Goal: Task Accomplishment & Management: Manage account settings

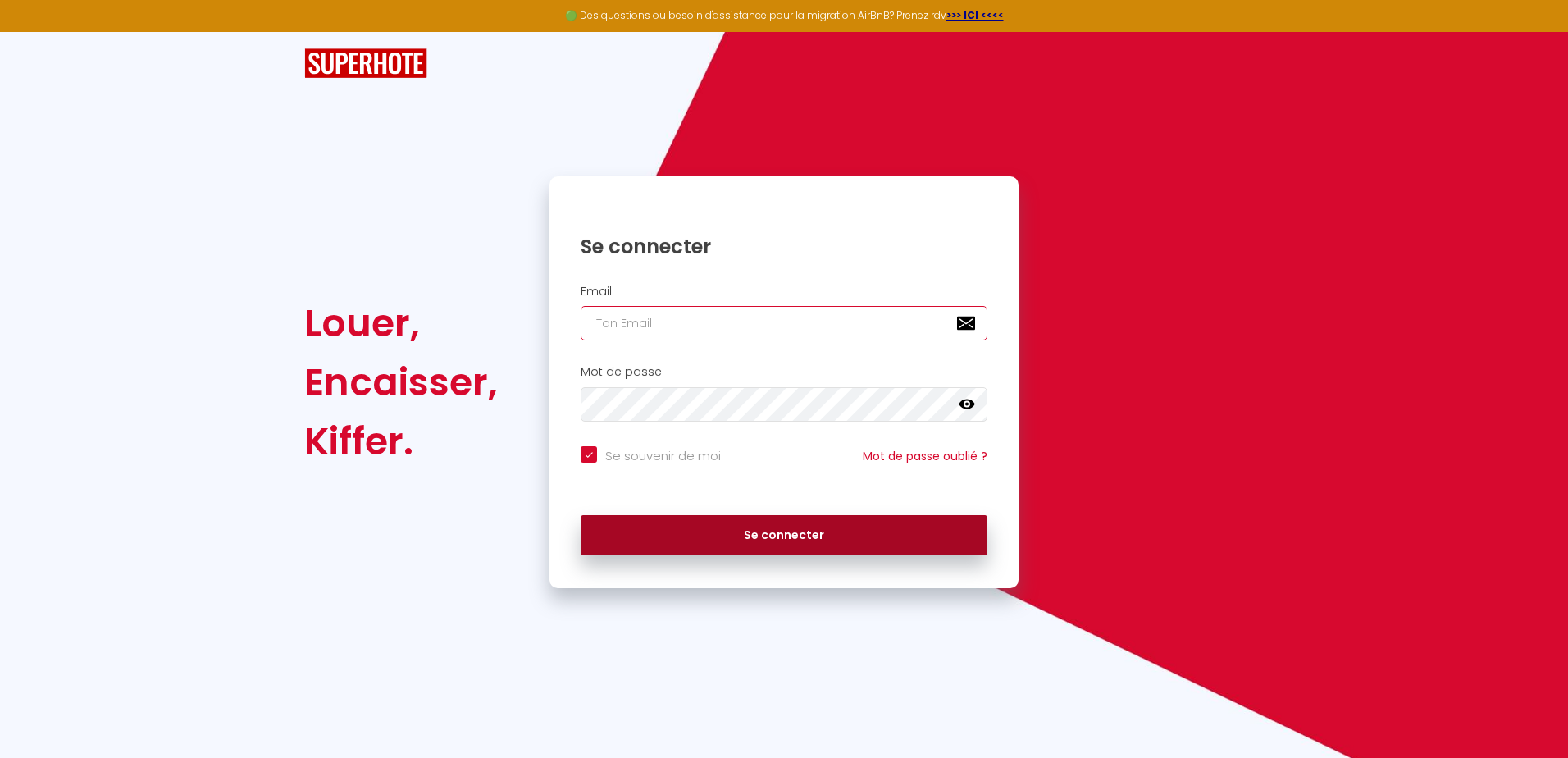
type input "[EMAIL_ADDRESS][DOMAIN_NAME]"
click at [720, 529] on button "Se connecter" at bounding box center [784, 536] width 406 height 41
checkbox input "true"
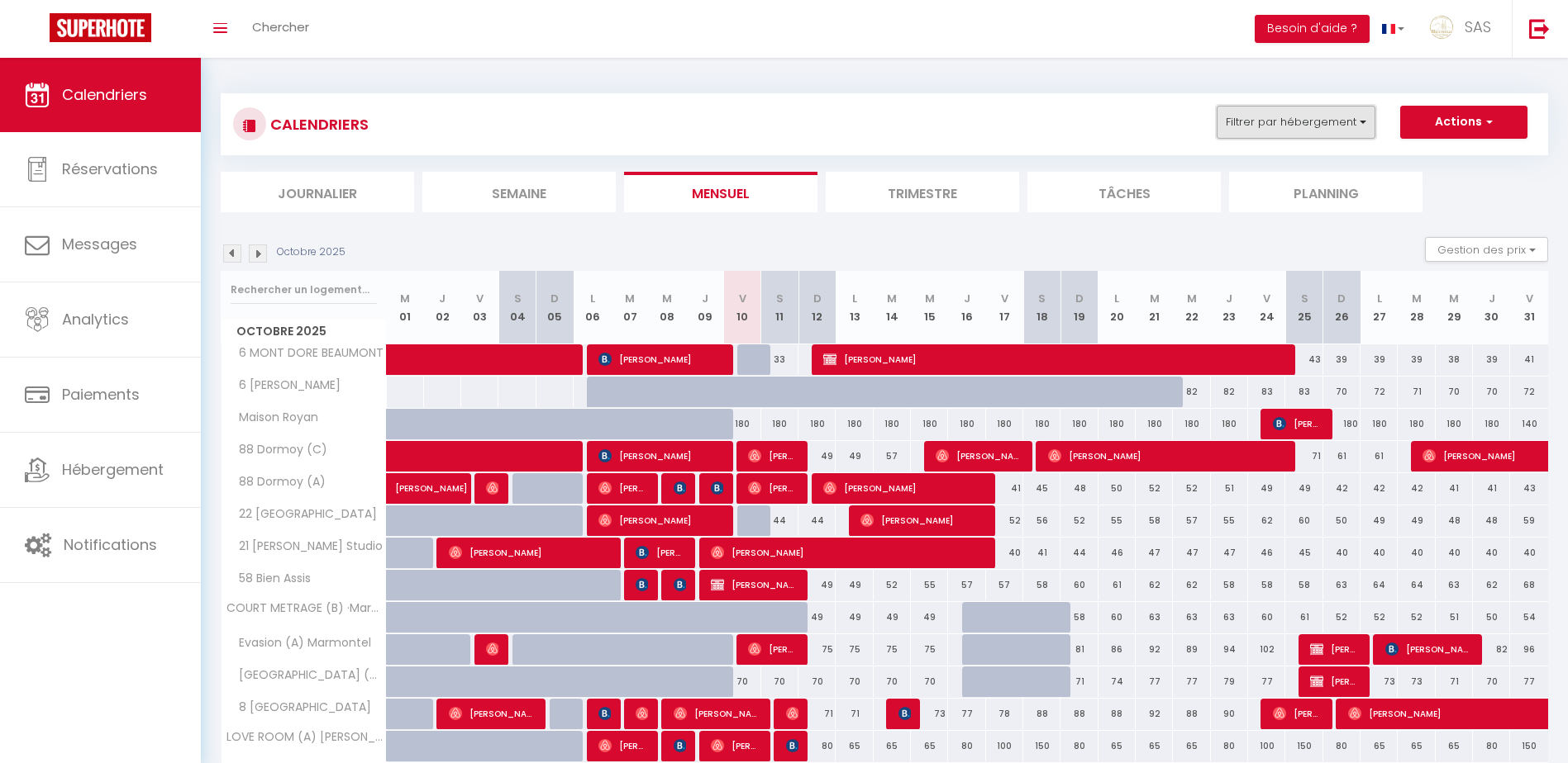
click at [1269, 124] on button "Filtrer par hébergement" at bounding box center [1296, 122] width 159 height 33
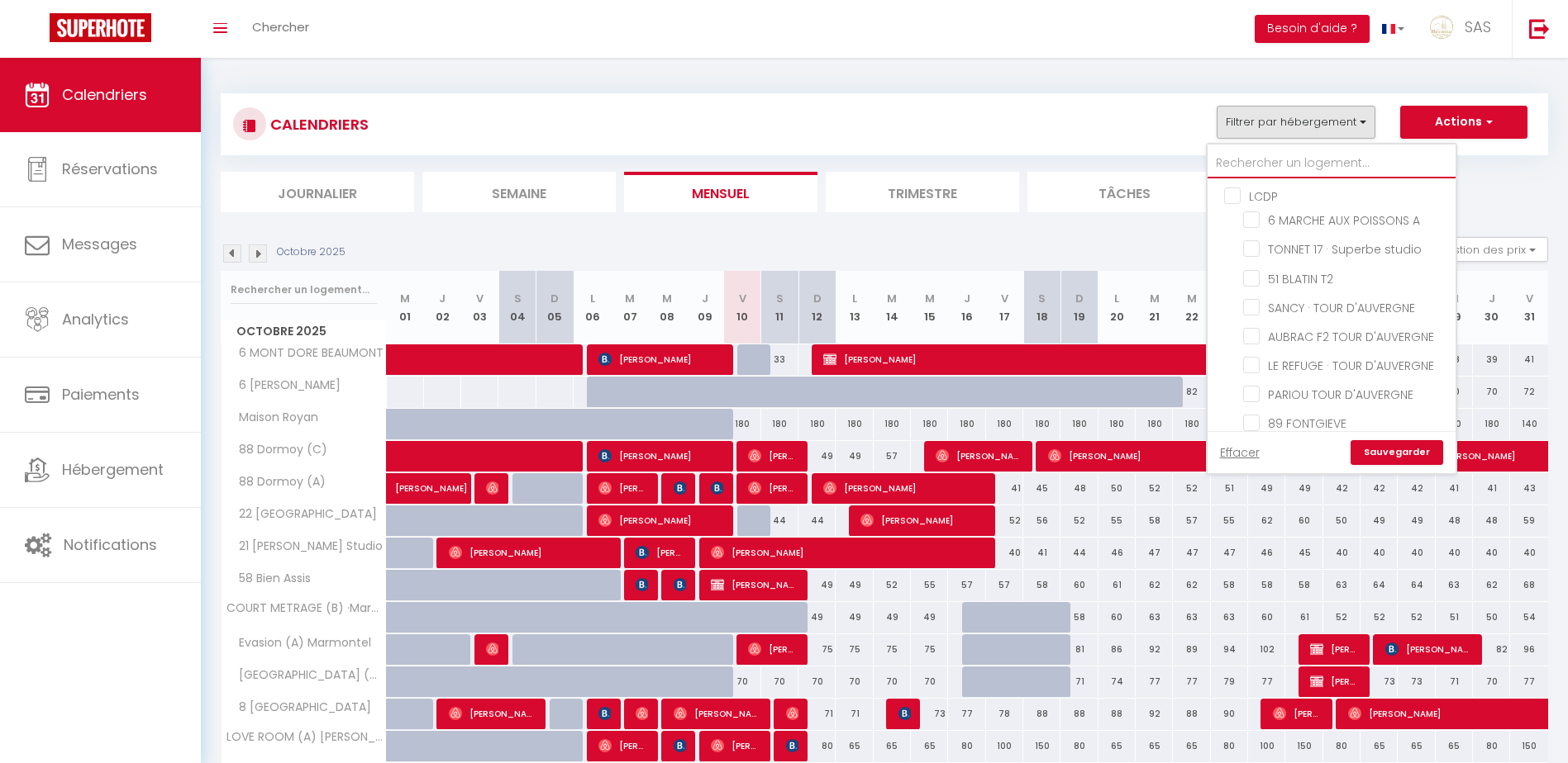
click at [1281, 153] on input "text" at bounding box center [1331, 163] width 248 height 30
type input "a"
checkbox input "false"
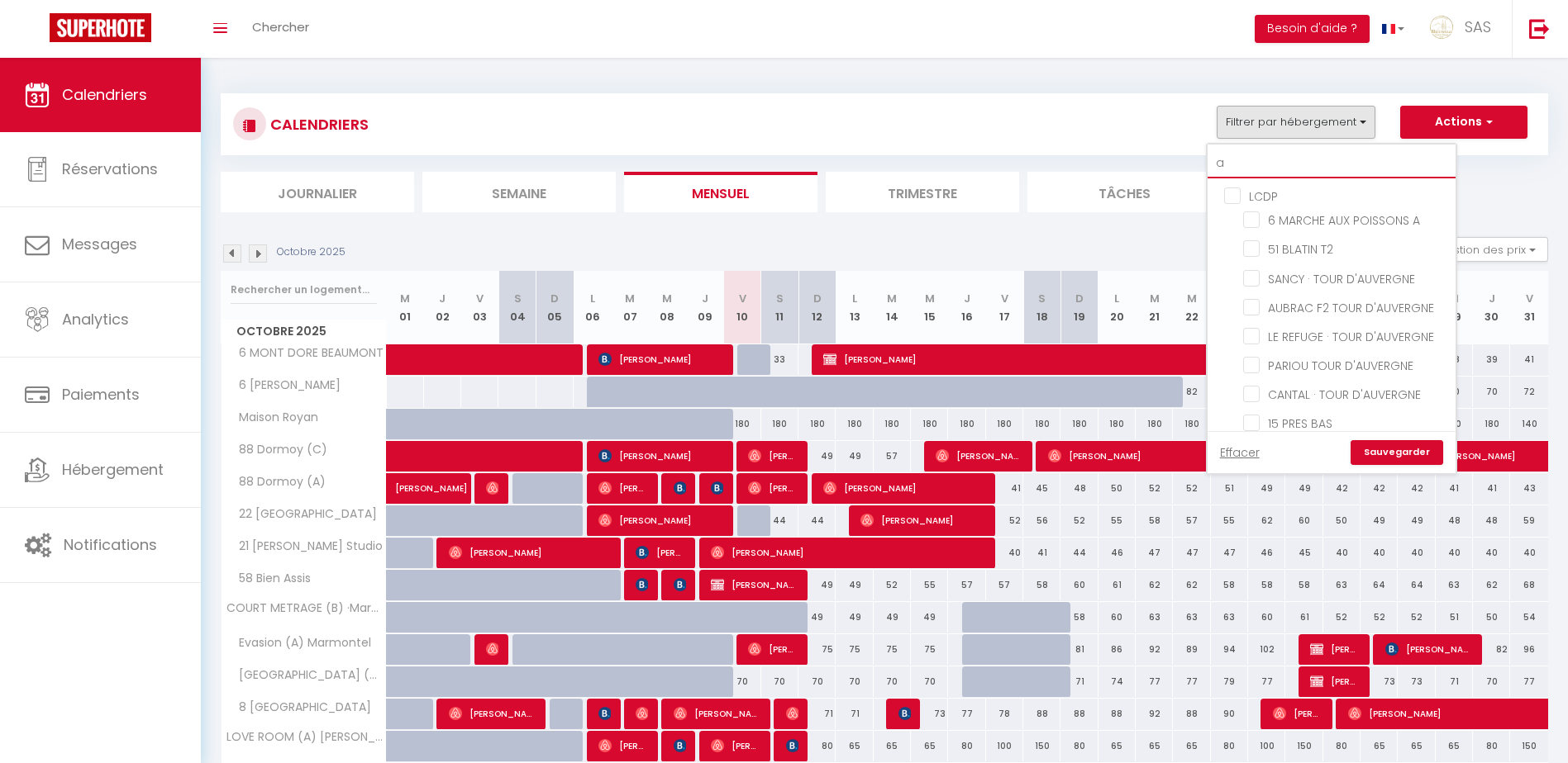
checkbox input "false"
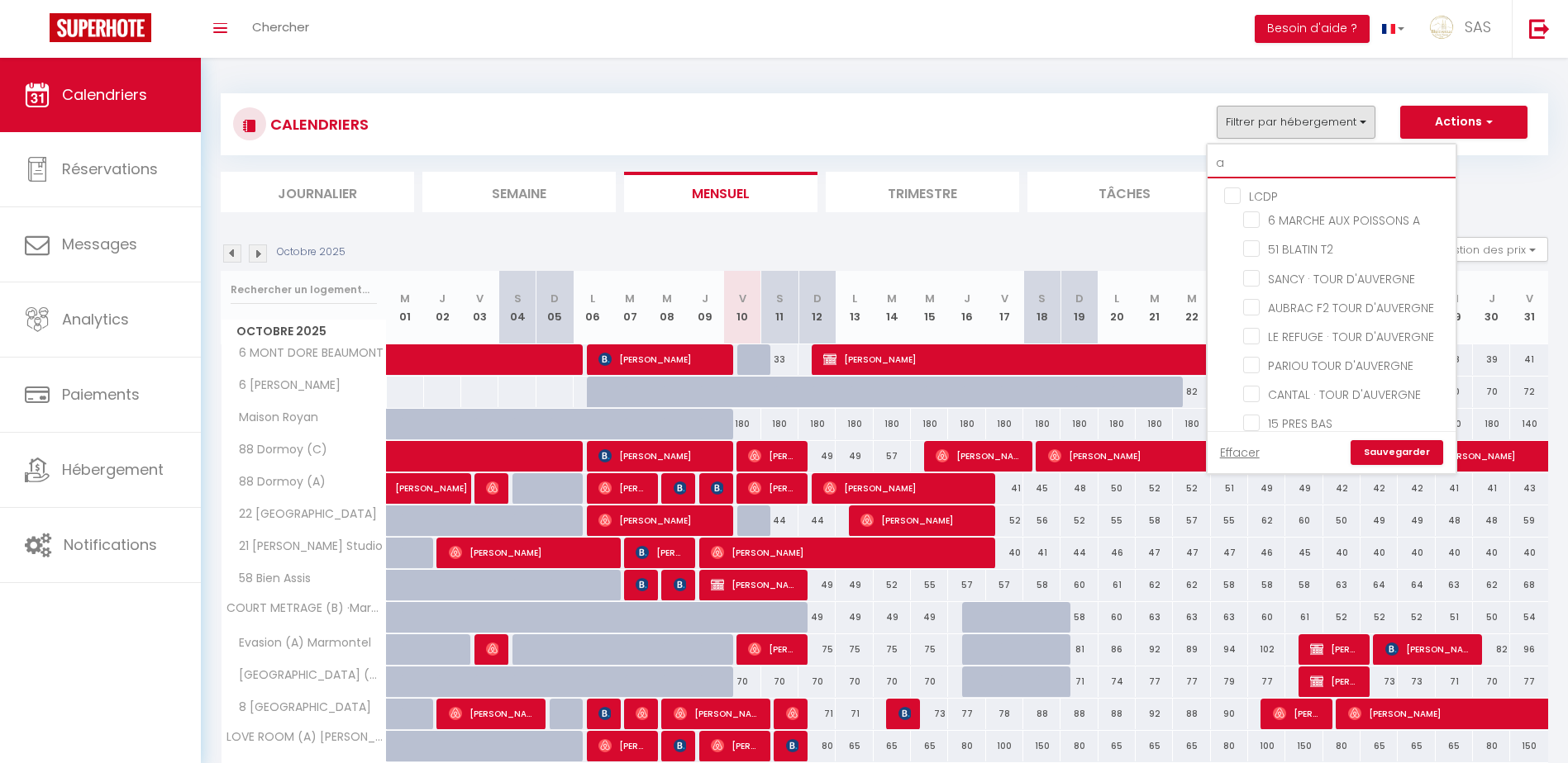
checkbox input "false"
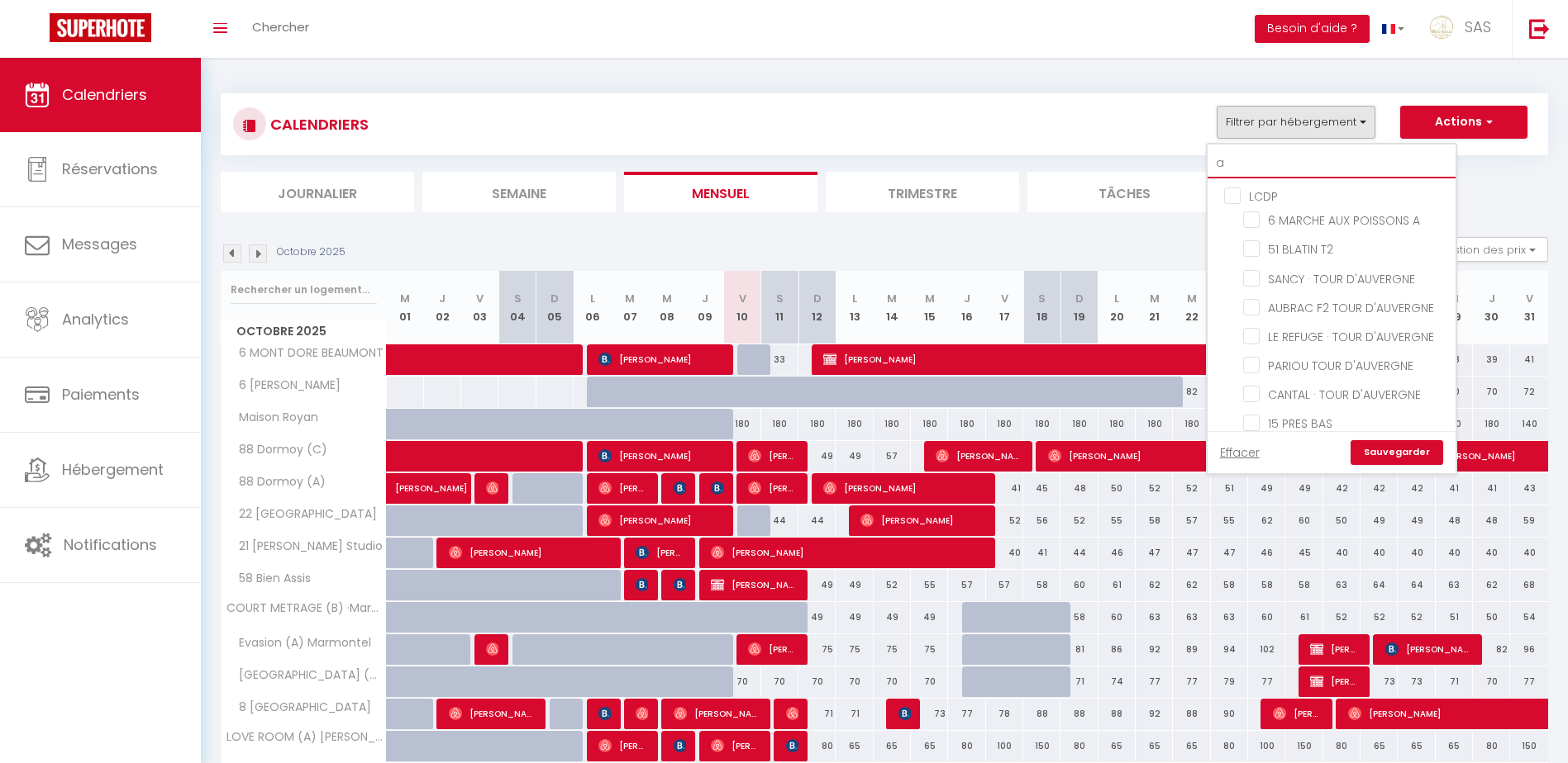
checkbox input "false"
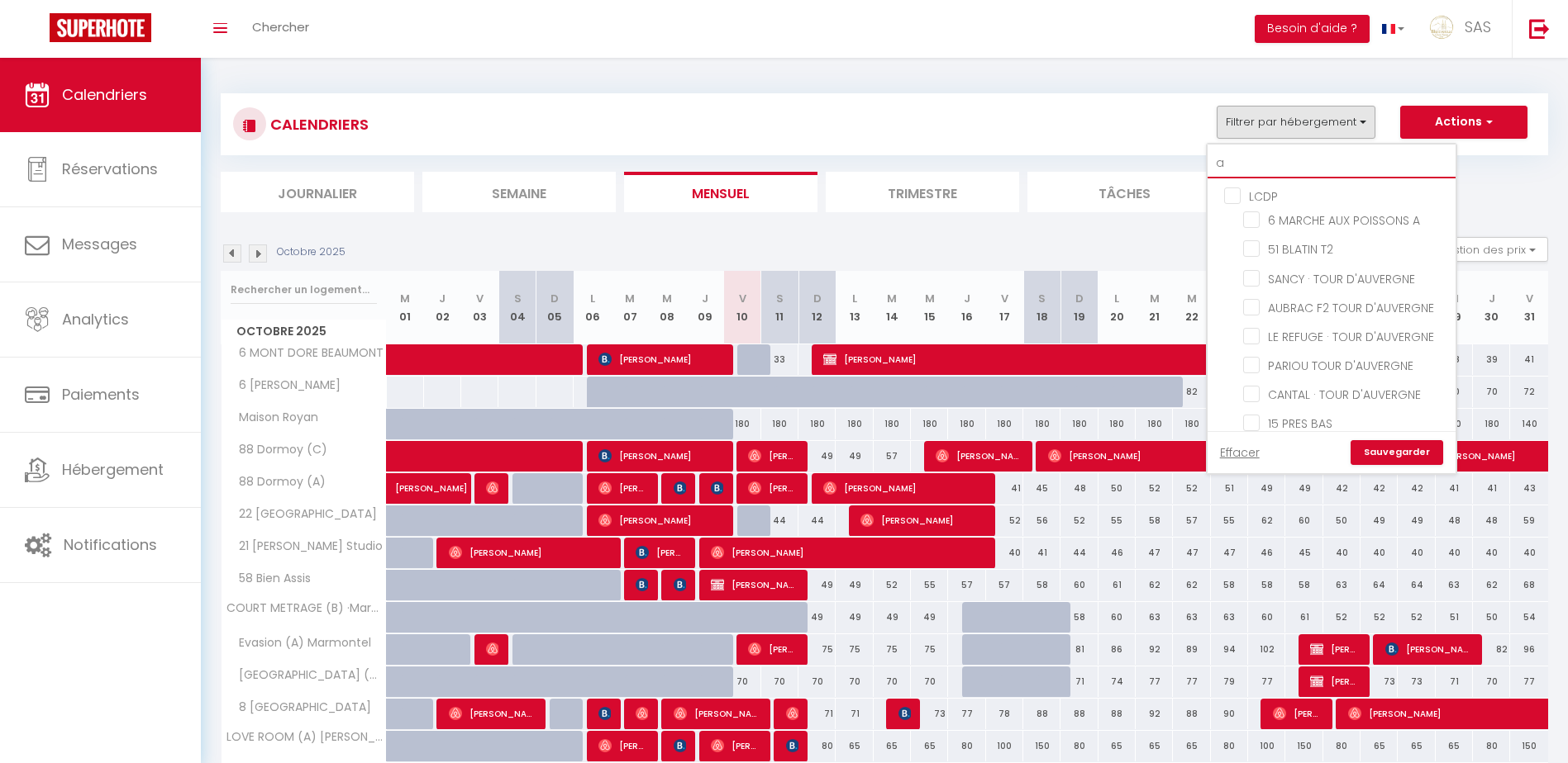
checkbox input "false"
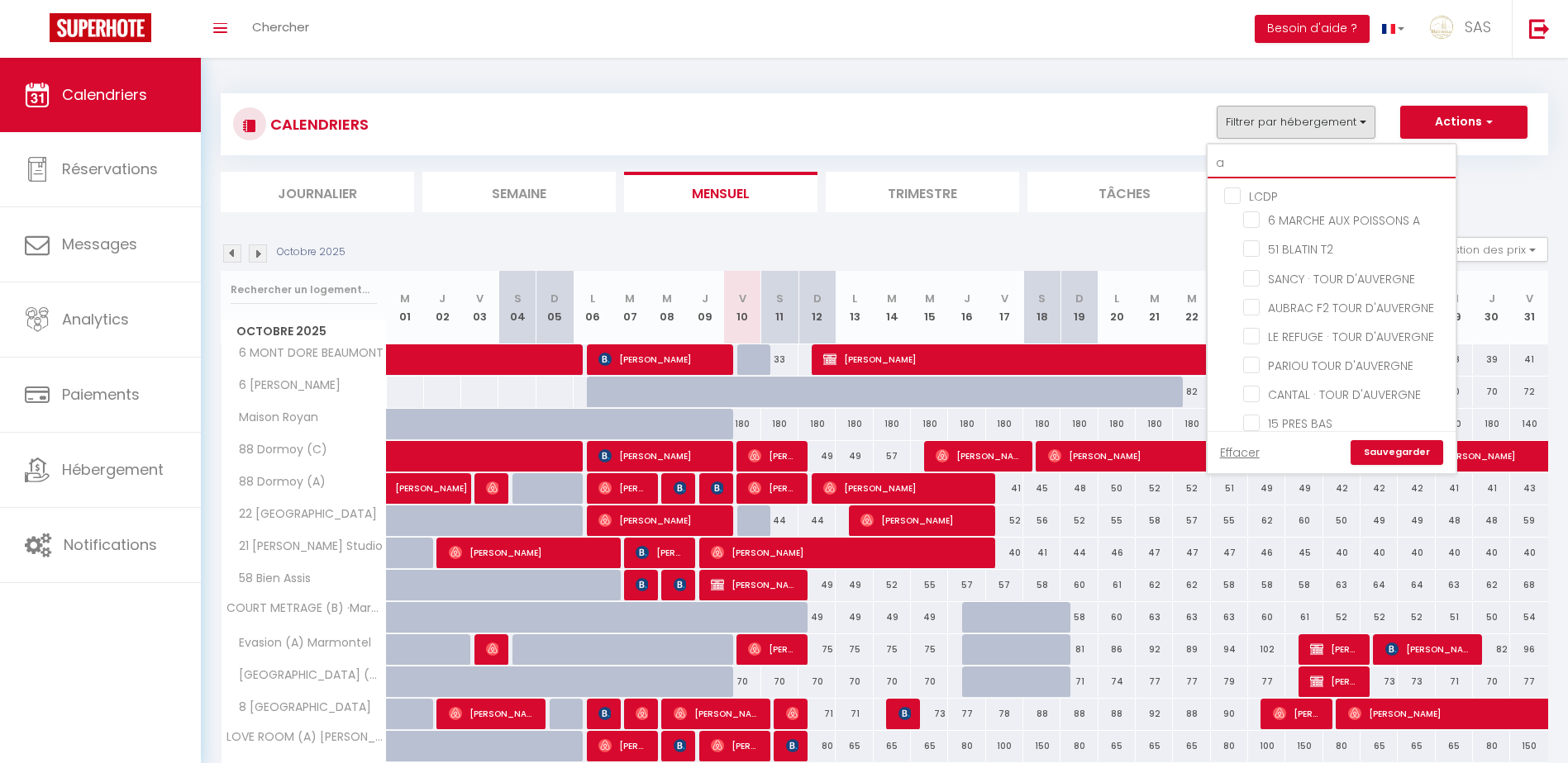
checkbox input "false"
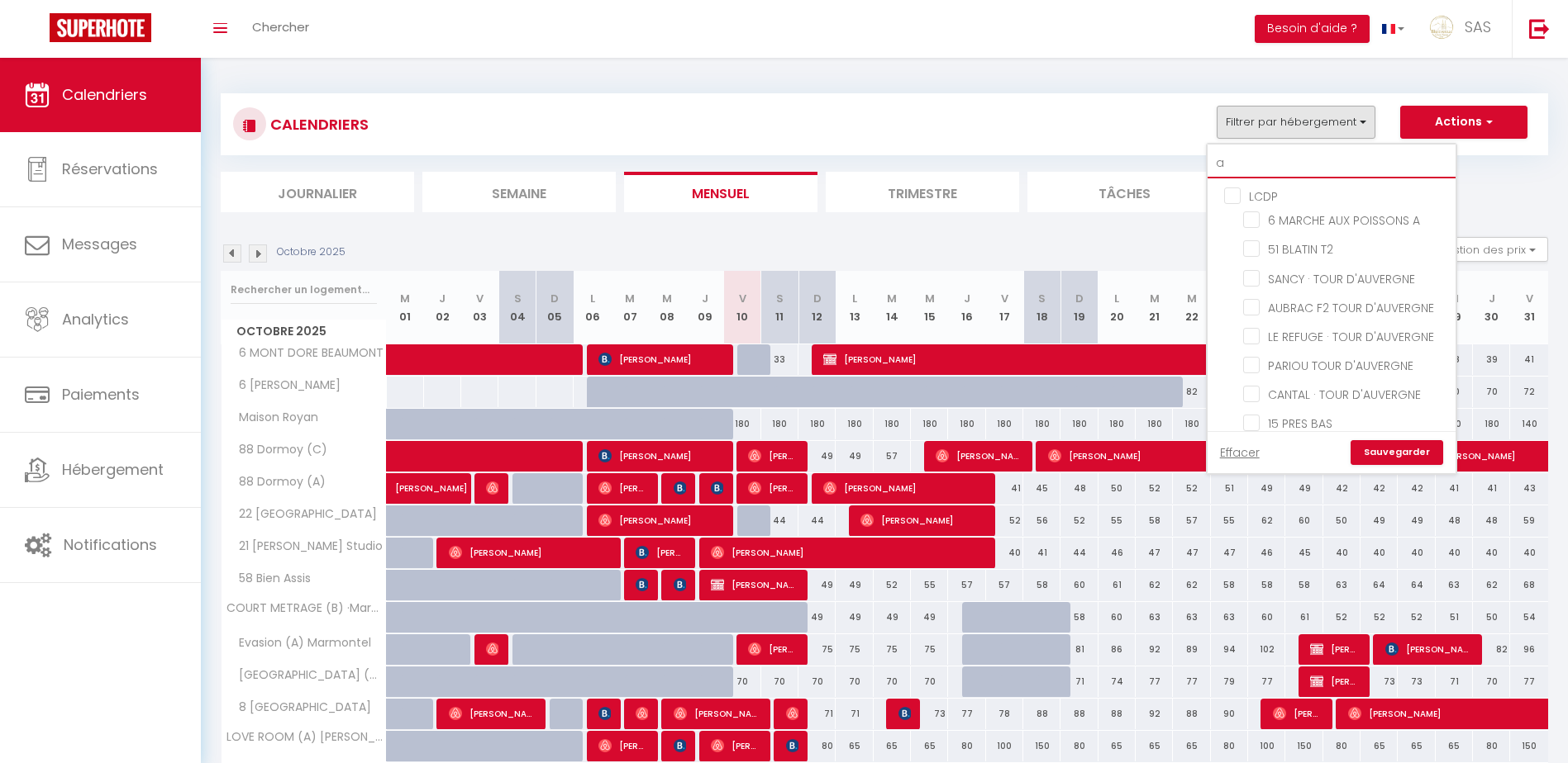
checkbox input "false"
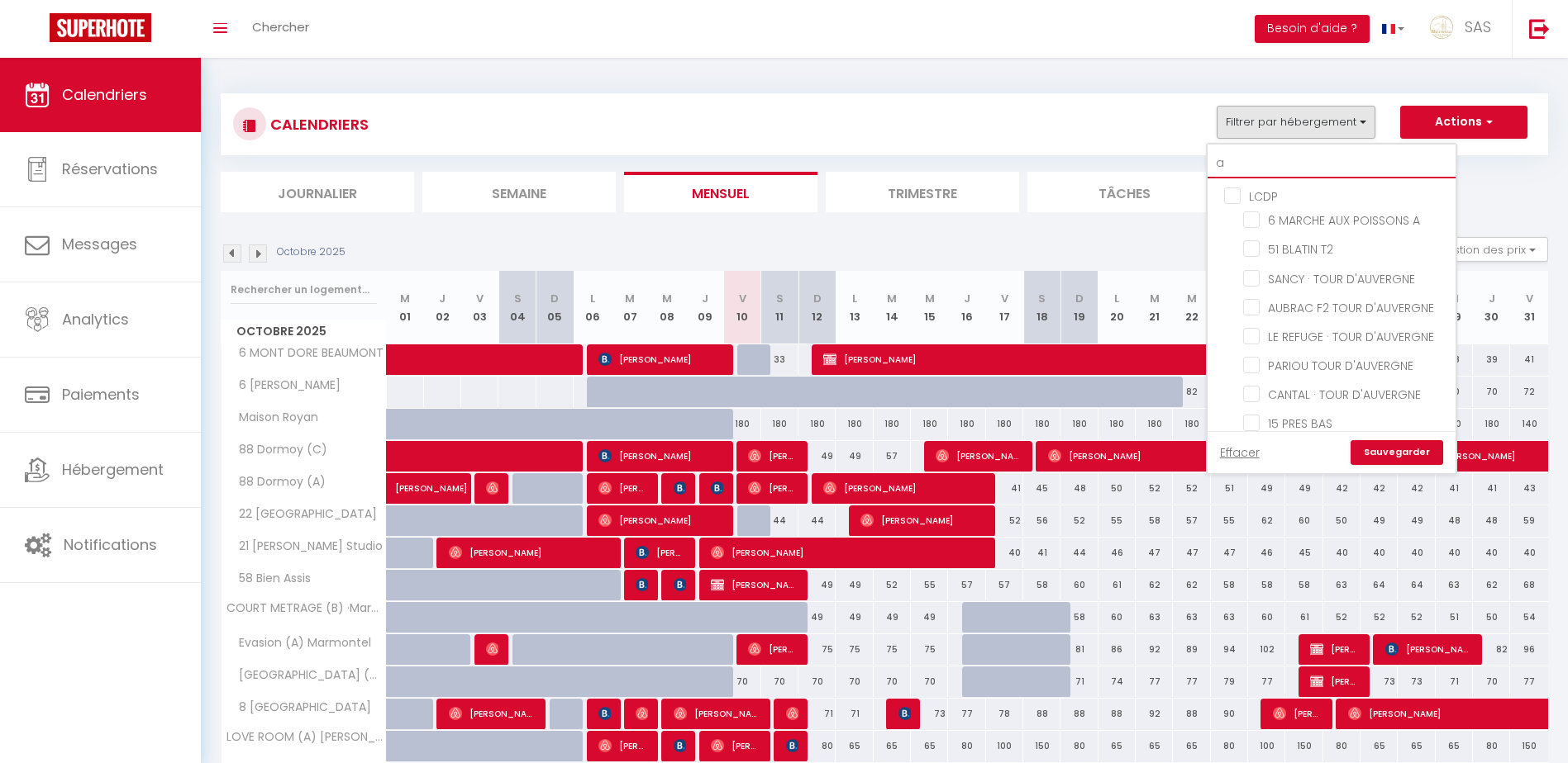
checkbox input "false"
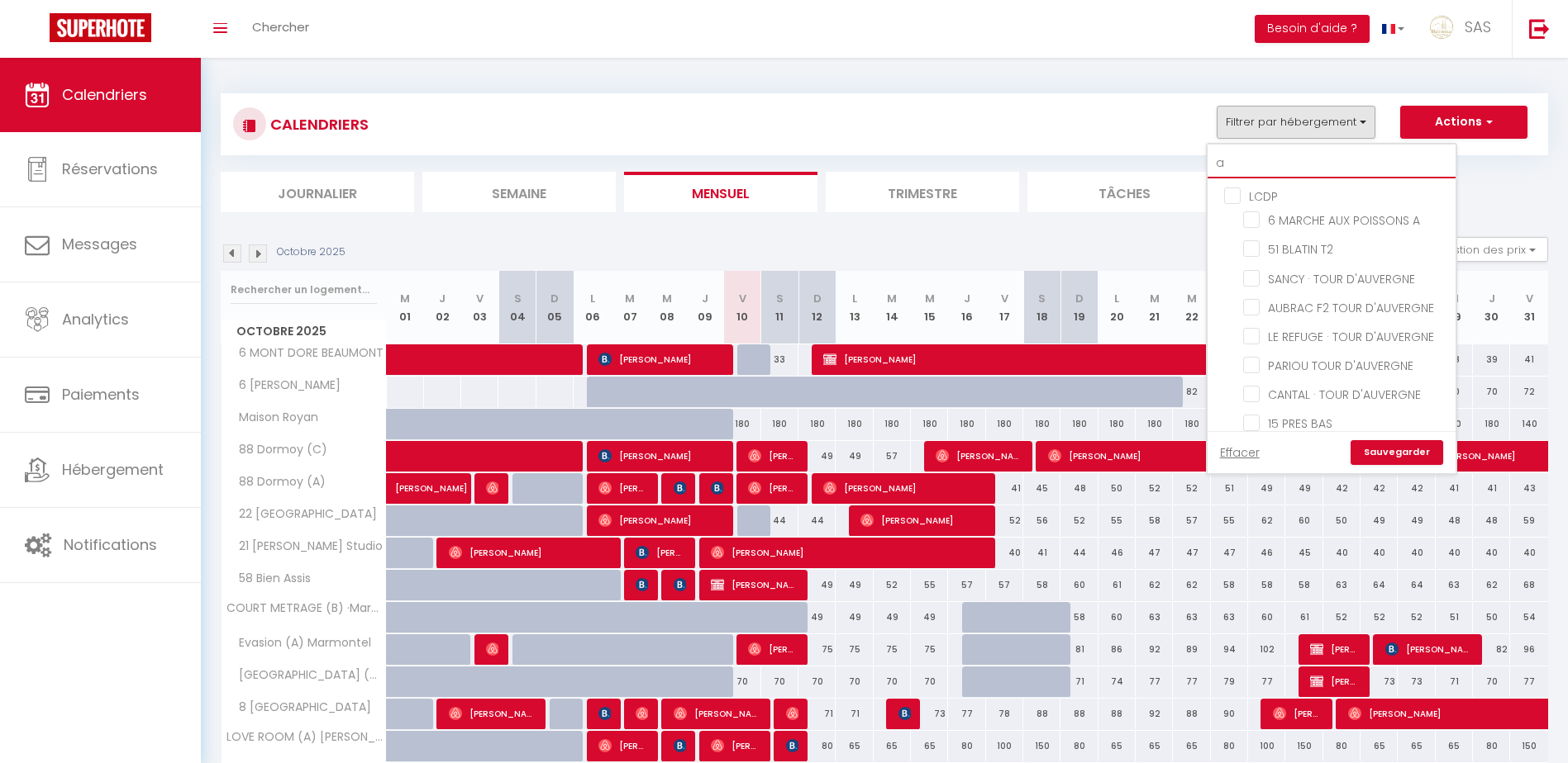
checkbox input "false"
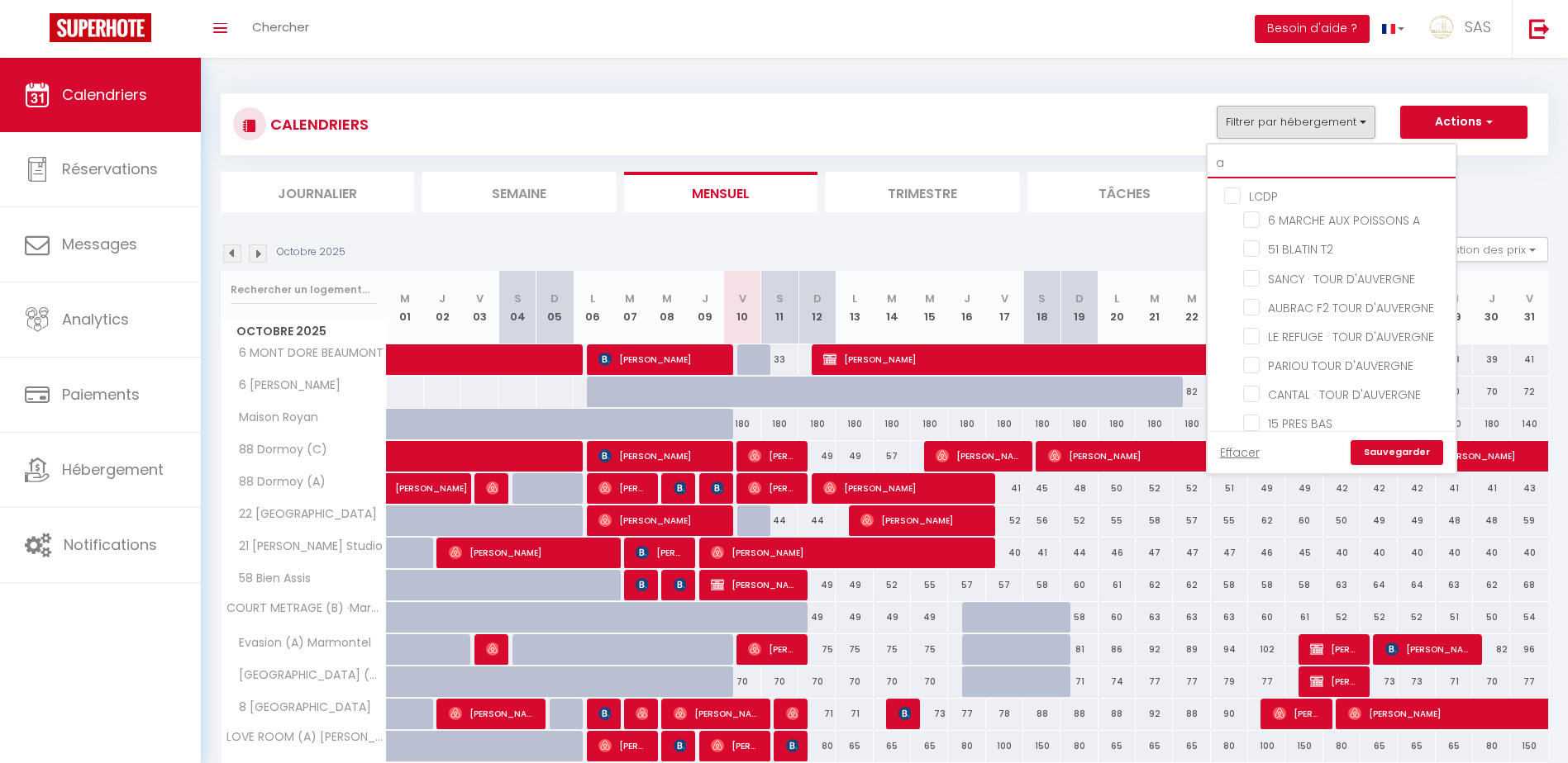
checkbox input "false"
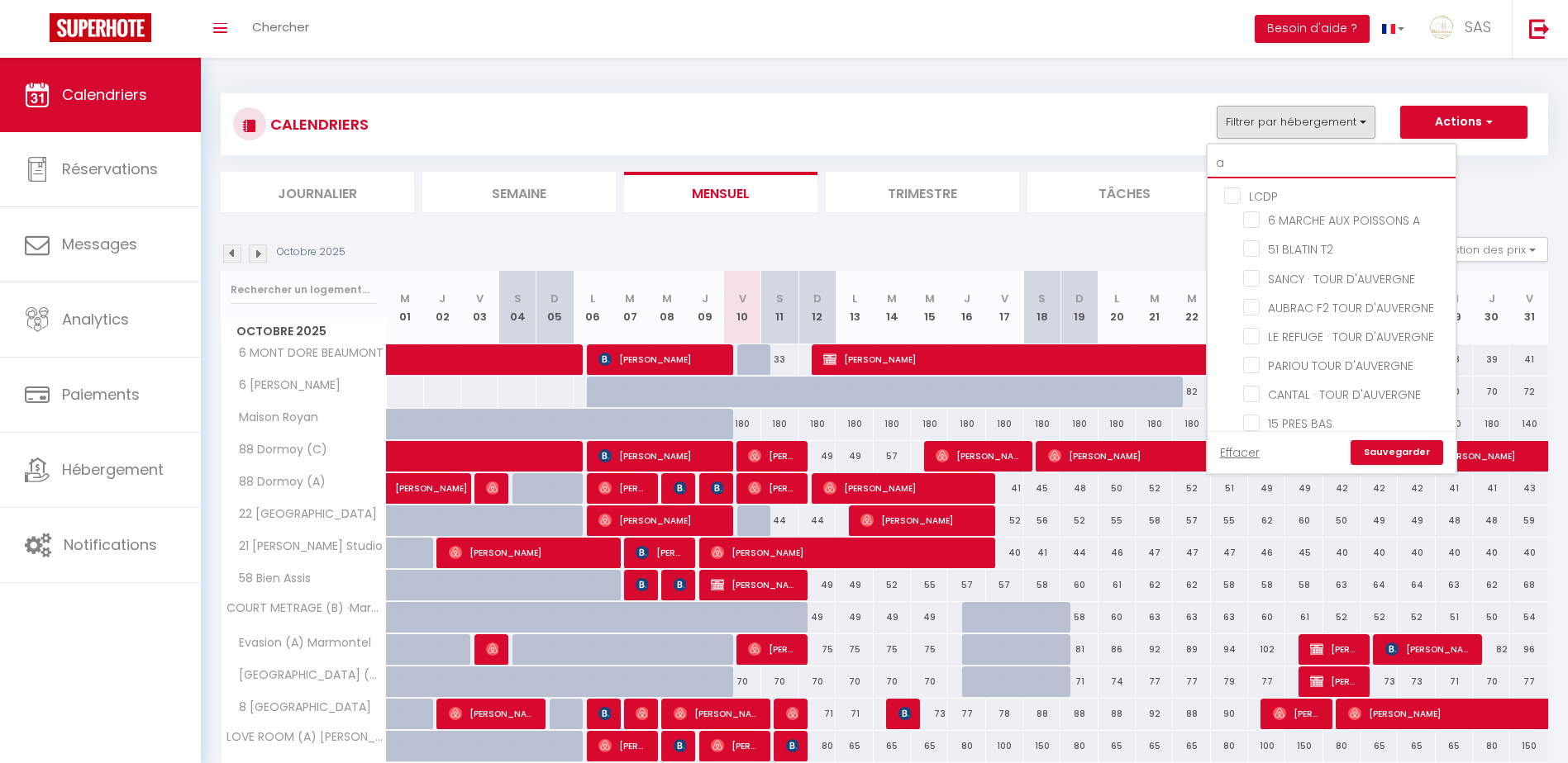
checkbox input "false"
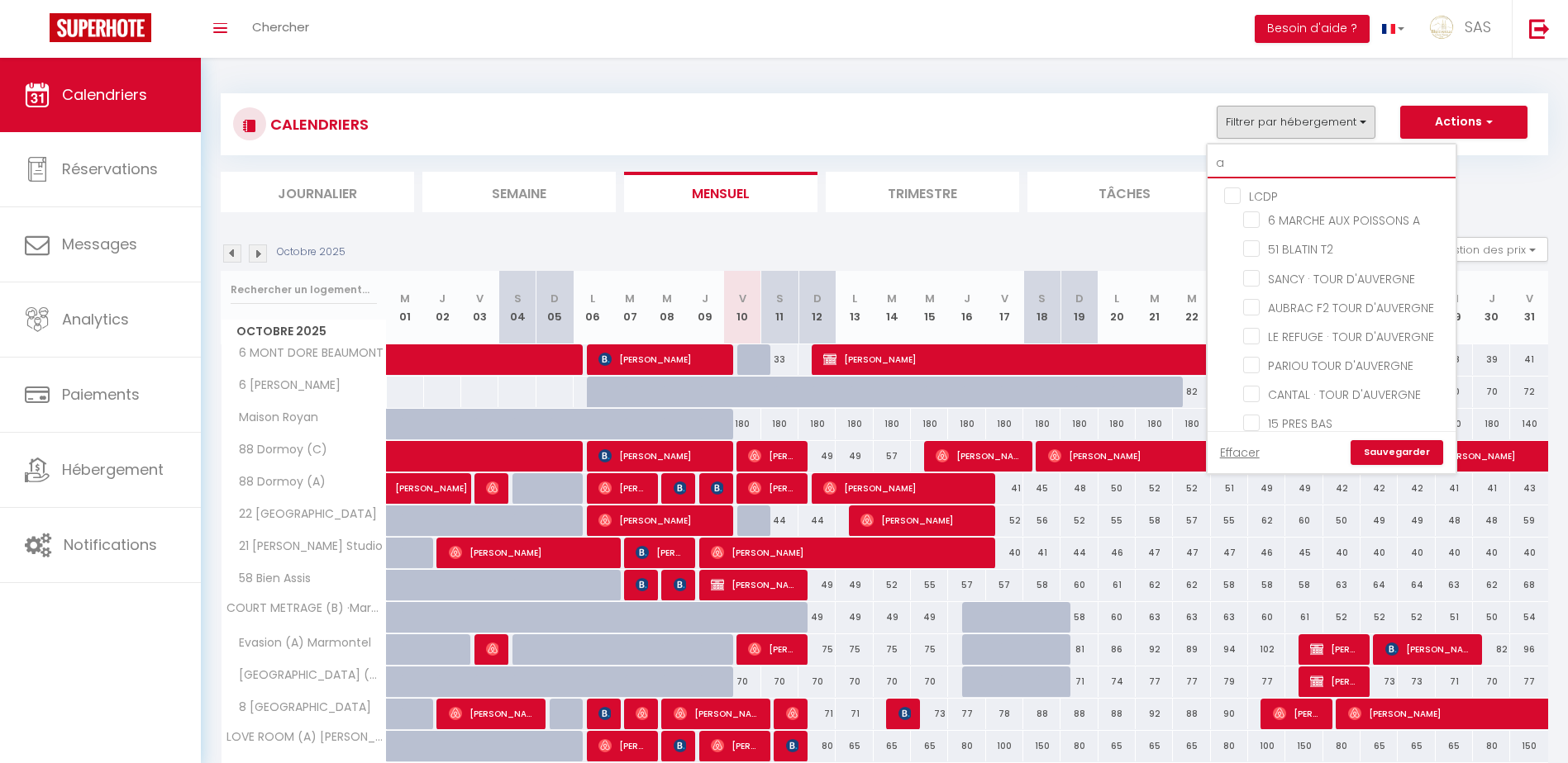
checkbox input "false"
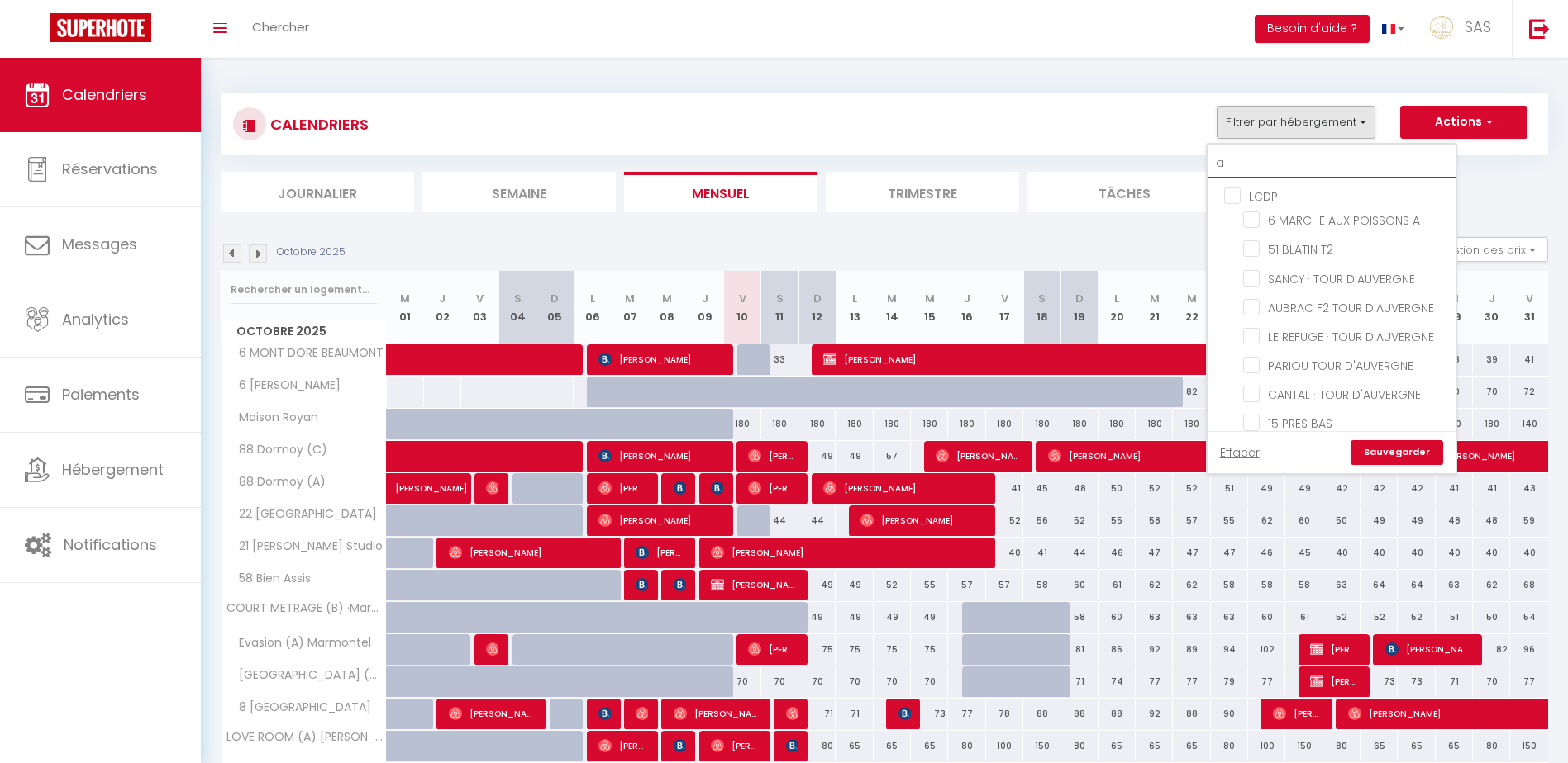
checkbox input "false"
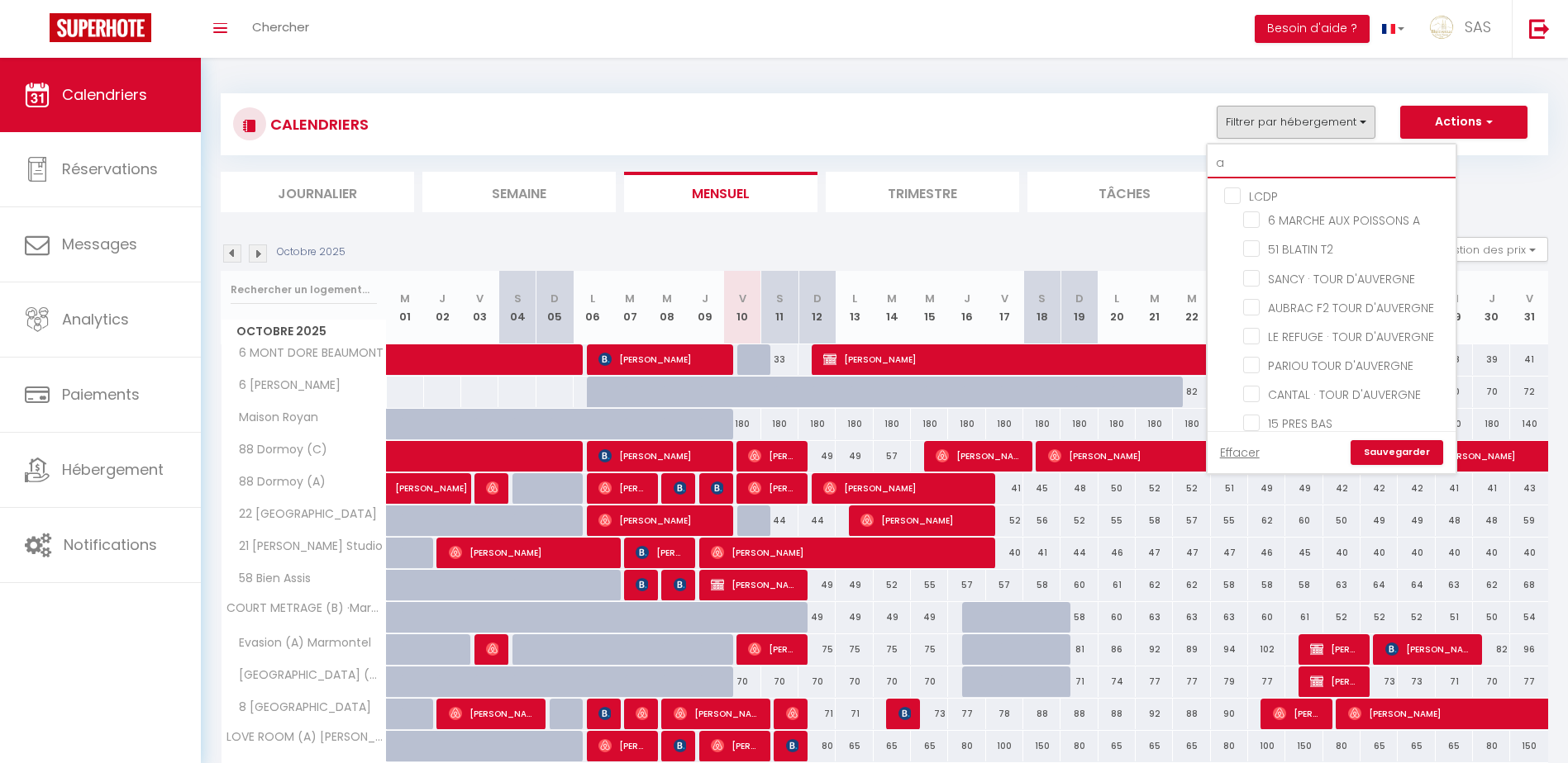
checkbox input "false"
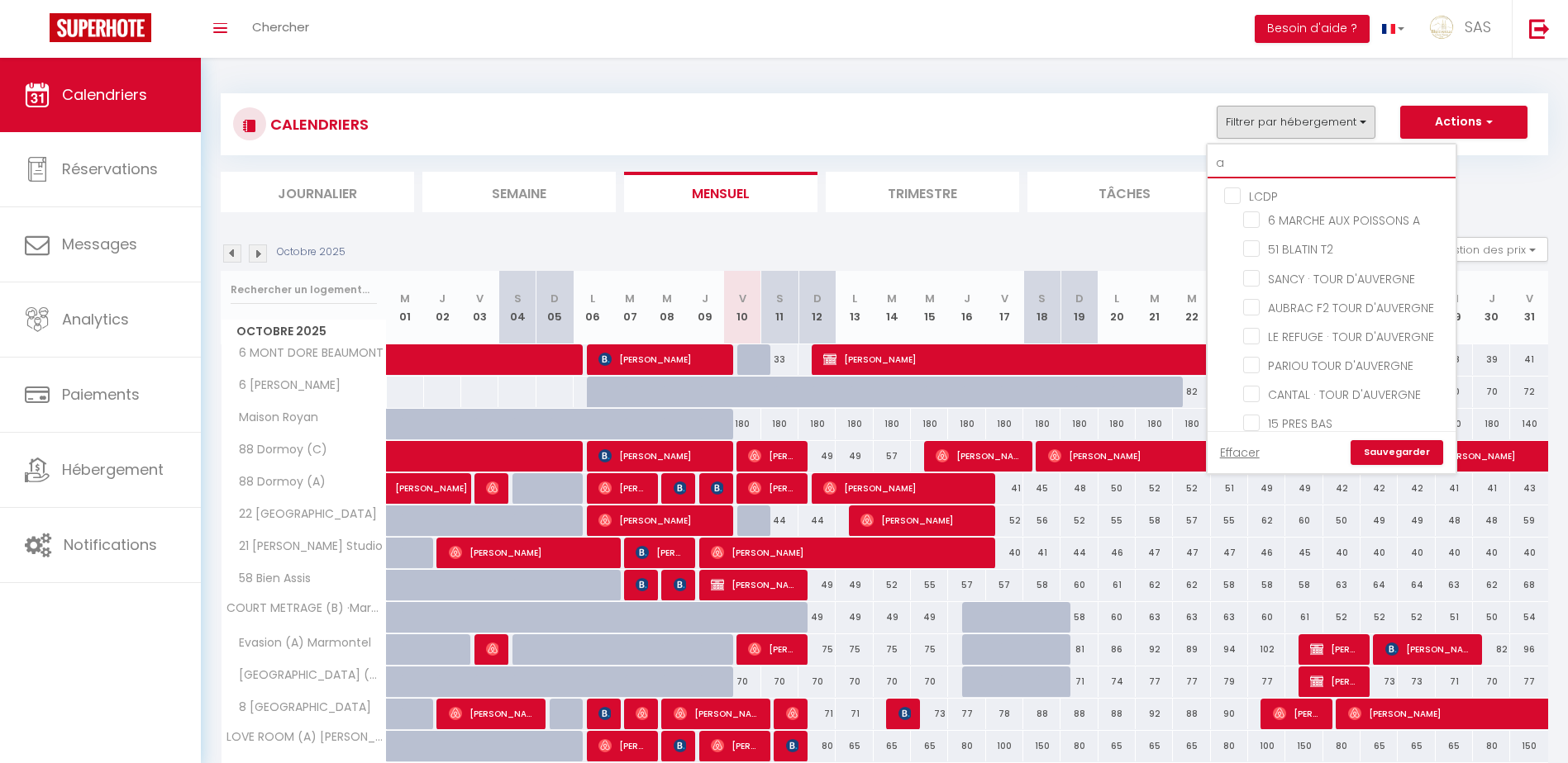
checkbox input "false"
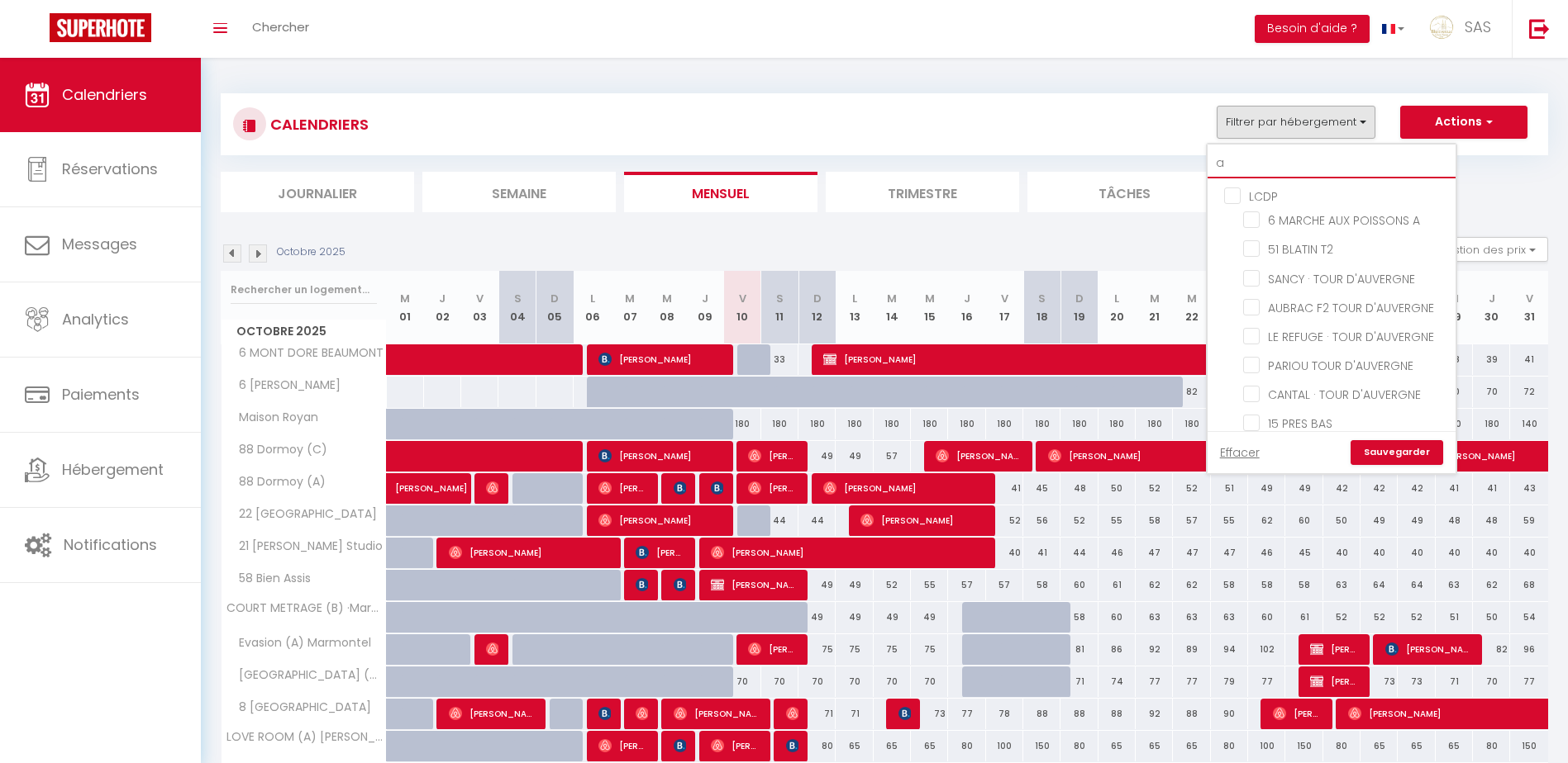
checkbox input "false"
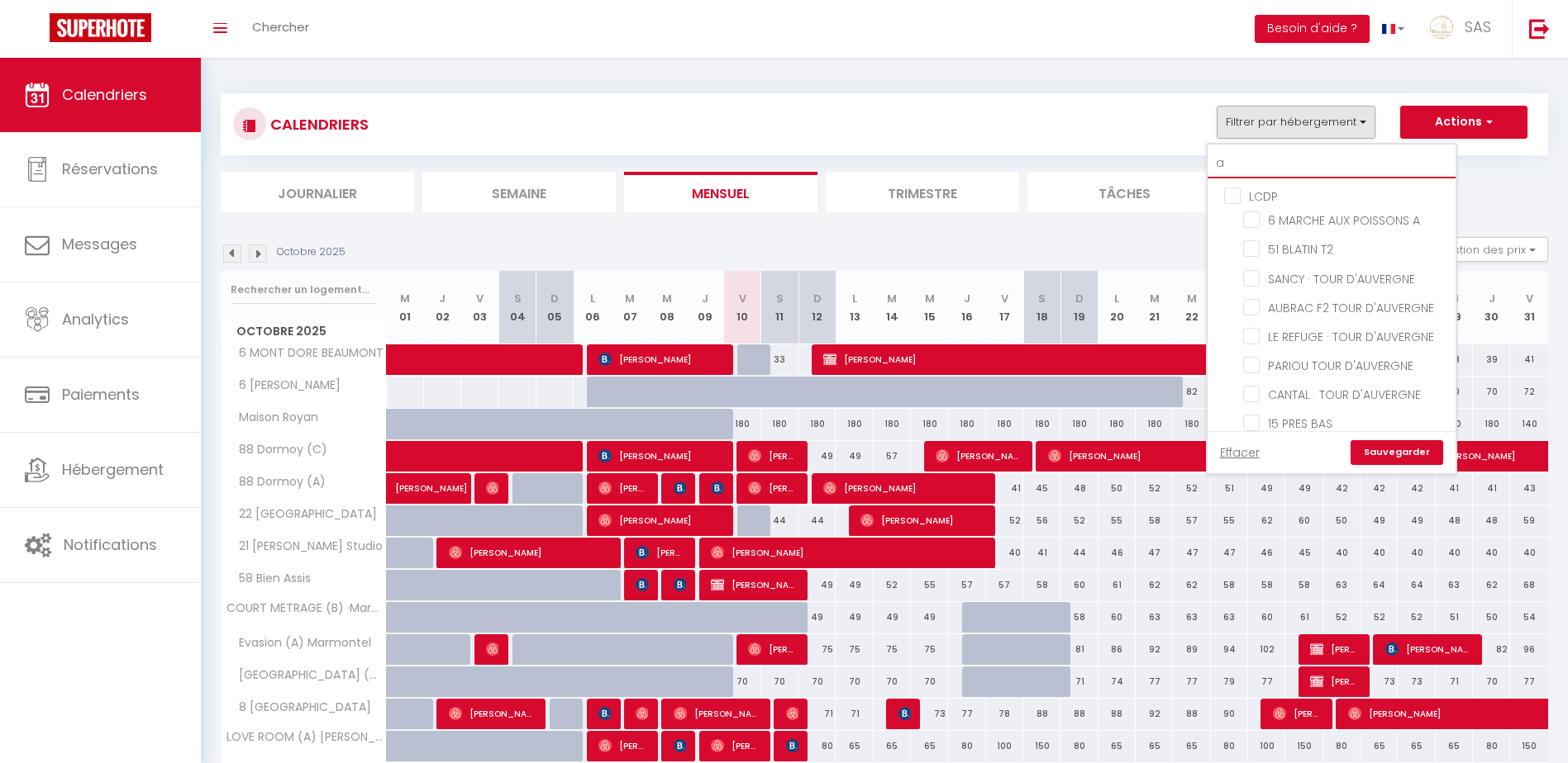
checkbox input "false"
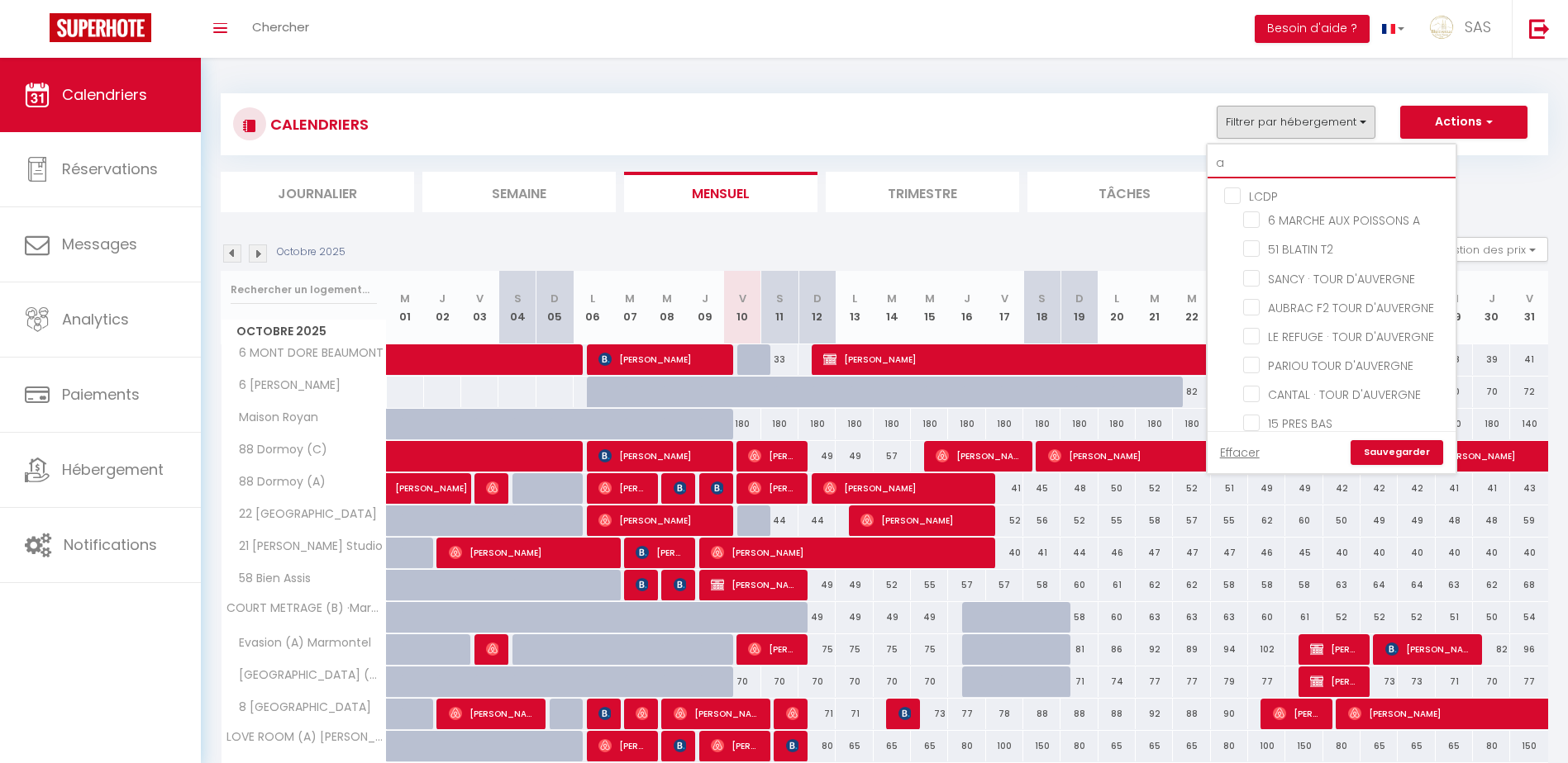
checkbox input "false"
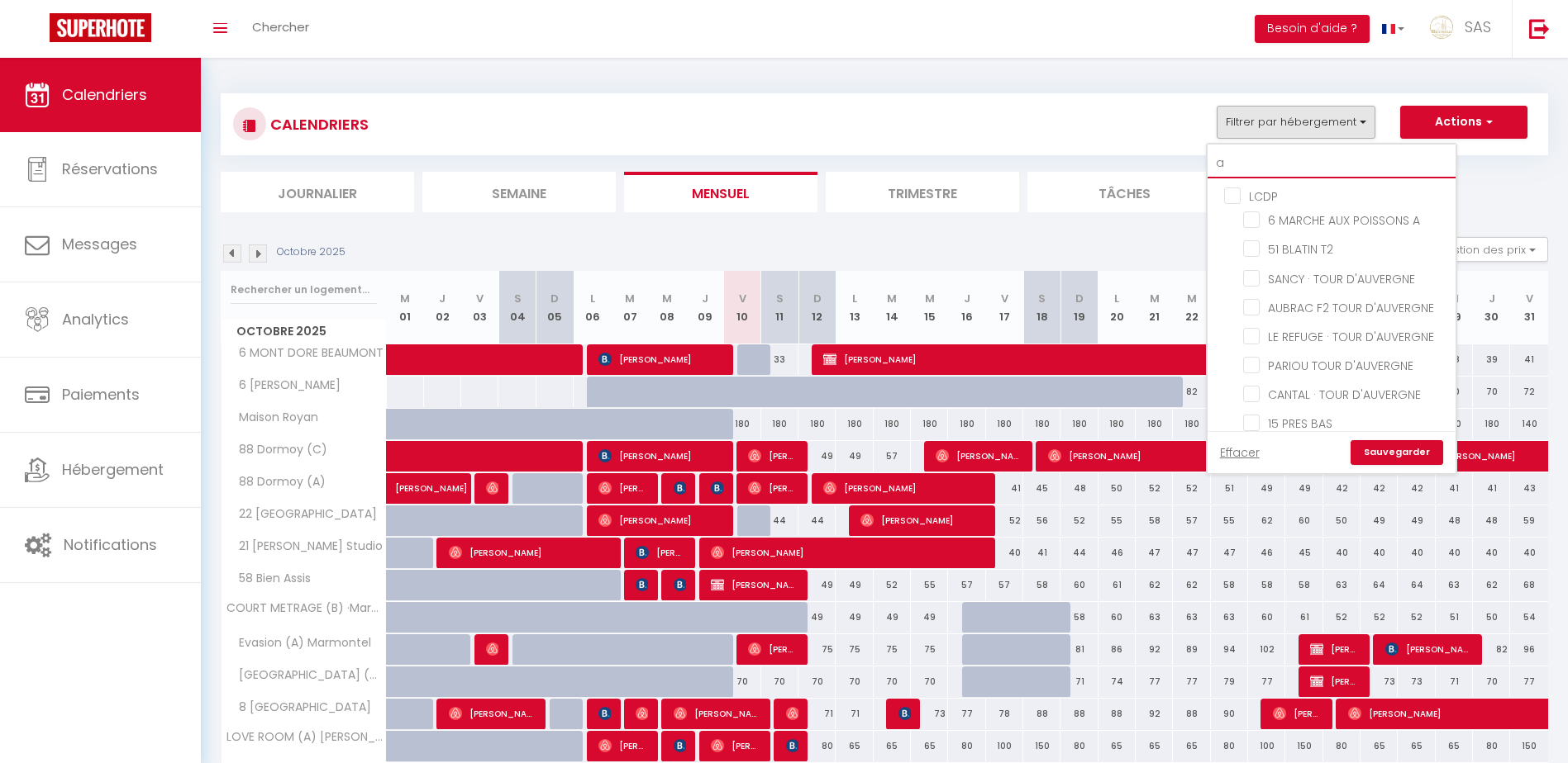
checkbox input "false"
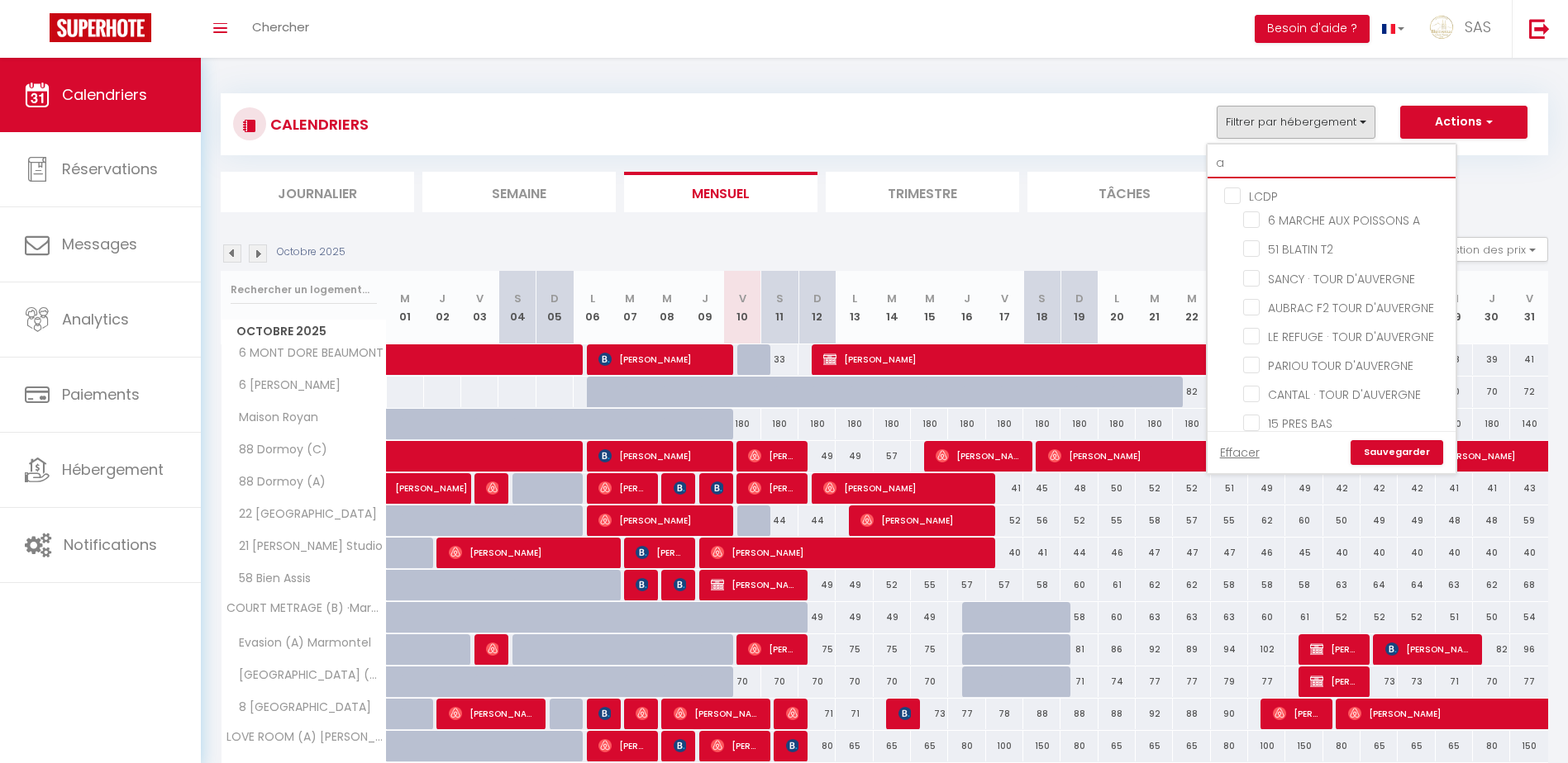
checkbox input "false"
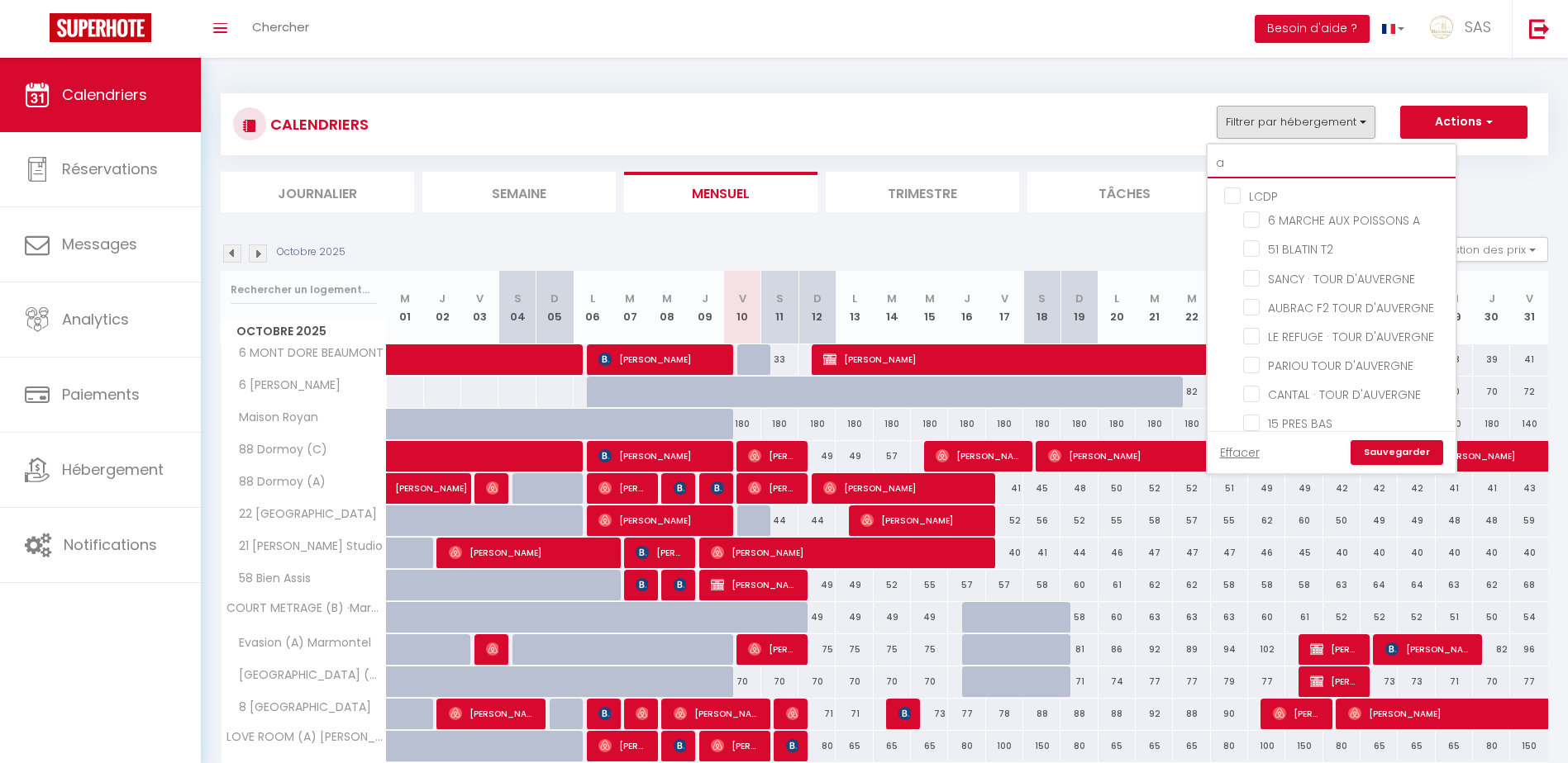
checkbox input "false"
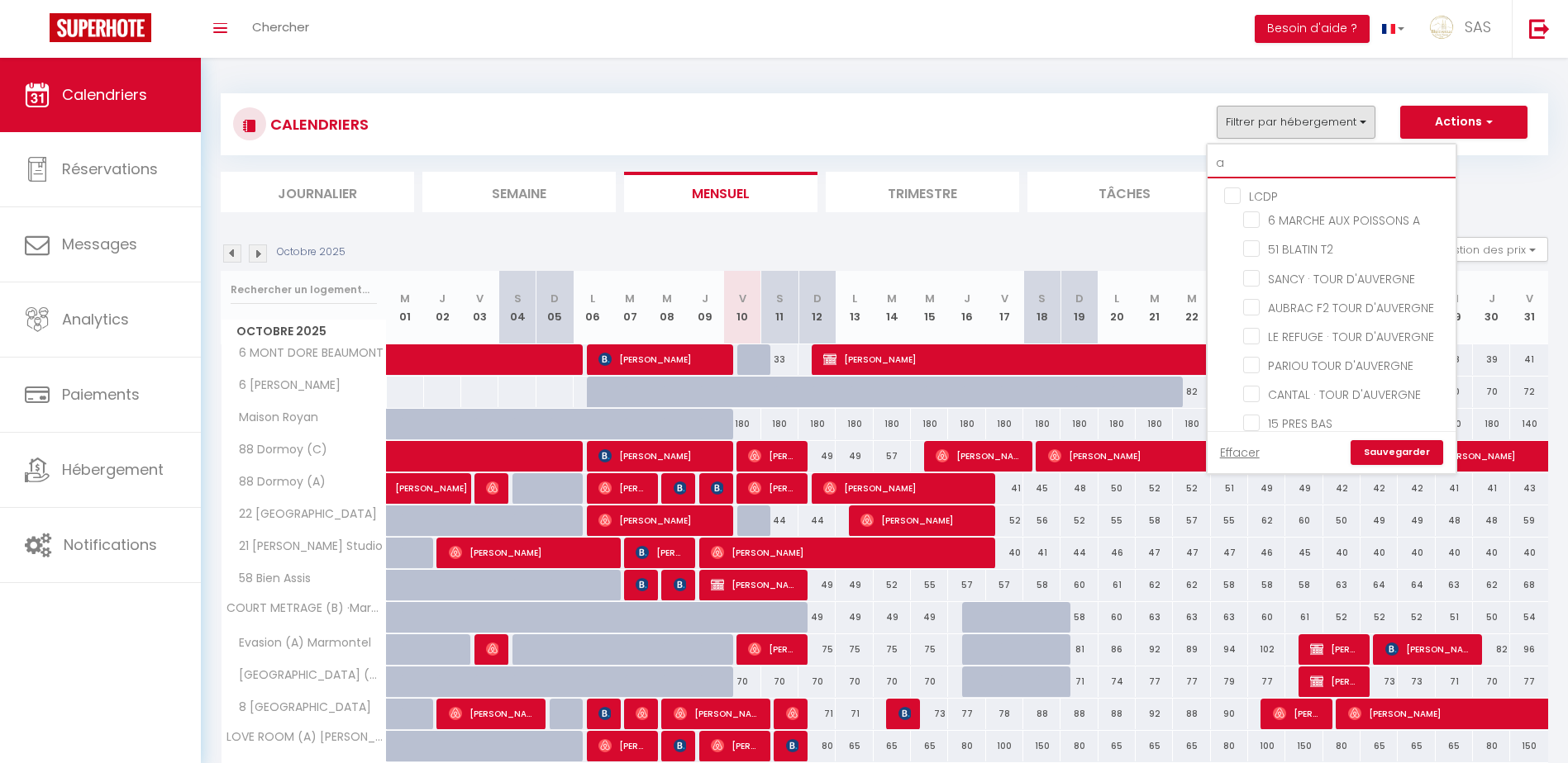
checkbox input "false"
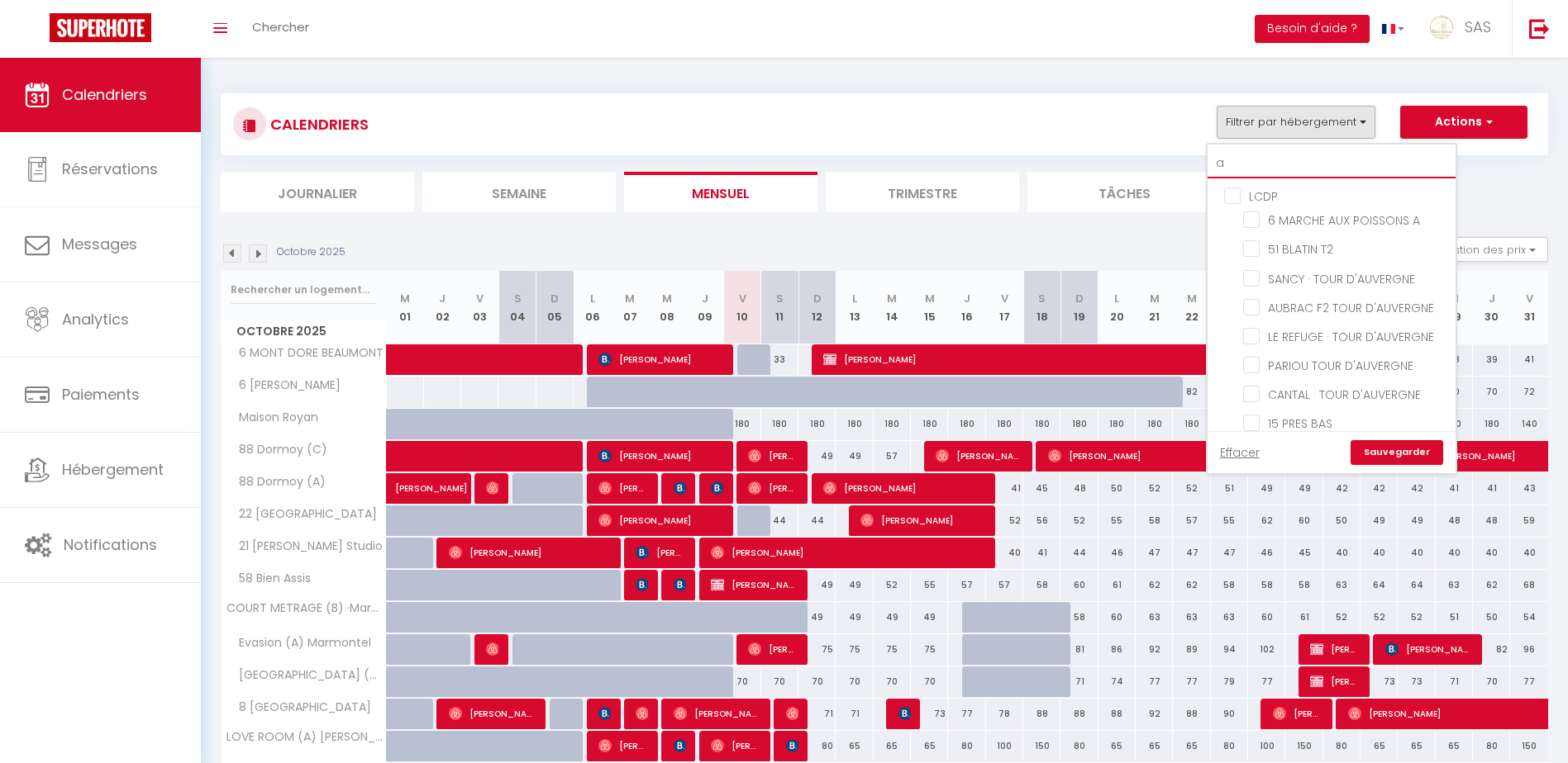
checkbox input "false"
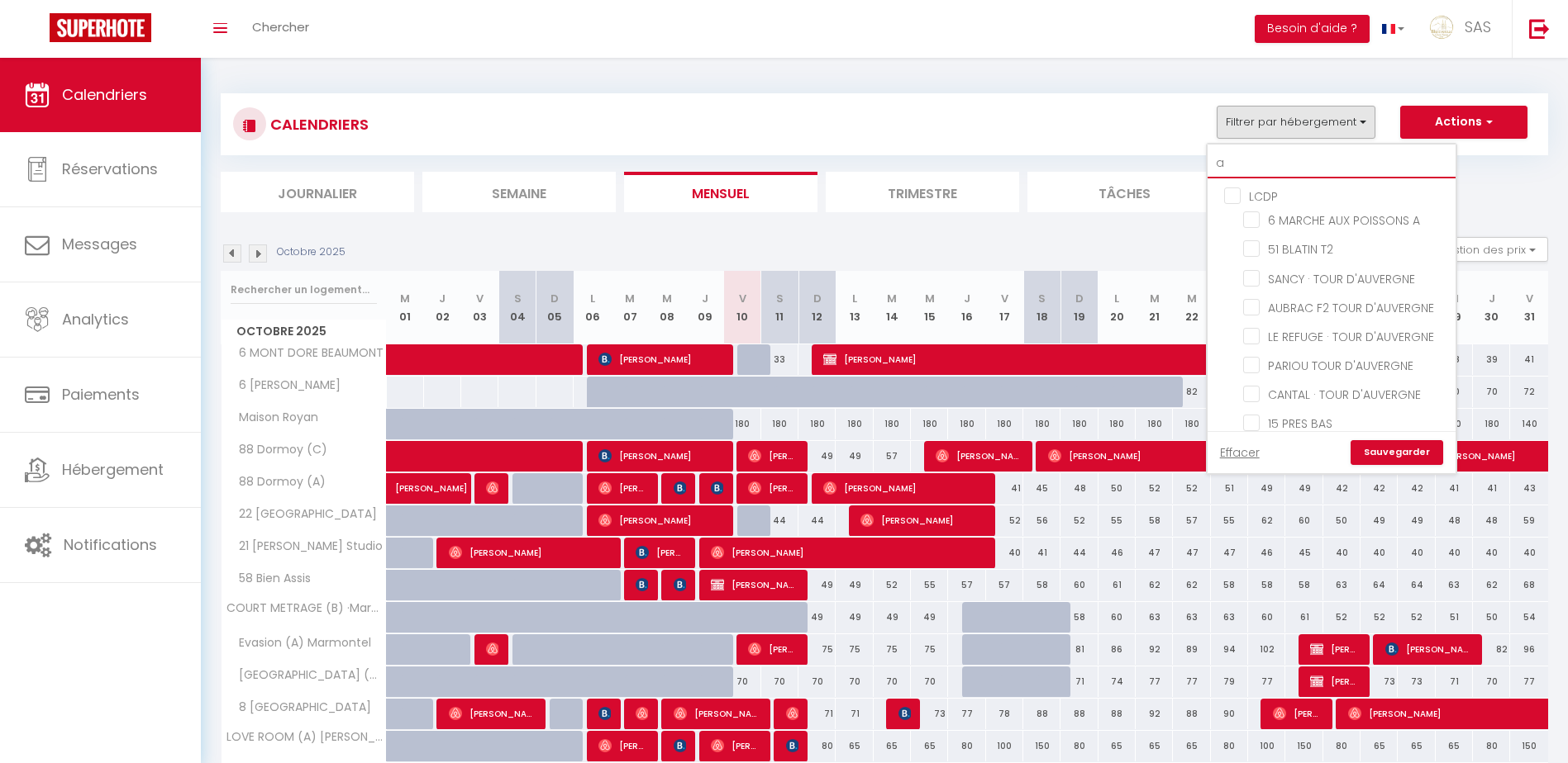
checkbox input "false"
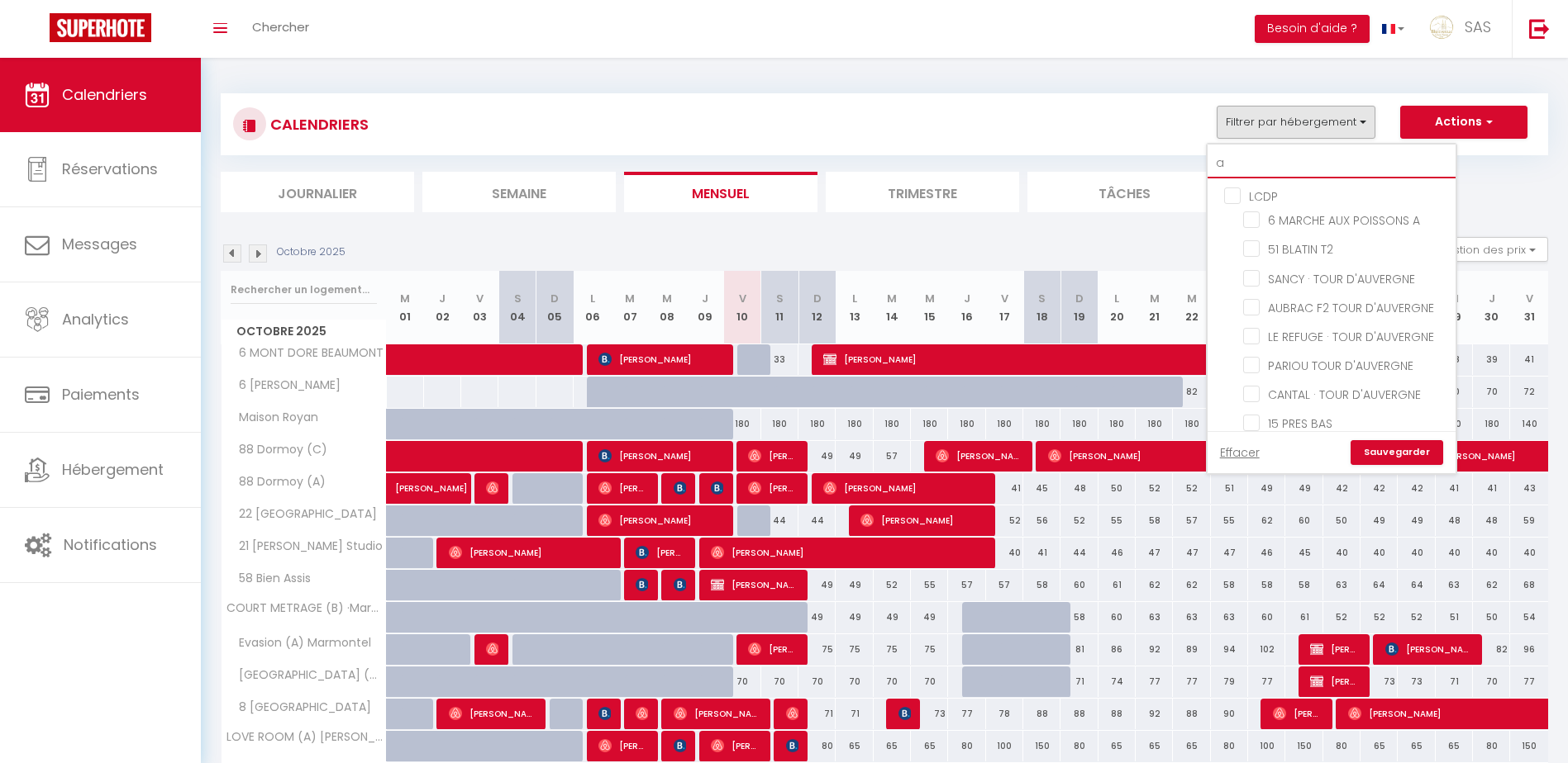
checkbox input "false"
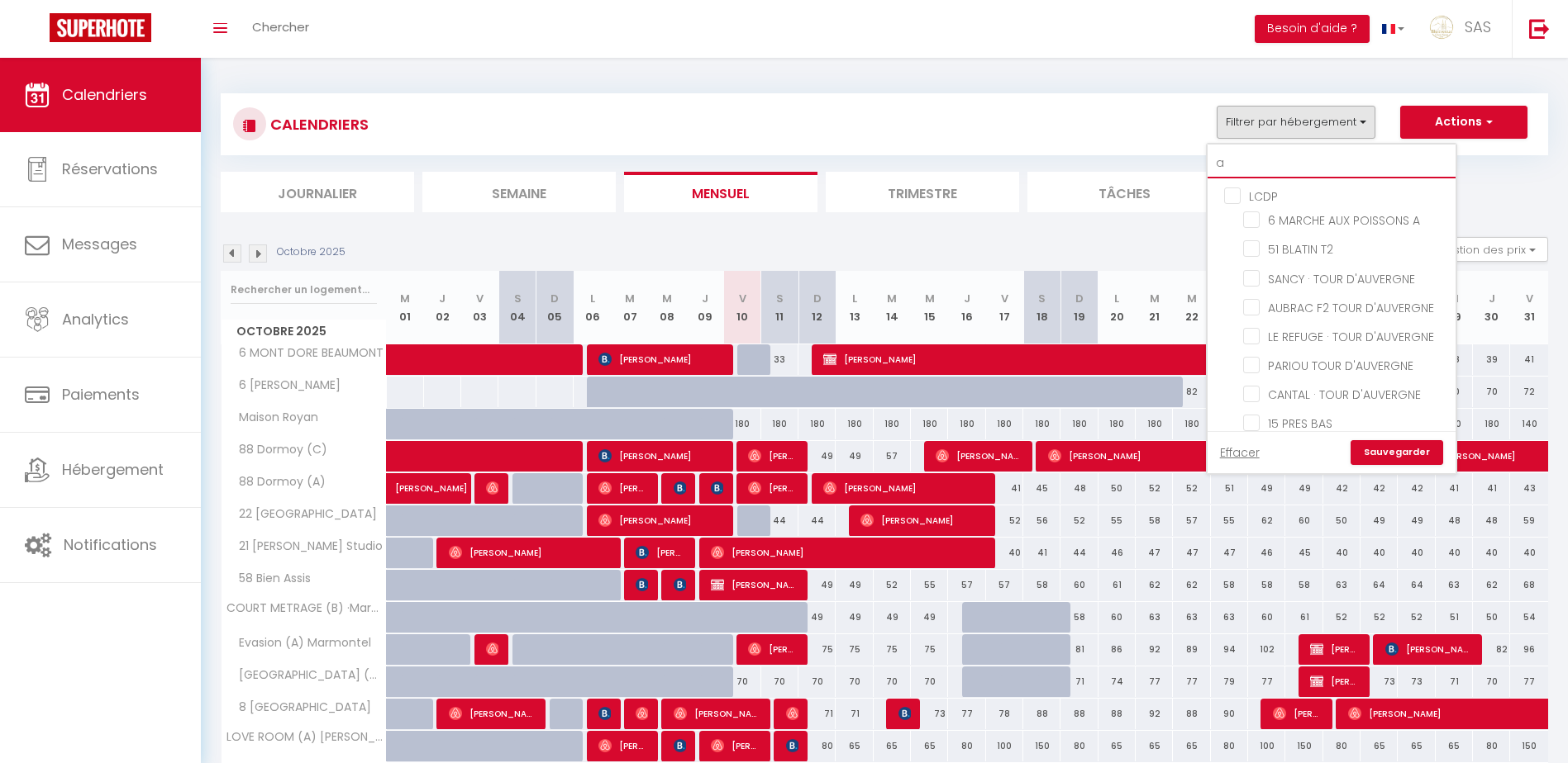
checkbox input "false"
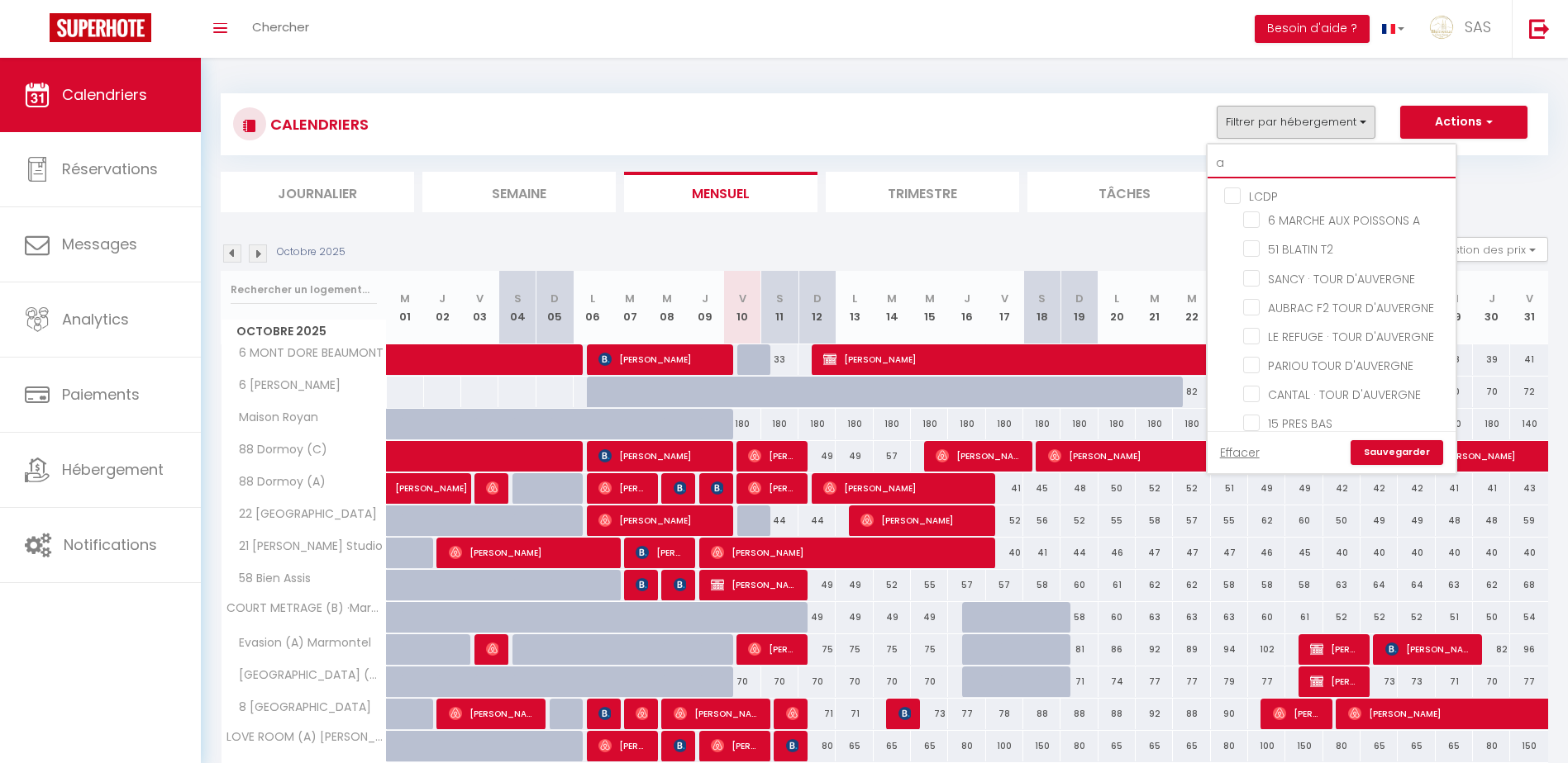
checkbox input "false"
type input "an"
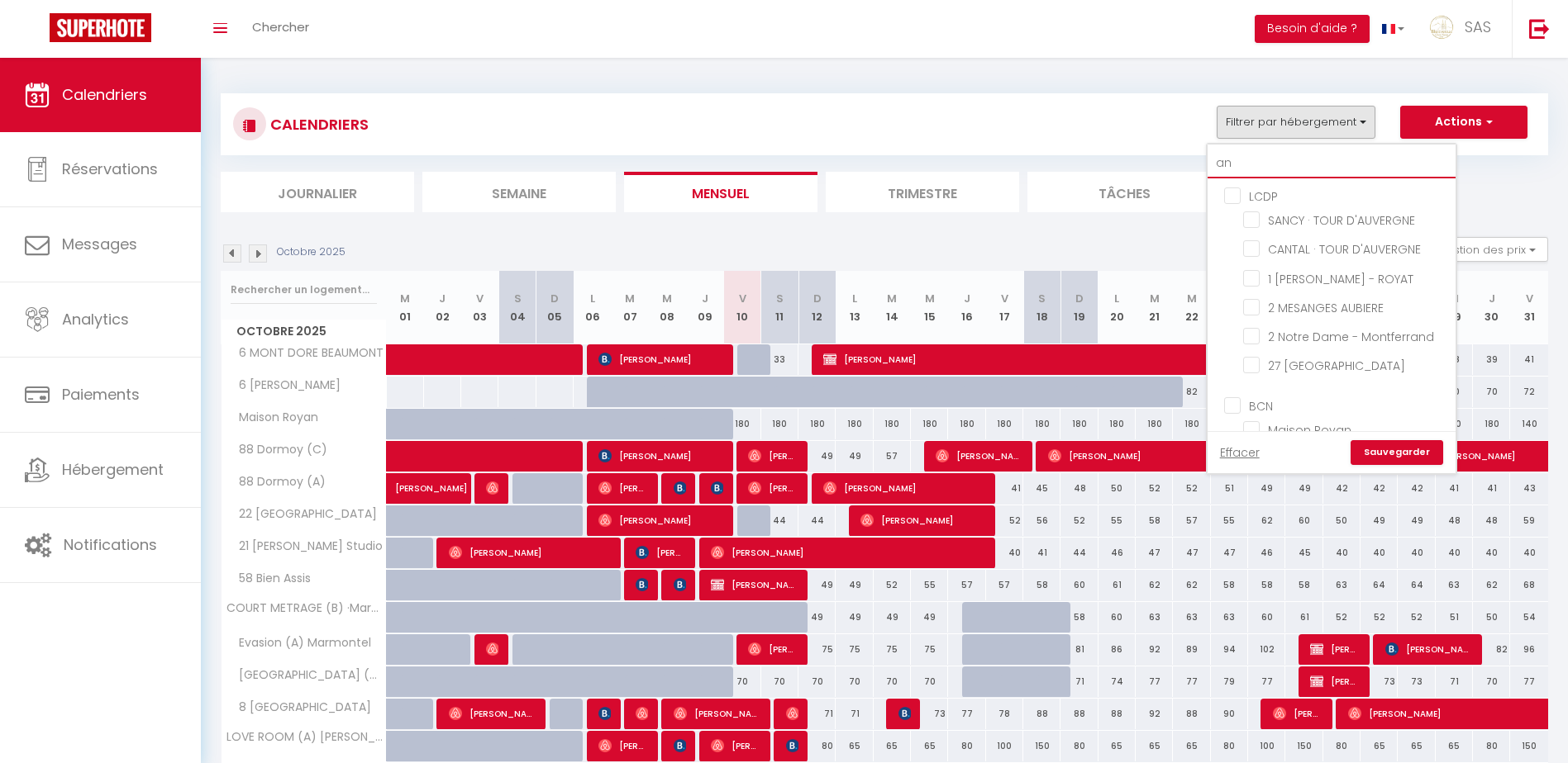
checkbox input "false"
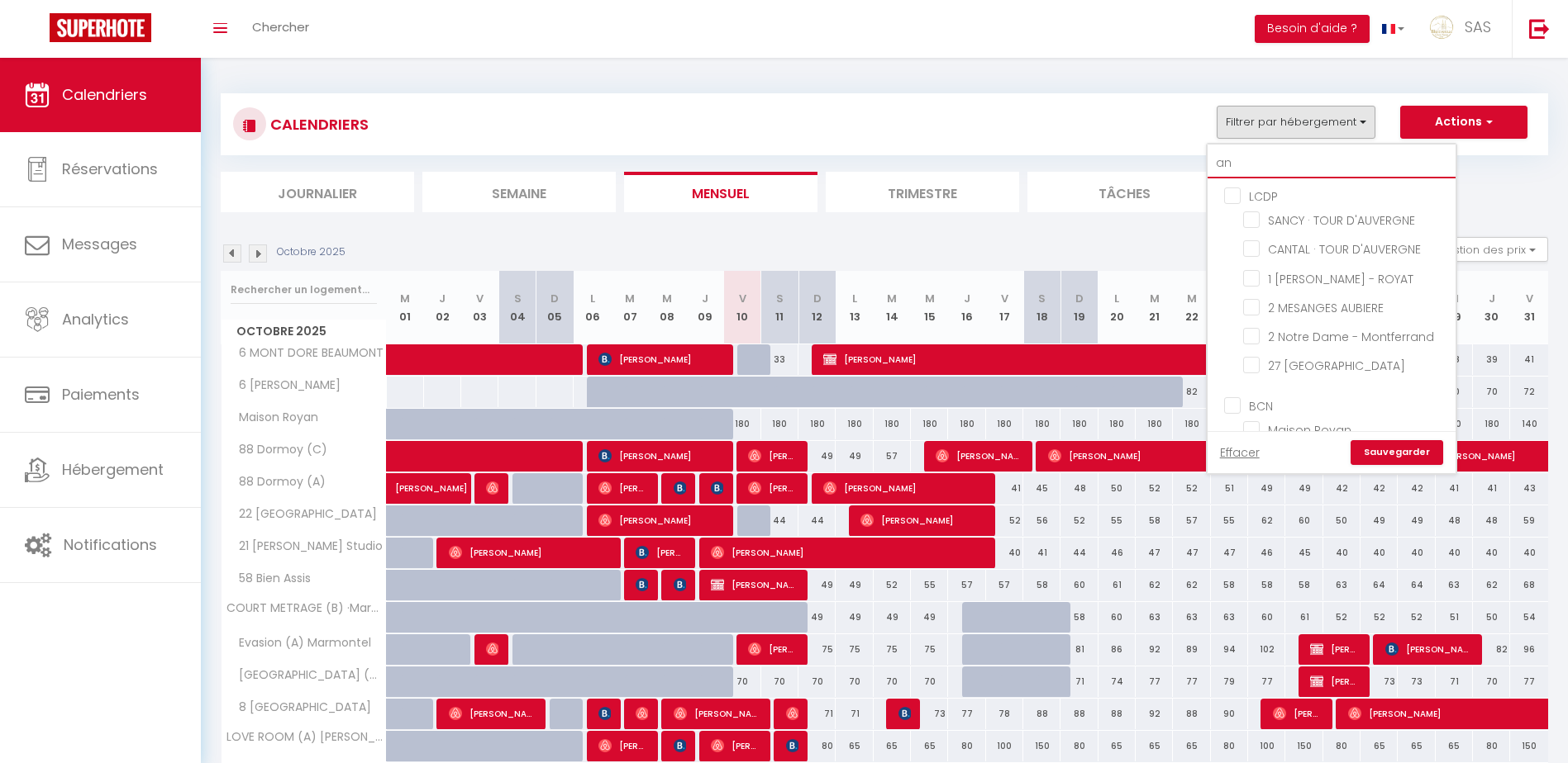
checkbox input "false"
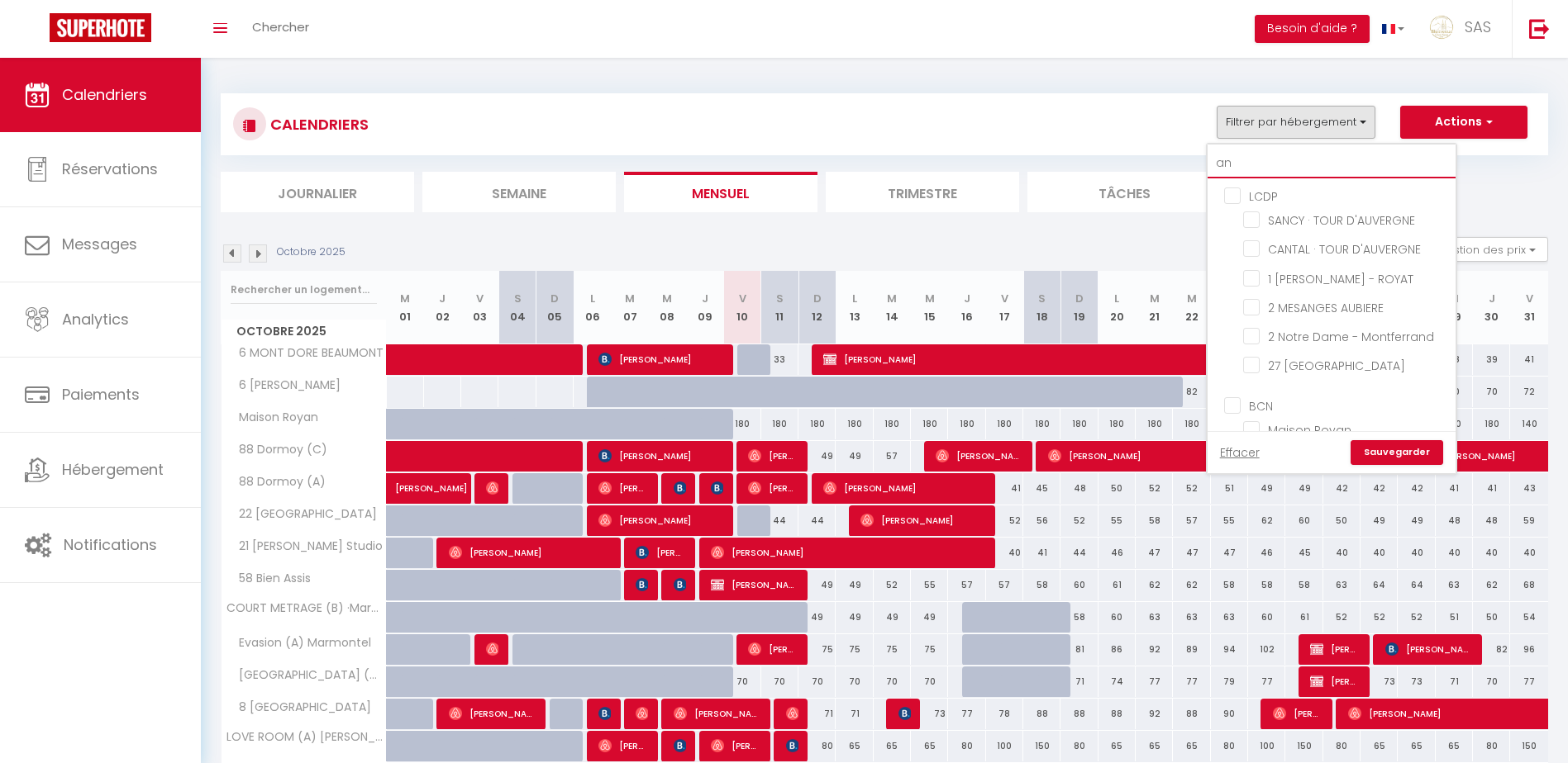
checkbox input "false"
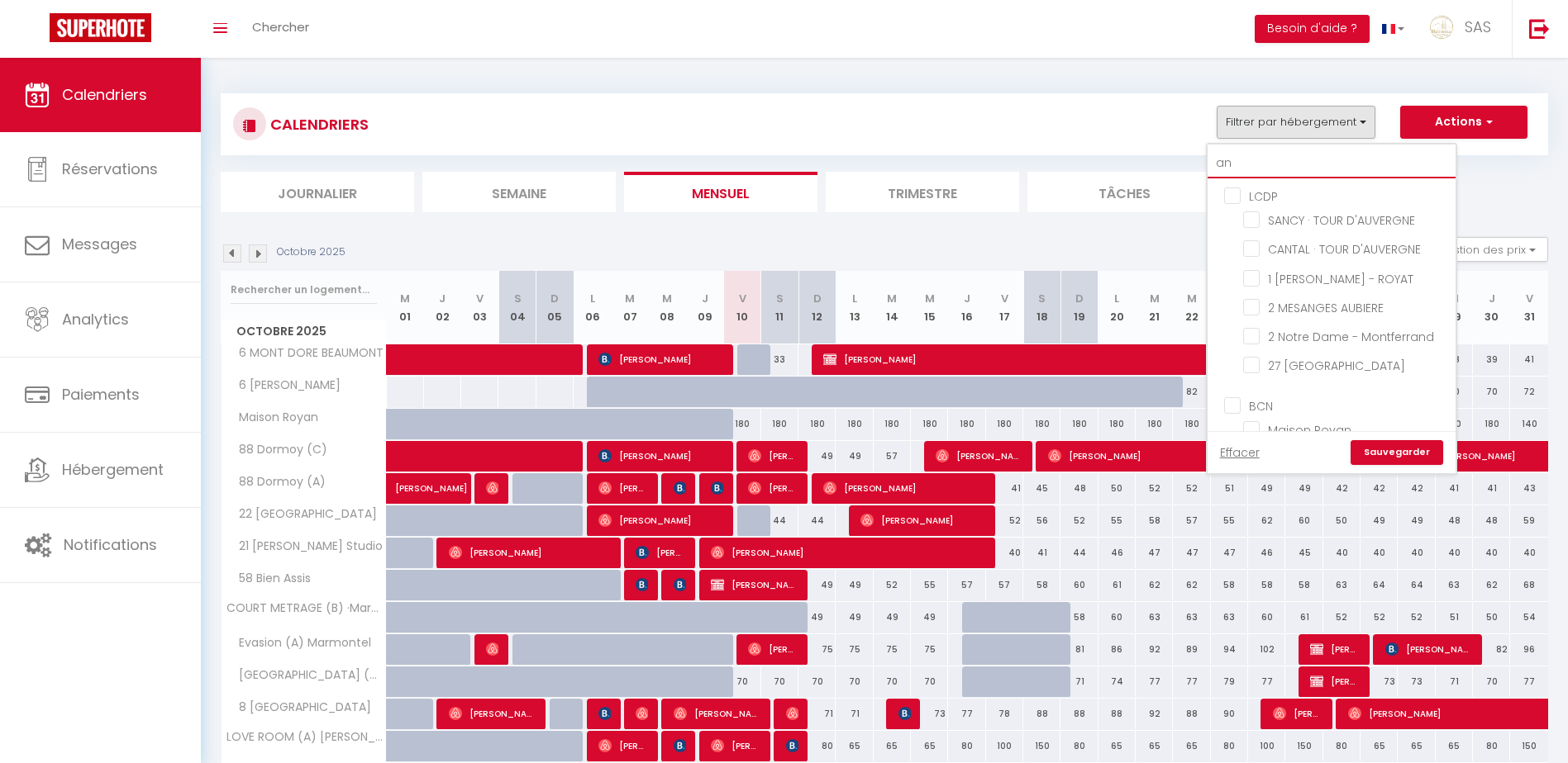
checkbox input "false"
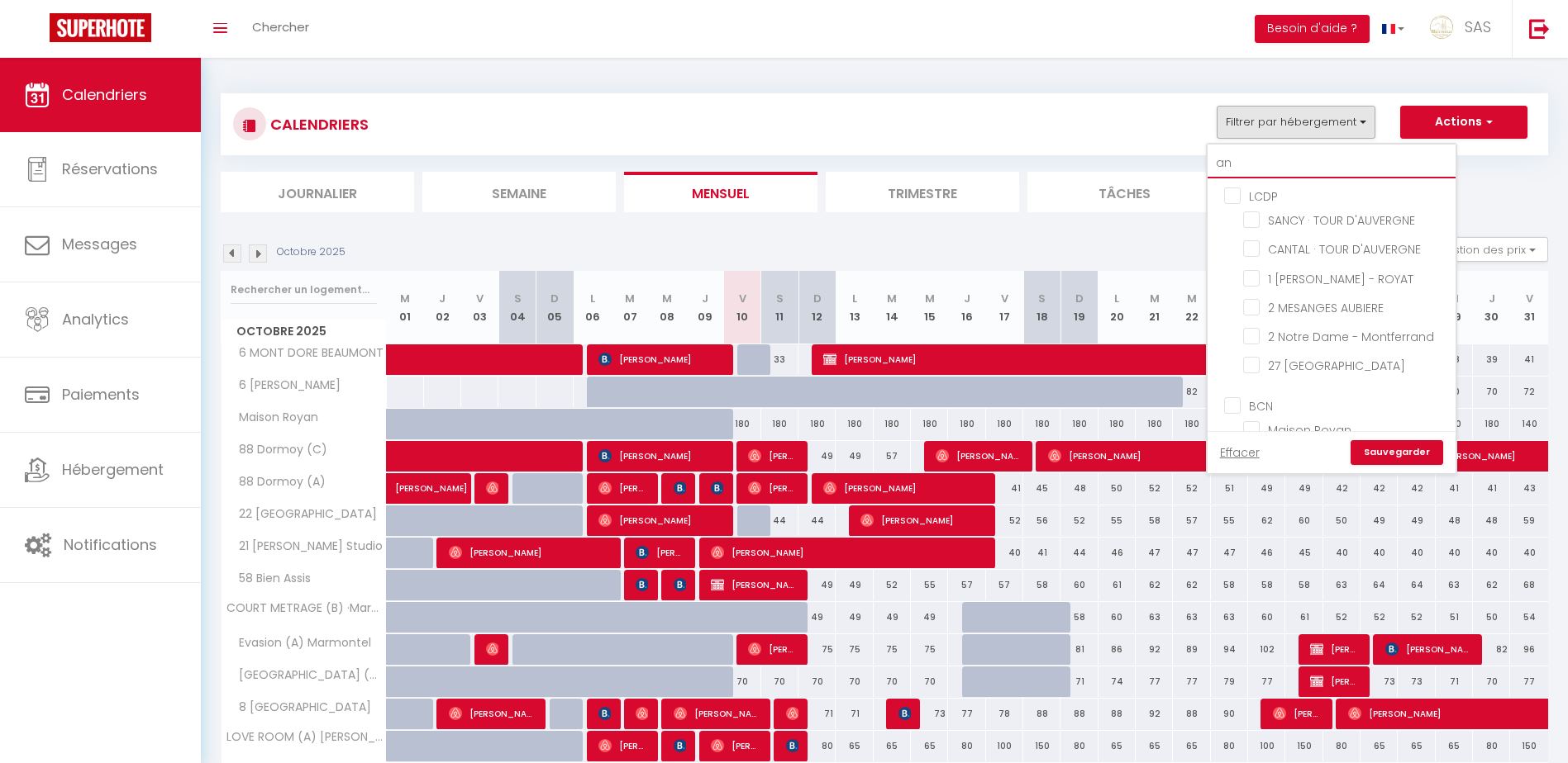
checkbox input "false"
type input "ant"
checkbox input "false"
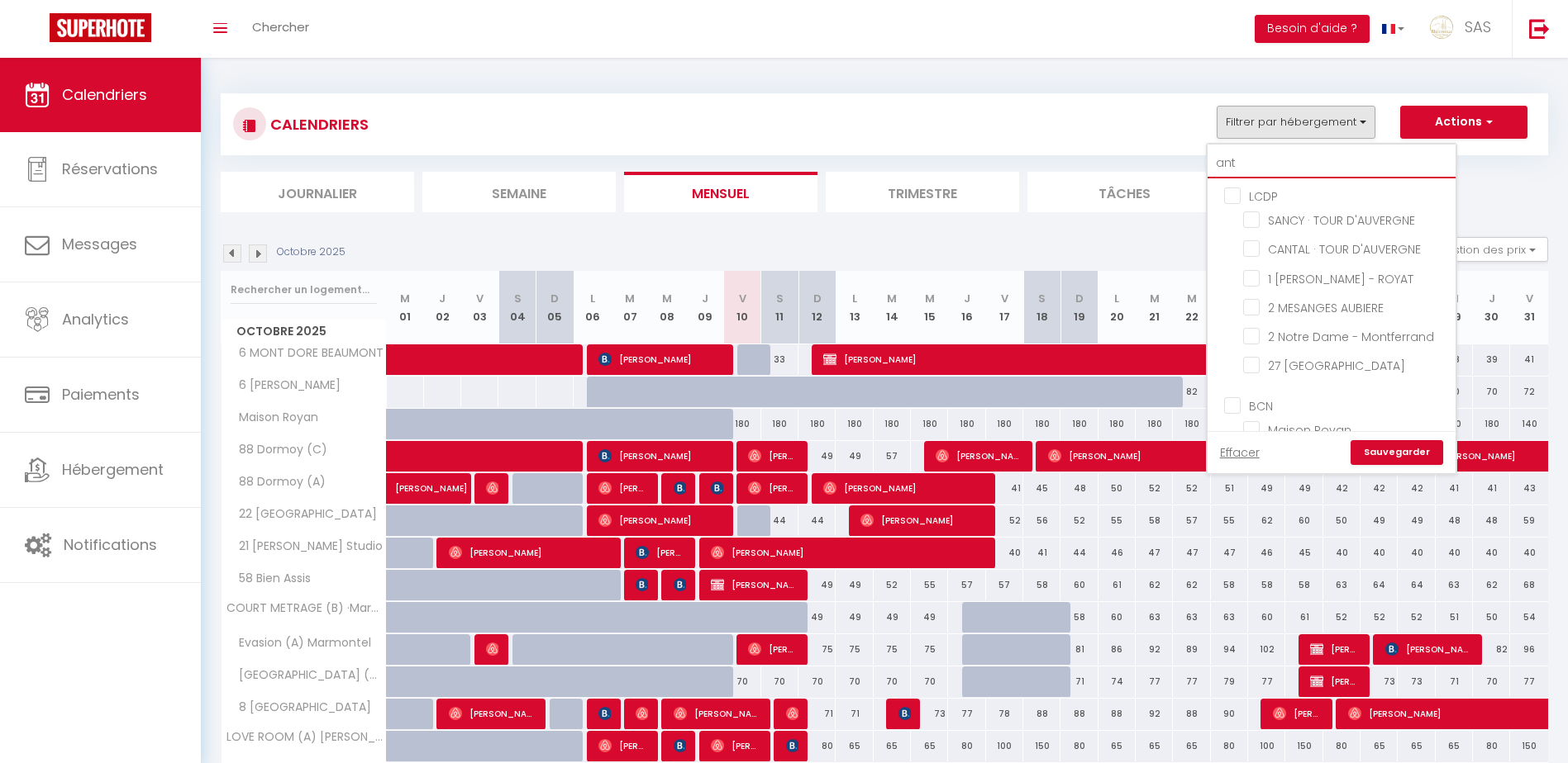
checkbox input "false"
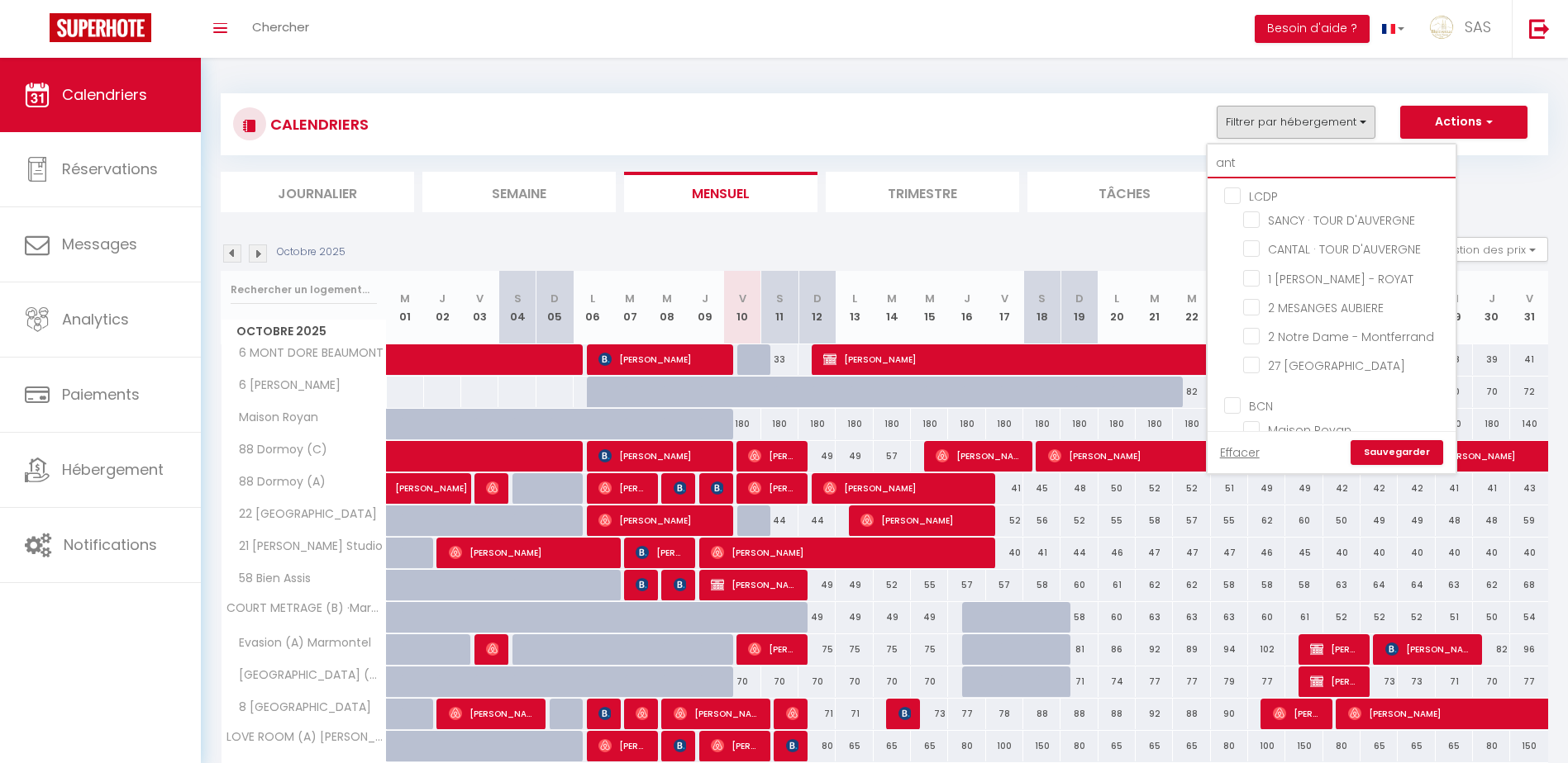
checkbox input "false"
type input "anto"
checkbox input "false"
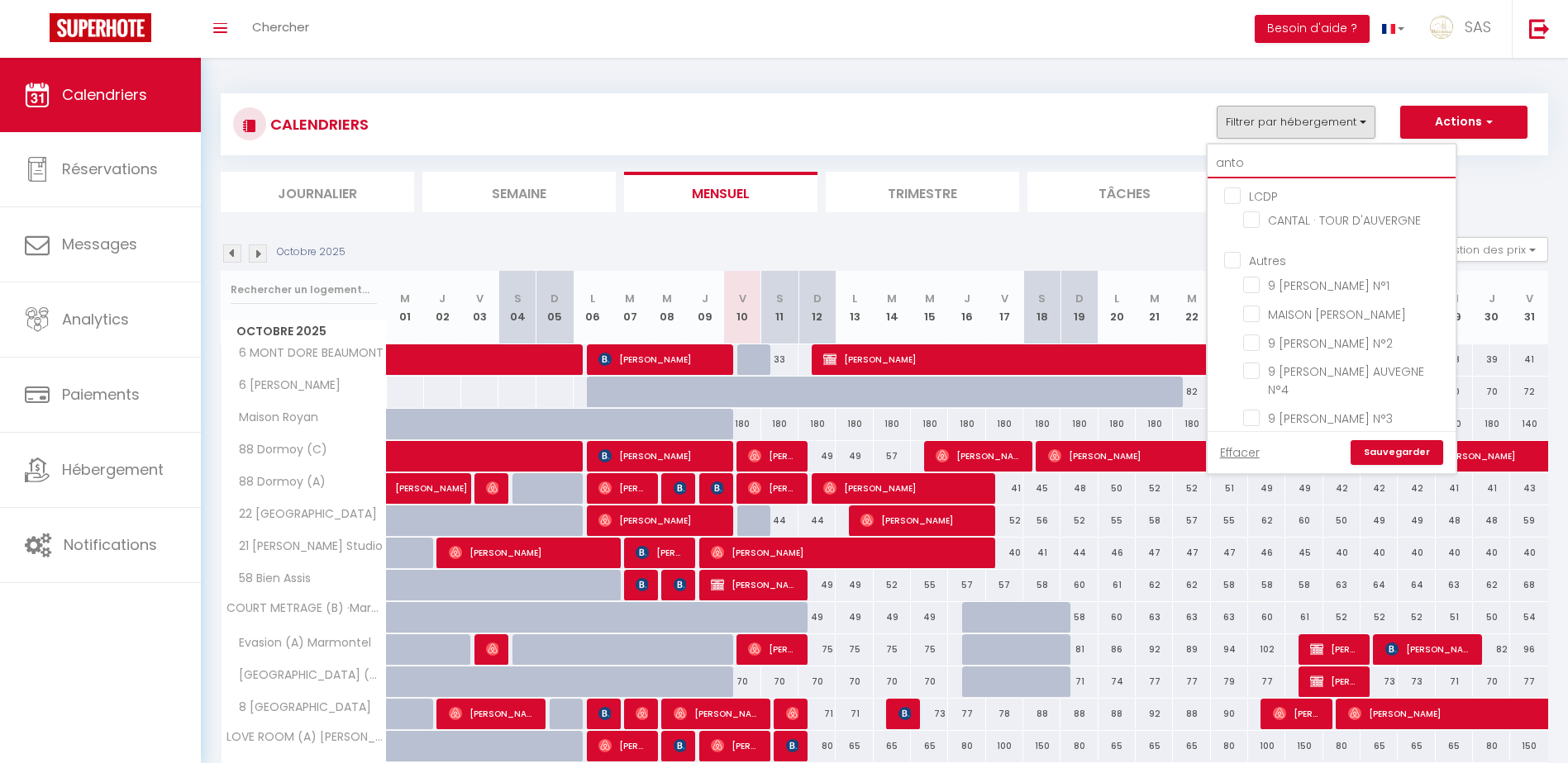
checkbox input "false"
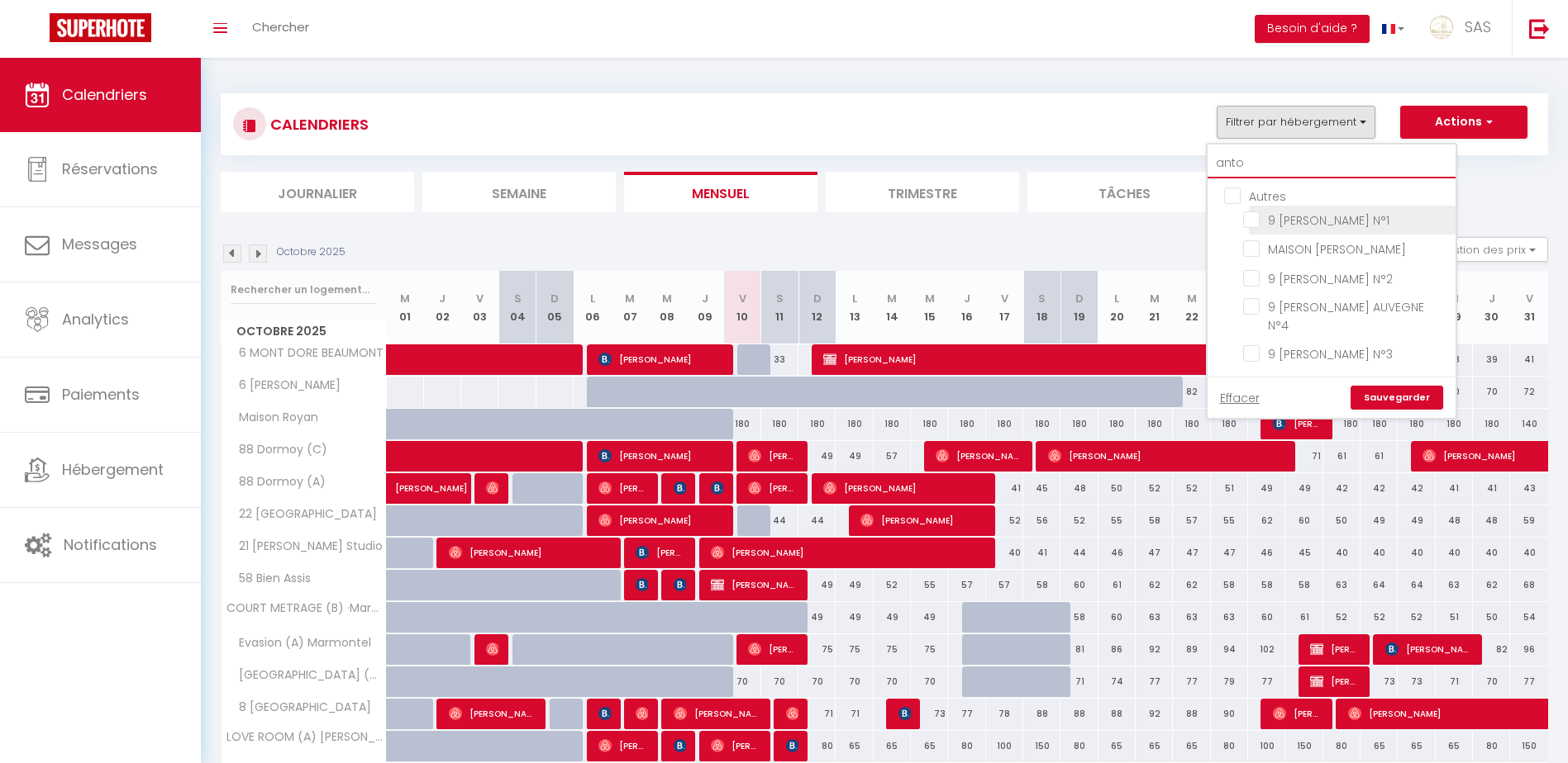
type input "anto"
click at [1317, 209] on li "9 [PERSON_NAME] N°1" at bounding box center [1352, 220] width 207 height 29
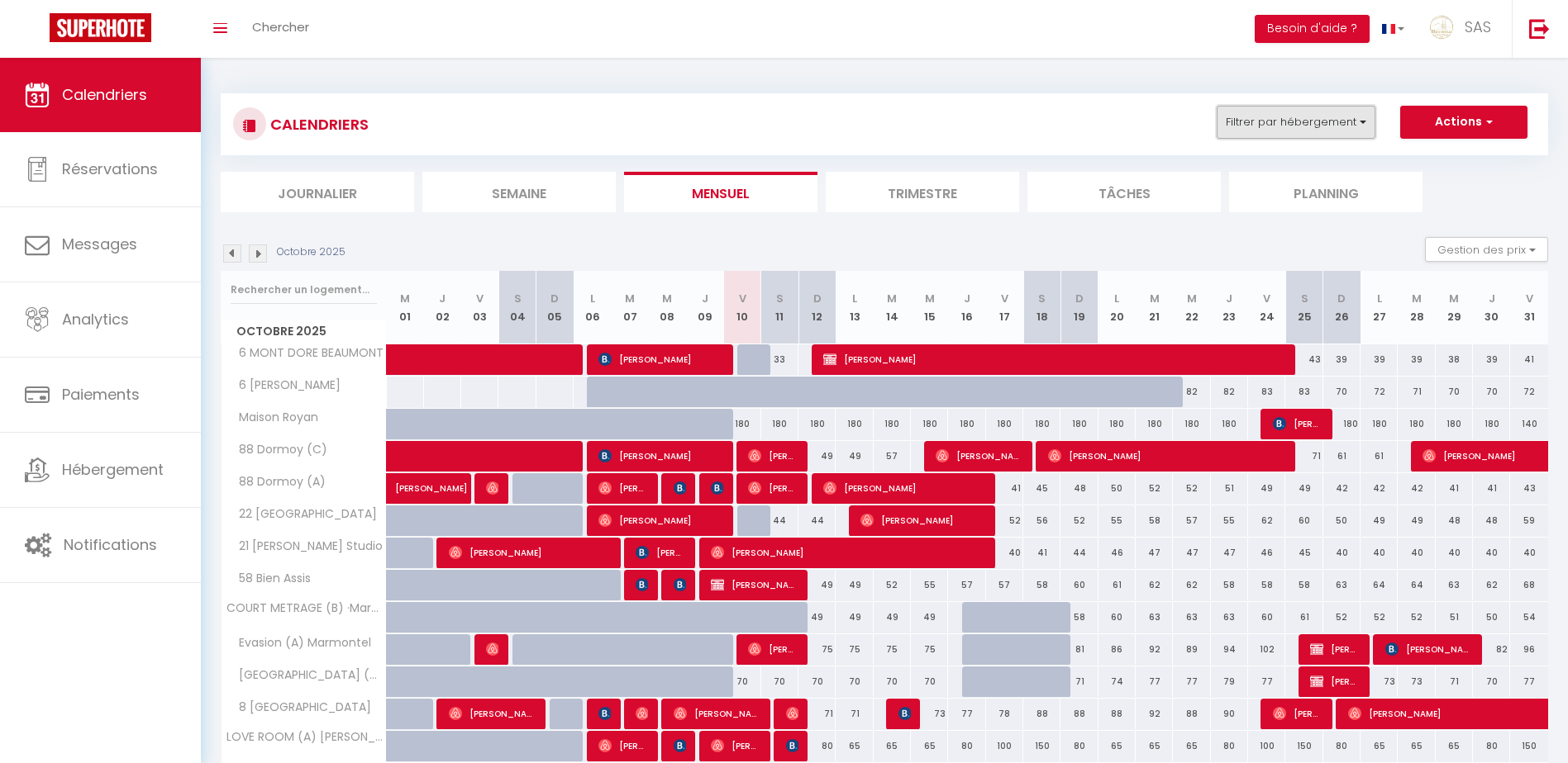
click at [1331, 123] on button "Filtrer par hébergement" at bounding box center [1296, 122] width 159 height 33
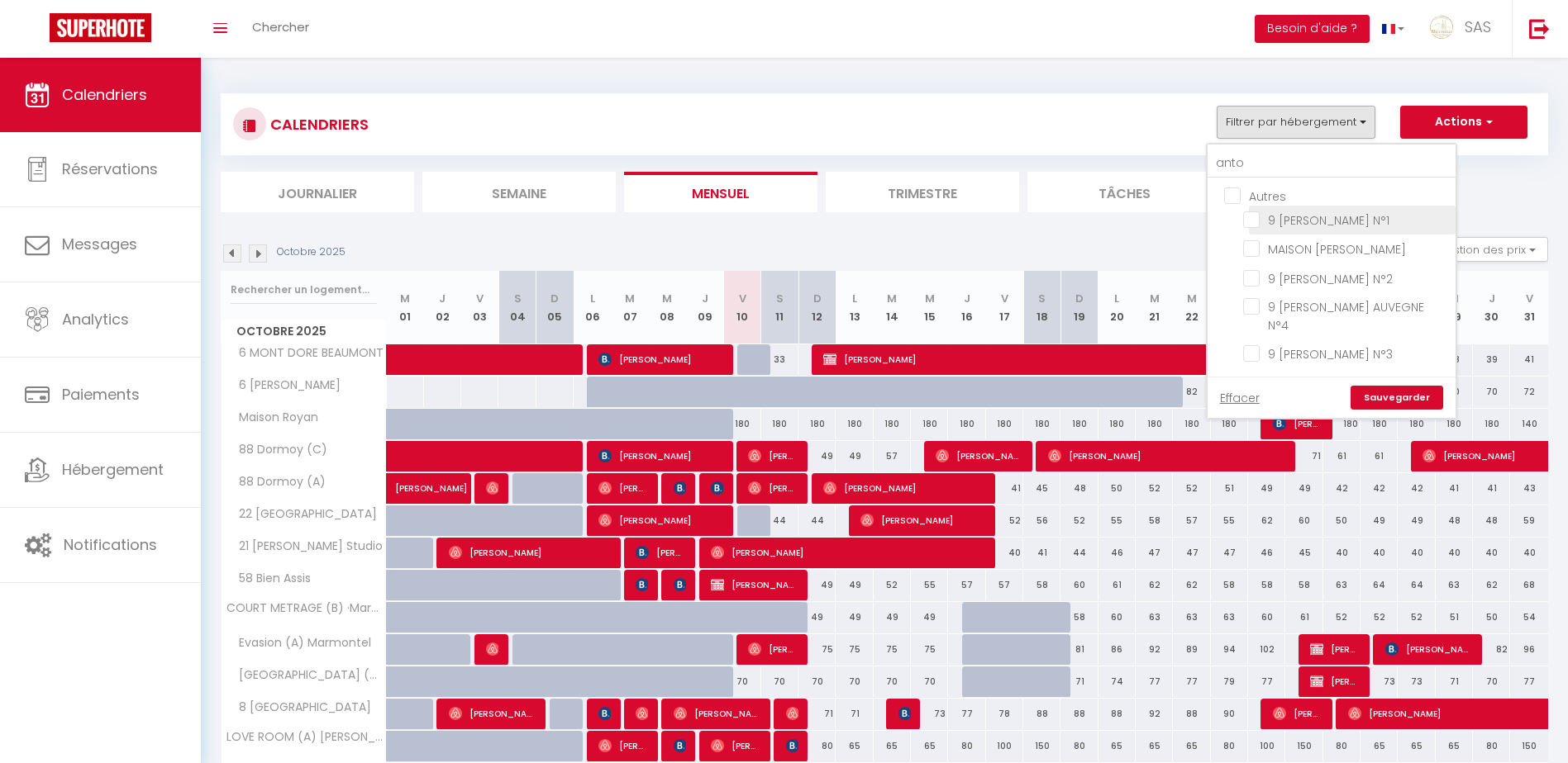
click at [1371, 223] on input "9 [PERSON_NAME] N°1" at bounding box center [1346, 219] width 207 height 16
checkbox input "true"
checkbox input "false"
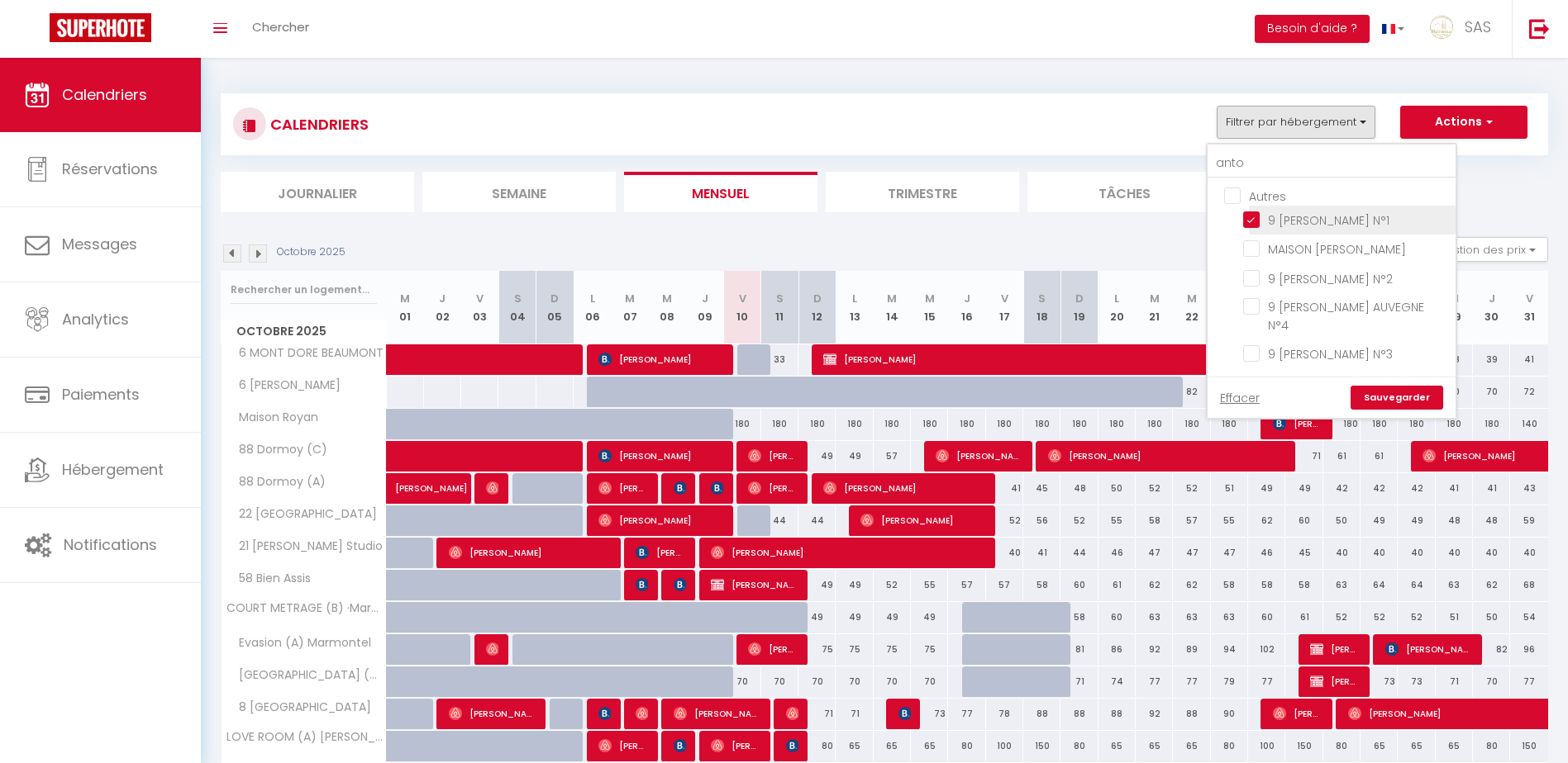
checkbox input "false"
click at [1376, 267] on li "9 [PERSON_NAME] N°2" at bounding box center [1352, 278] width 207 height 29
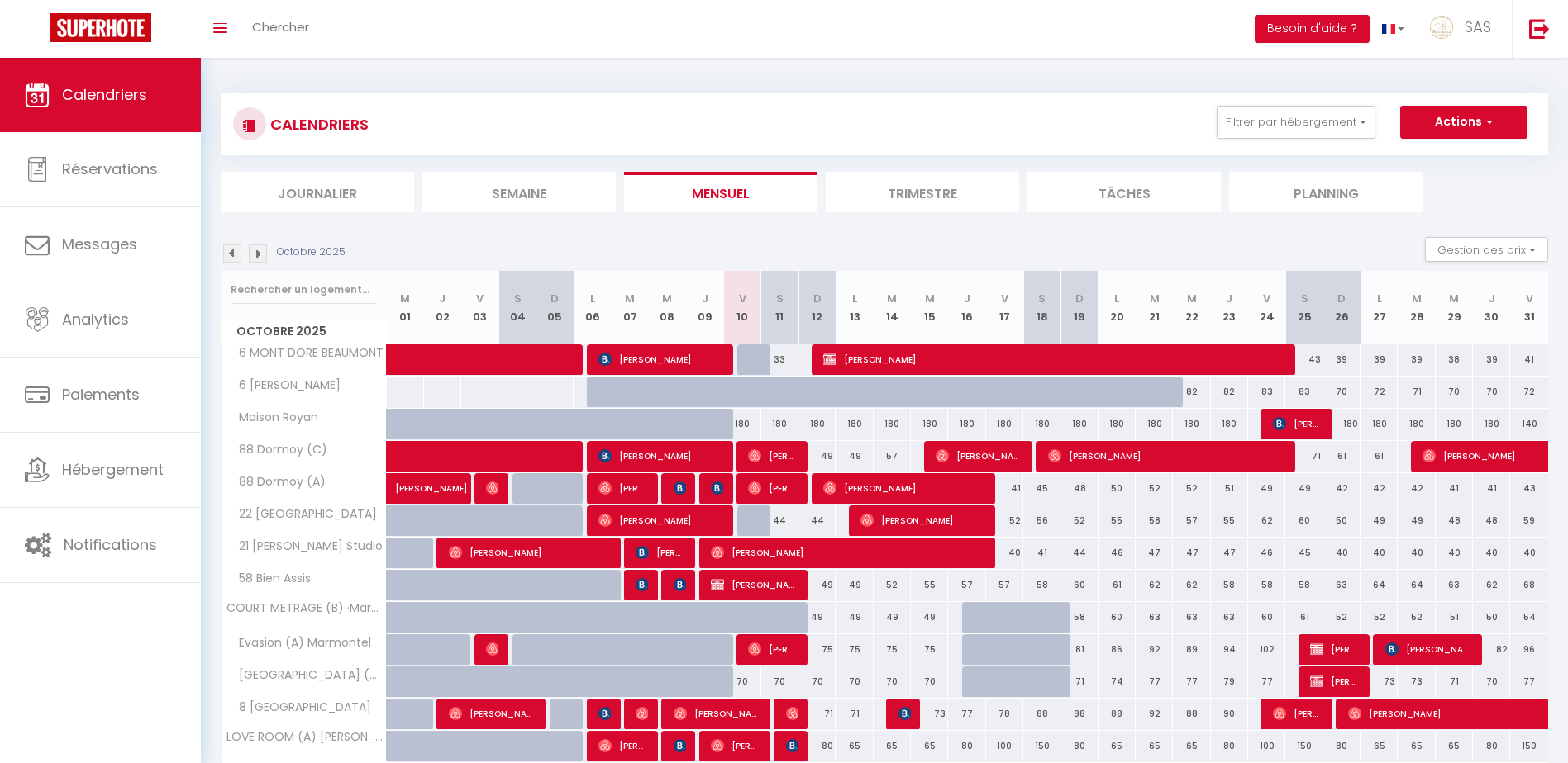
click at [1337, 139] on div "CALENDRIERS Filtrer par hébergement anto Autres 9 [PERSON_NAME] N°1 MAISON ANTO…" at bounding box center [885, 124] width 1302 height 37
click at [1337, 117] on button "Filtrer par hébergement" at bounding box center [1296, 122] width 159 height 33
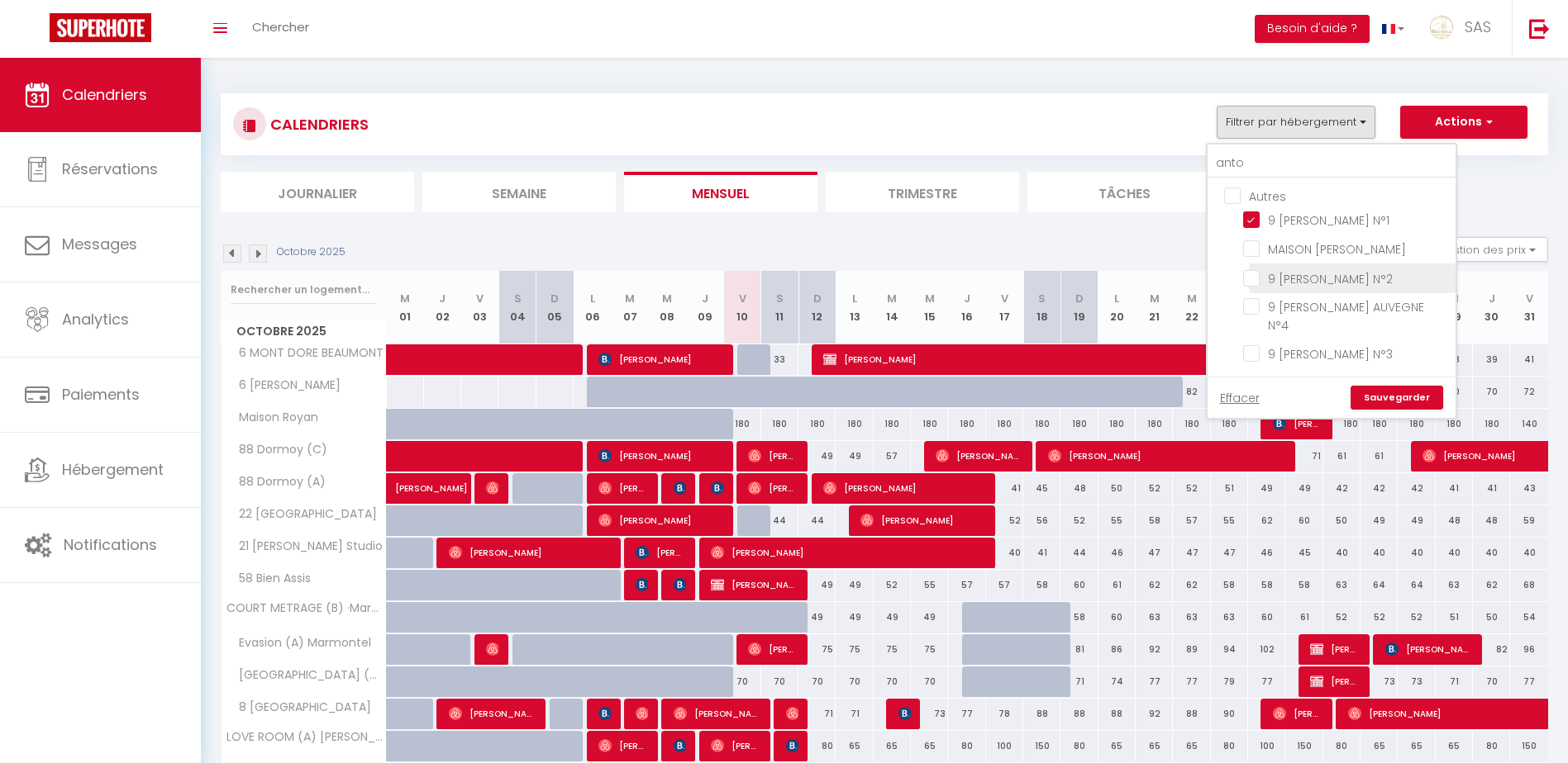
click at [1379, 276] on input "9 [PERSON_NAME] N°2" at bounding box center [1346, 276] width 207 height 16
checkbox input "true"
checkbox input "false"
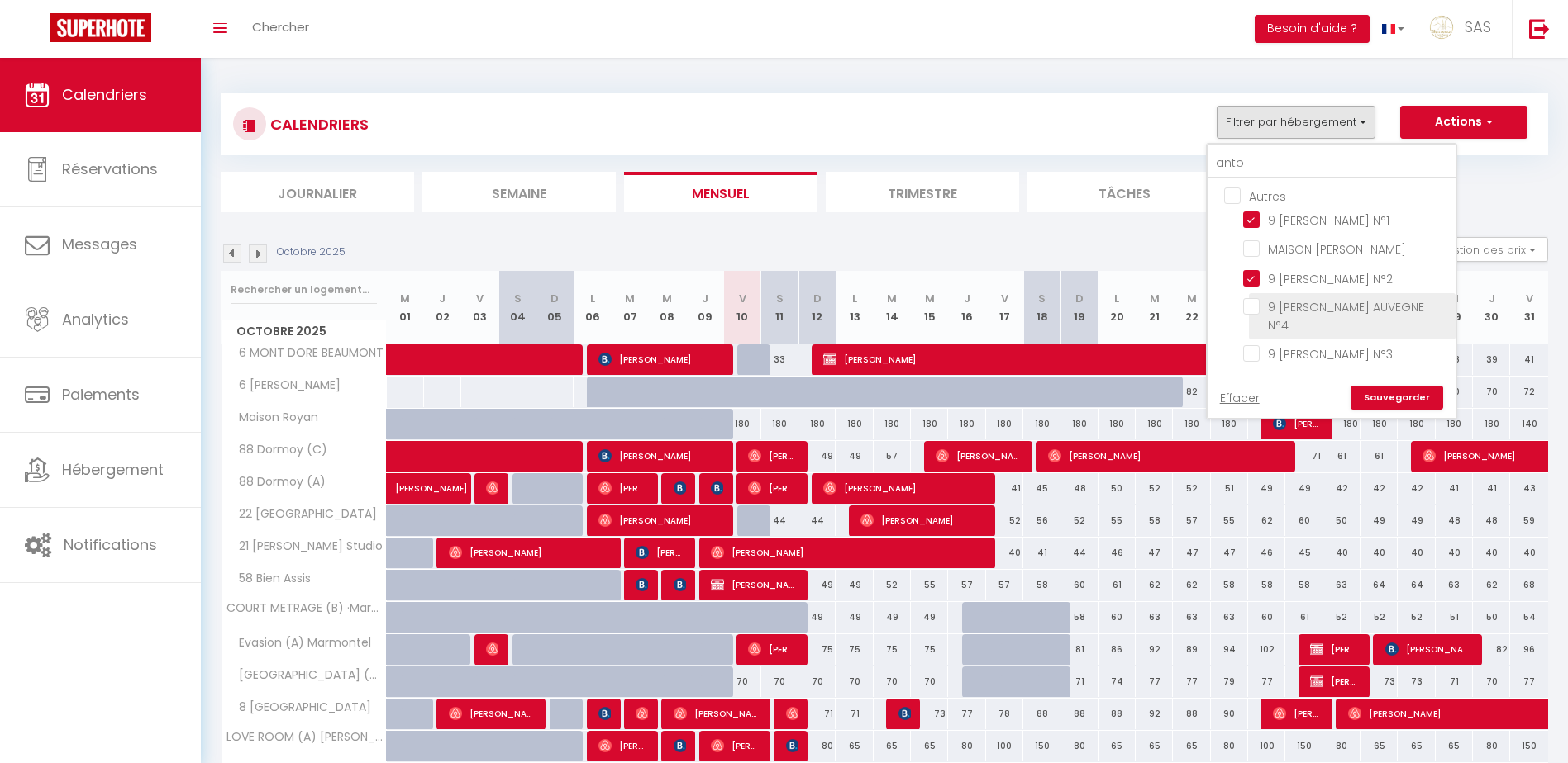
click at [1382, 314] on input "9 [PERSON_NAME] AUVEGNE N°4" at bounding box center [1346, 306] width 207 height 16
checkbox input "true"
checkbox input "false"
click at [1383, 345] on input "9 [PERSON_NAME] N°3" at bounding box center [1346, 353] width 207 height 16
checkbox input "true"
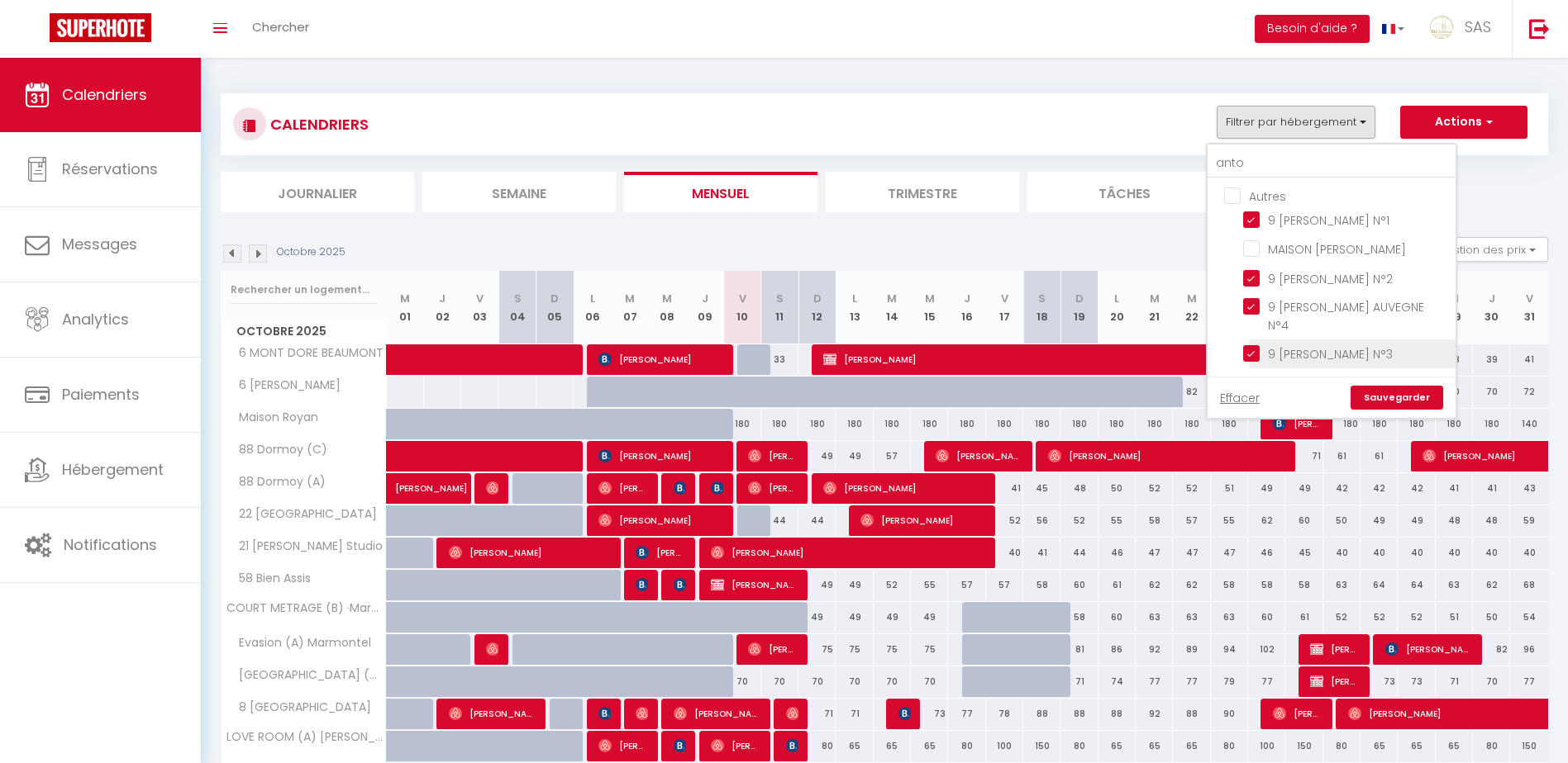
checkbox input "false"
click at [1399, 386] on link "Sauvegarder" at bounding box center [1396, 399] width 92 height 25
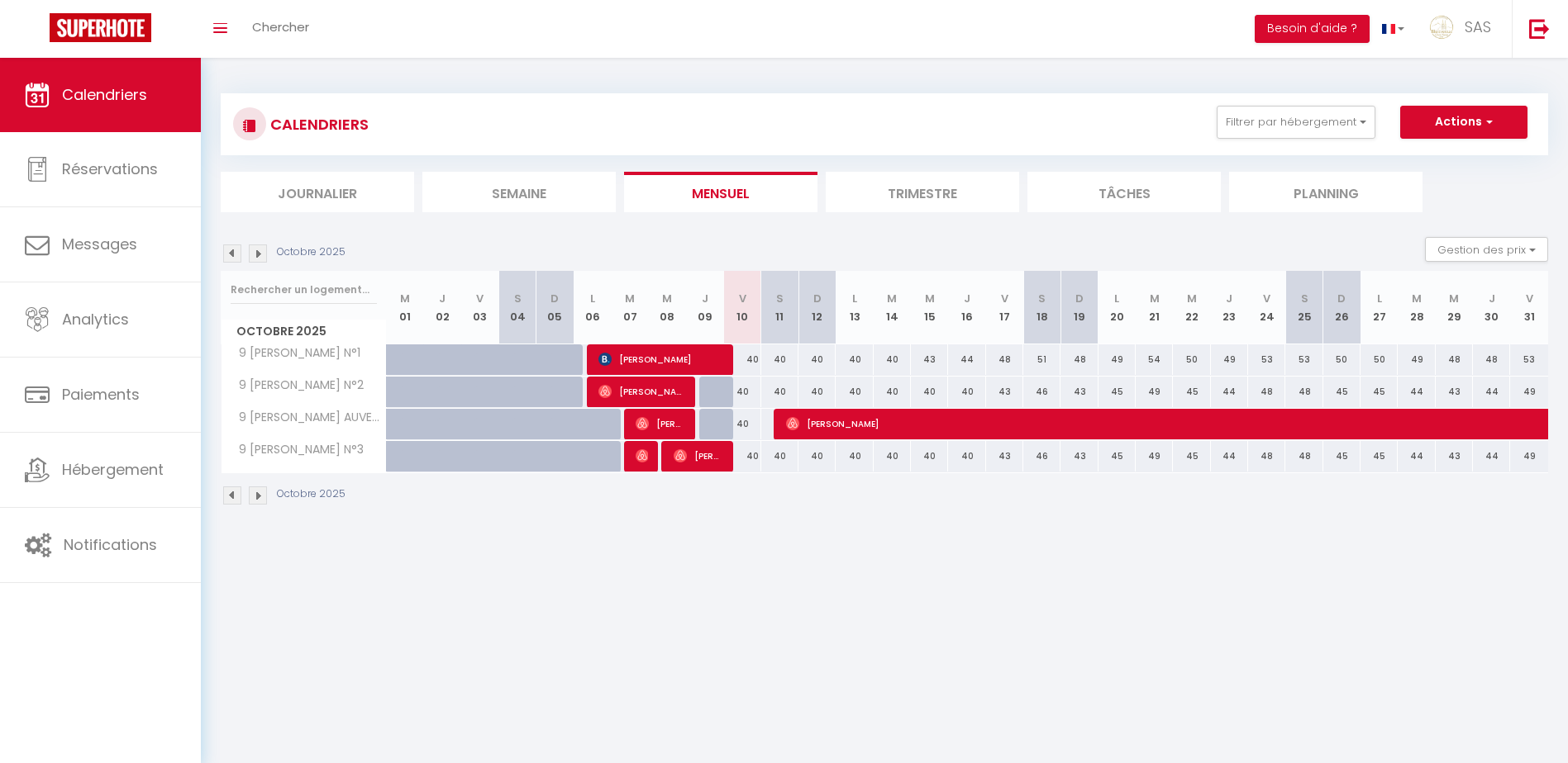
click at [257, 254] on img at bounding box center [258, 253] width 18 height 18
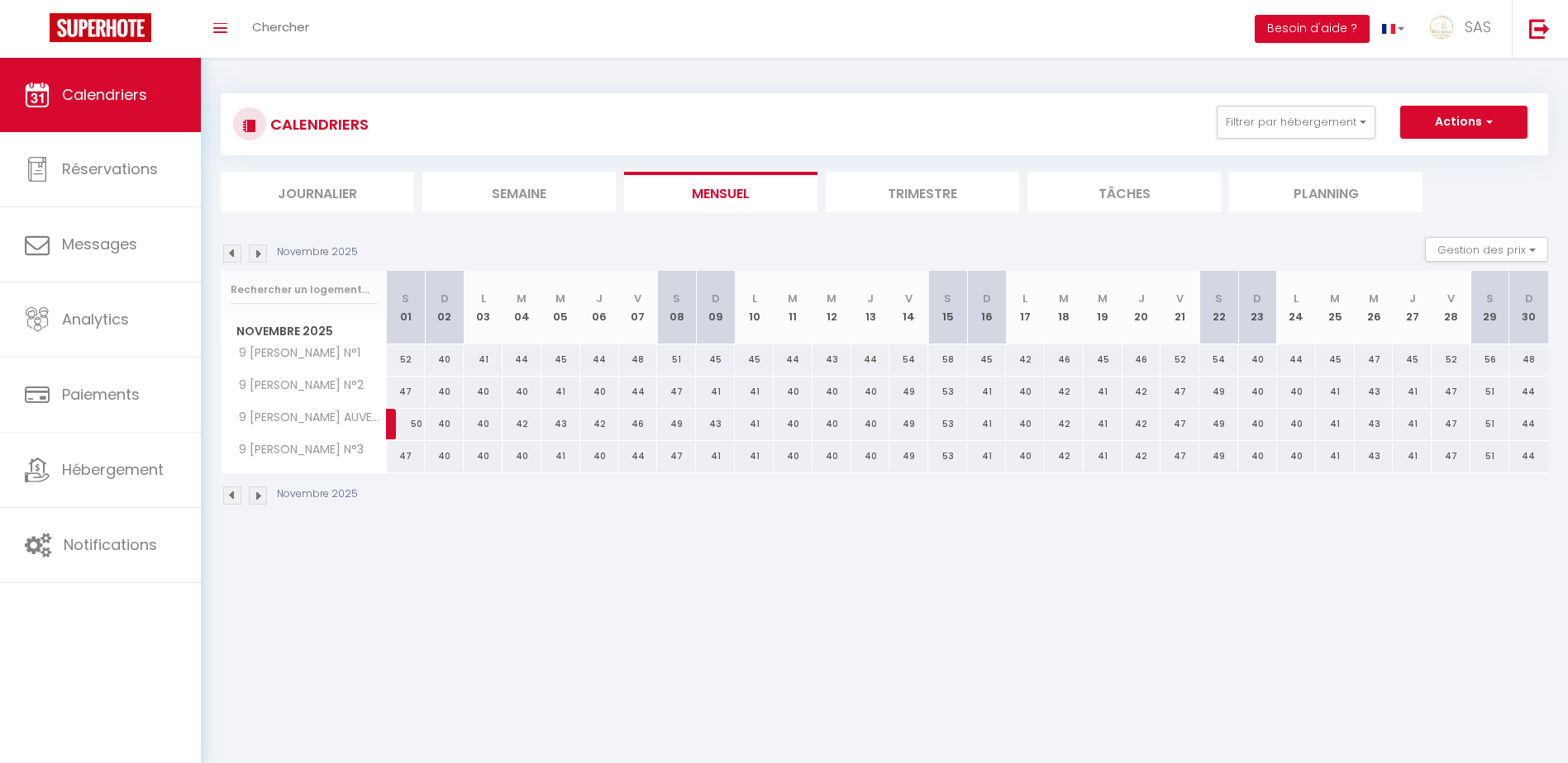
click at [232, 254] on img at bounding box center [232, 253] width 18 height 18
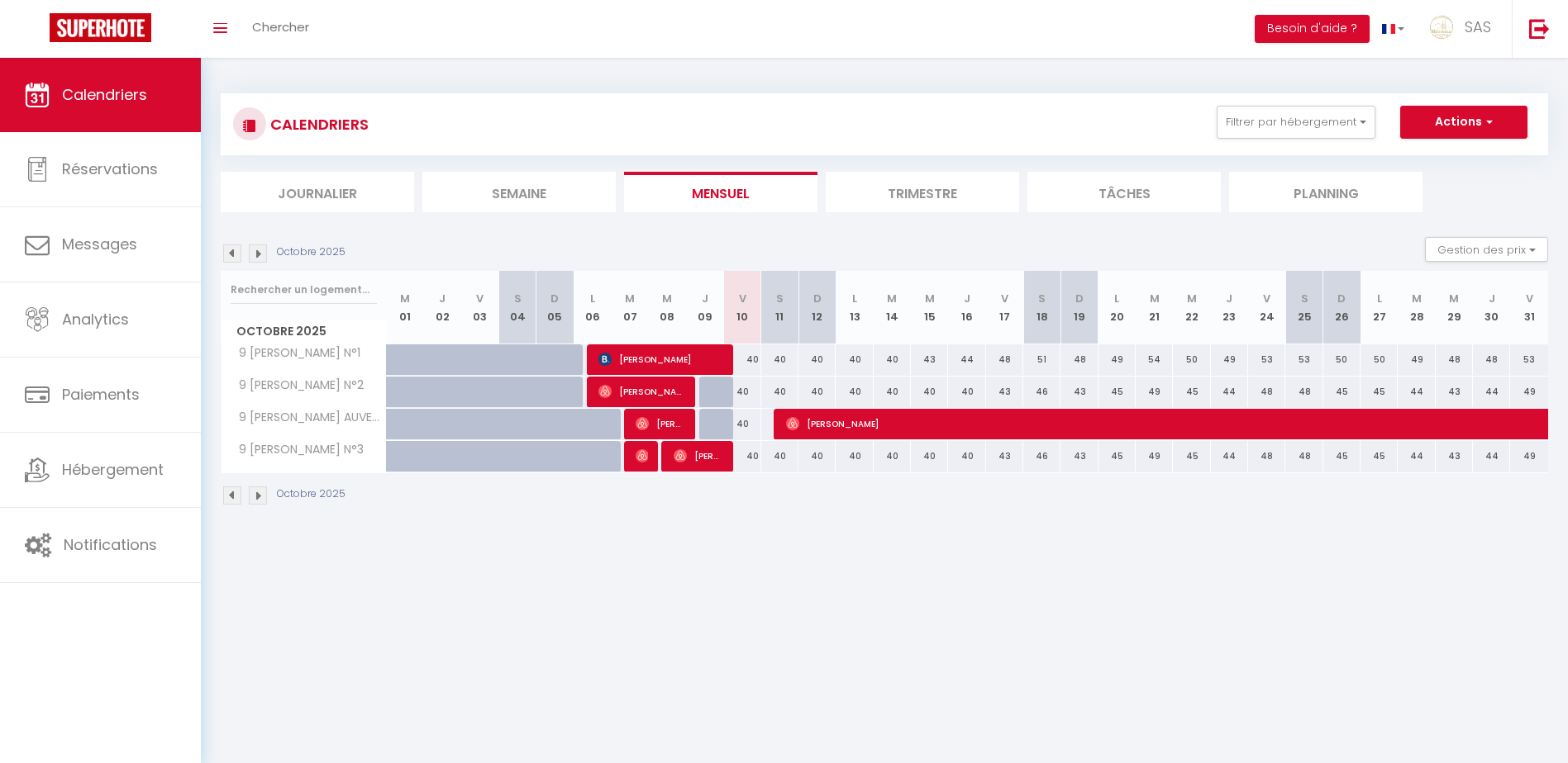
click at [225, 258] on img at bounding box center [232, 253] width 18 height 18
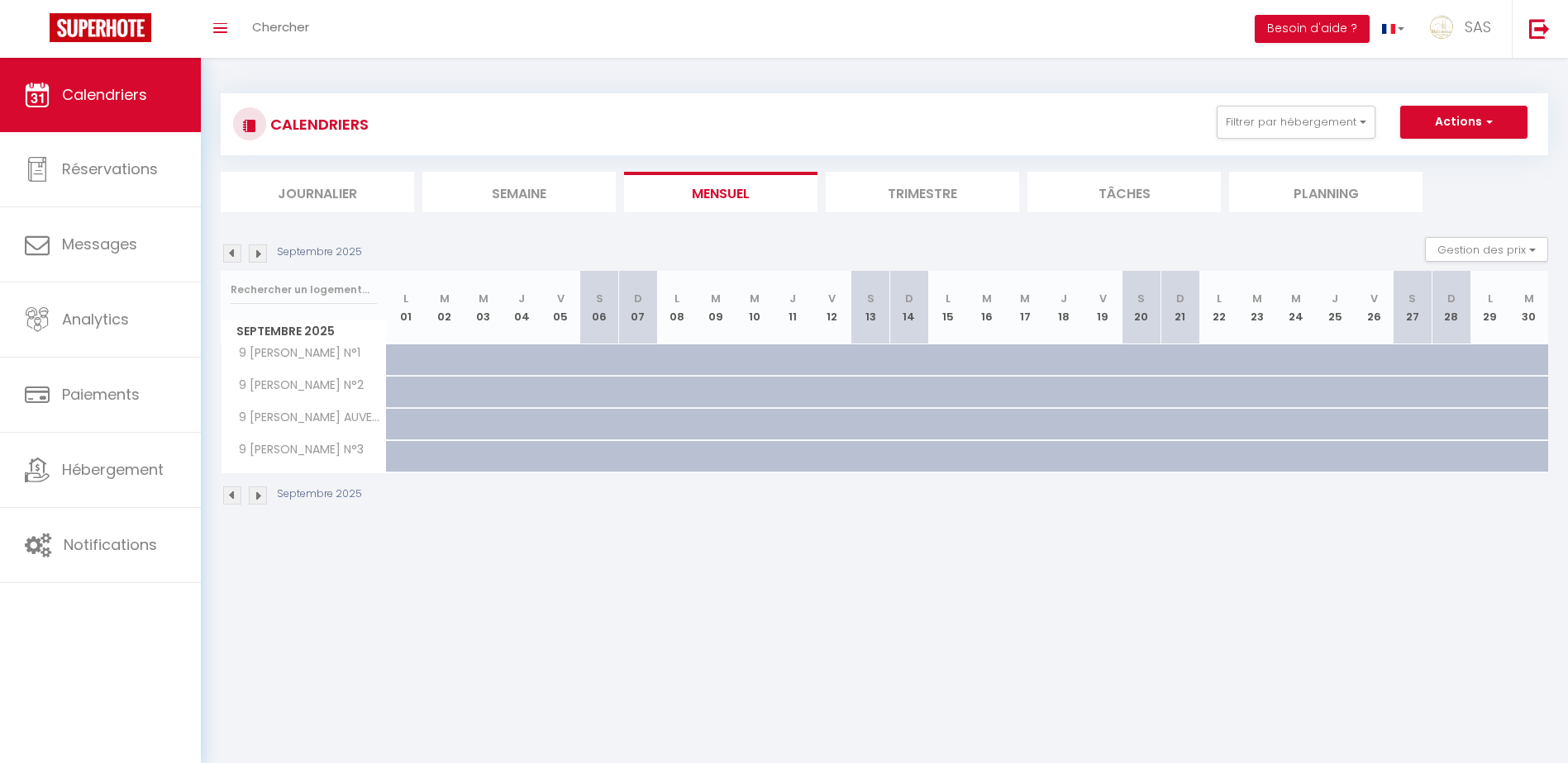
click at [255, 250] on img at bounding box center [258, 253] width 18 height 18
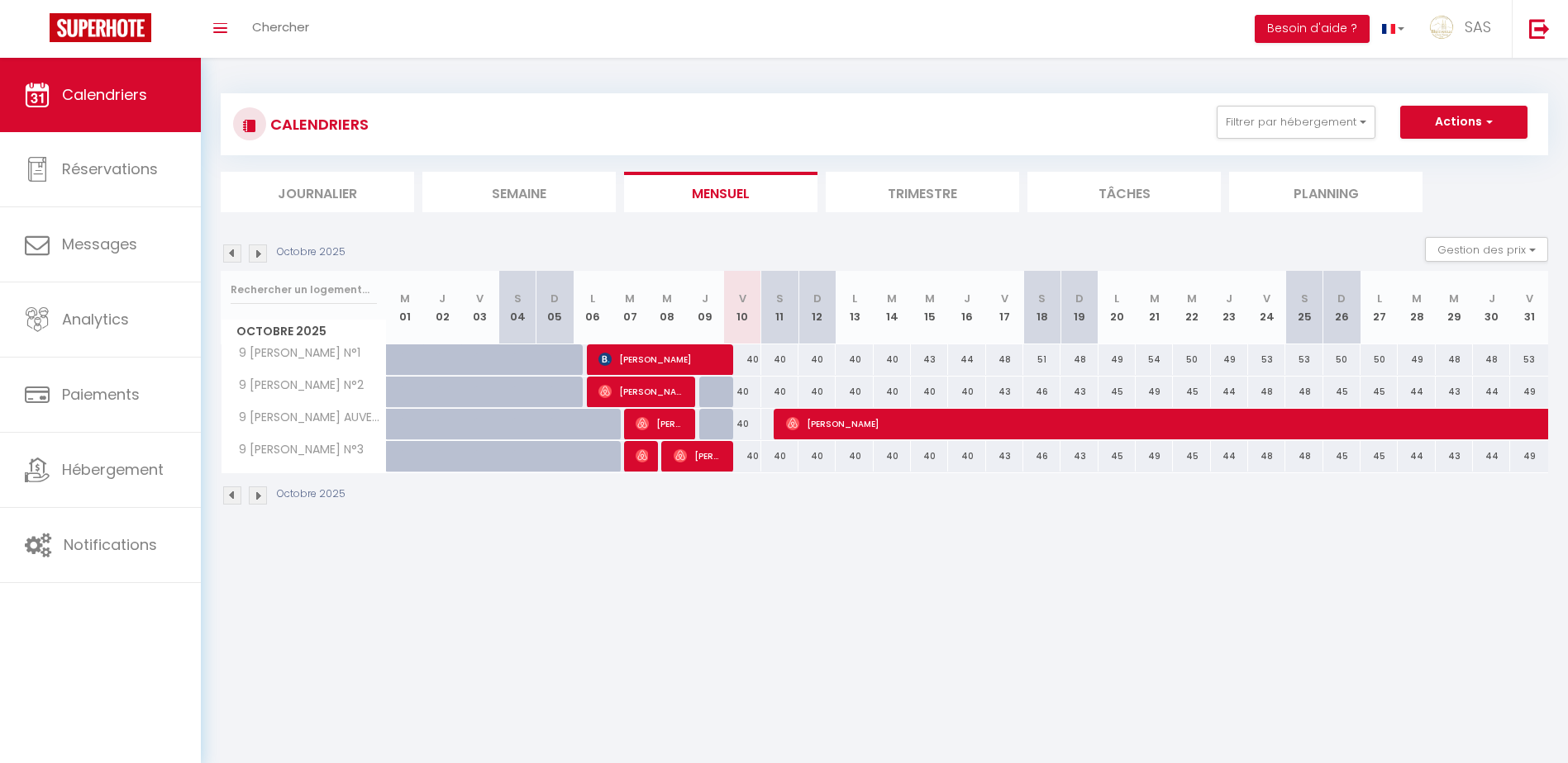
click at [255, 250] on img at bounding box center [258, 253] width 18 height 18
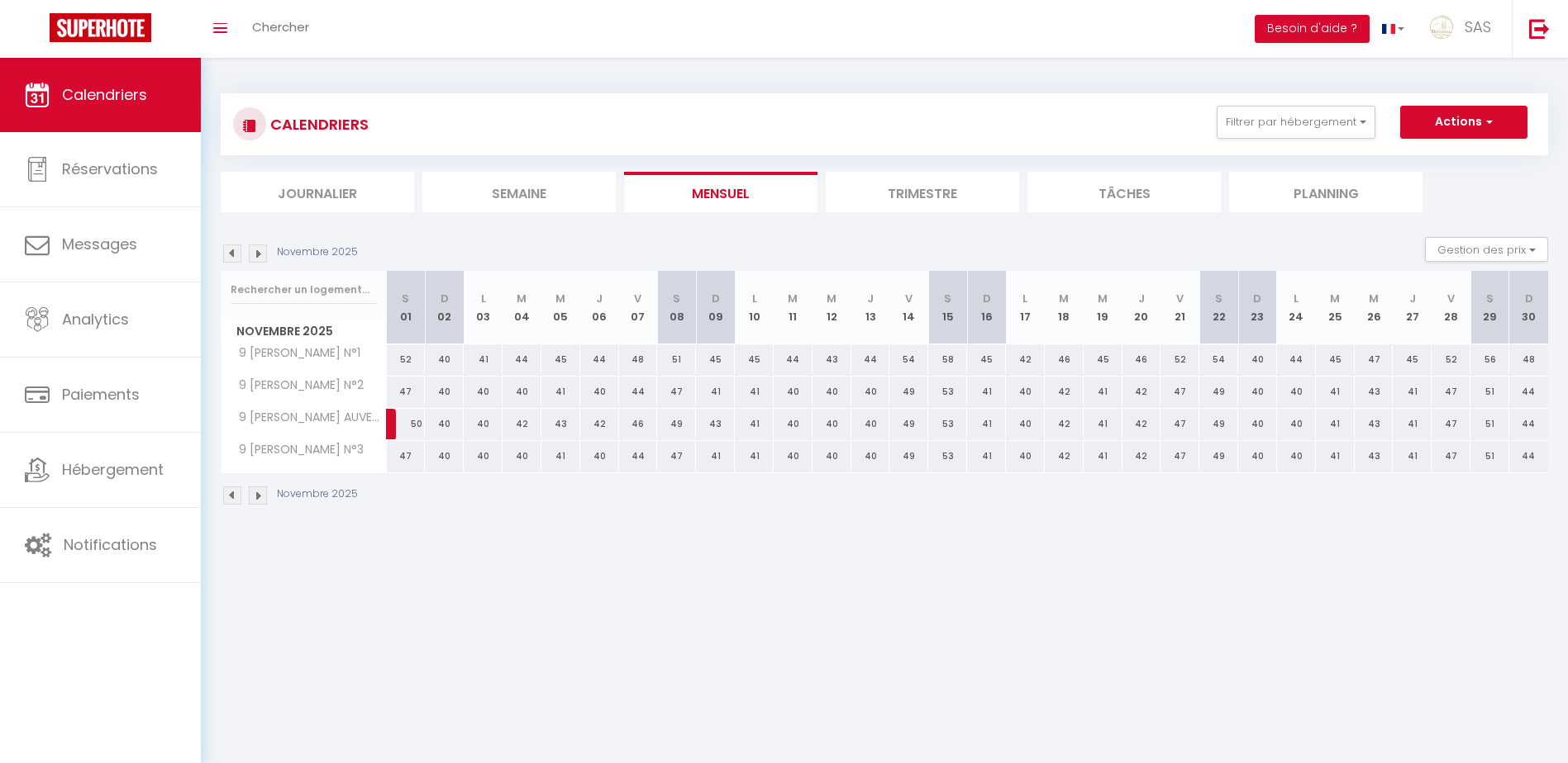
click at [255, 250] on img at bounding box center [258, 253] width 18 height 18
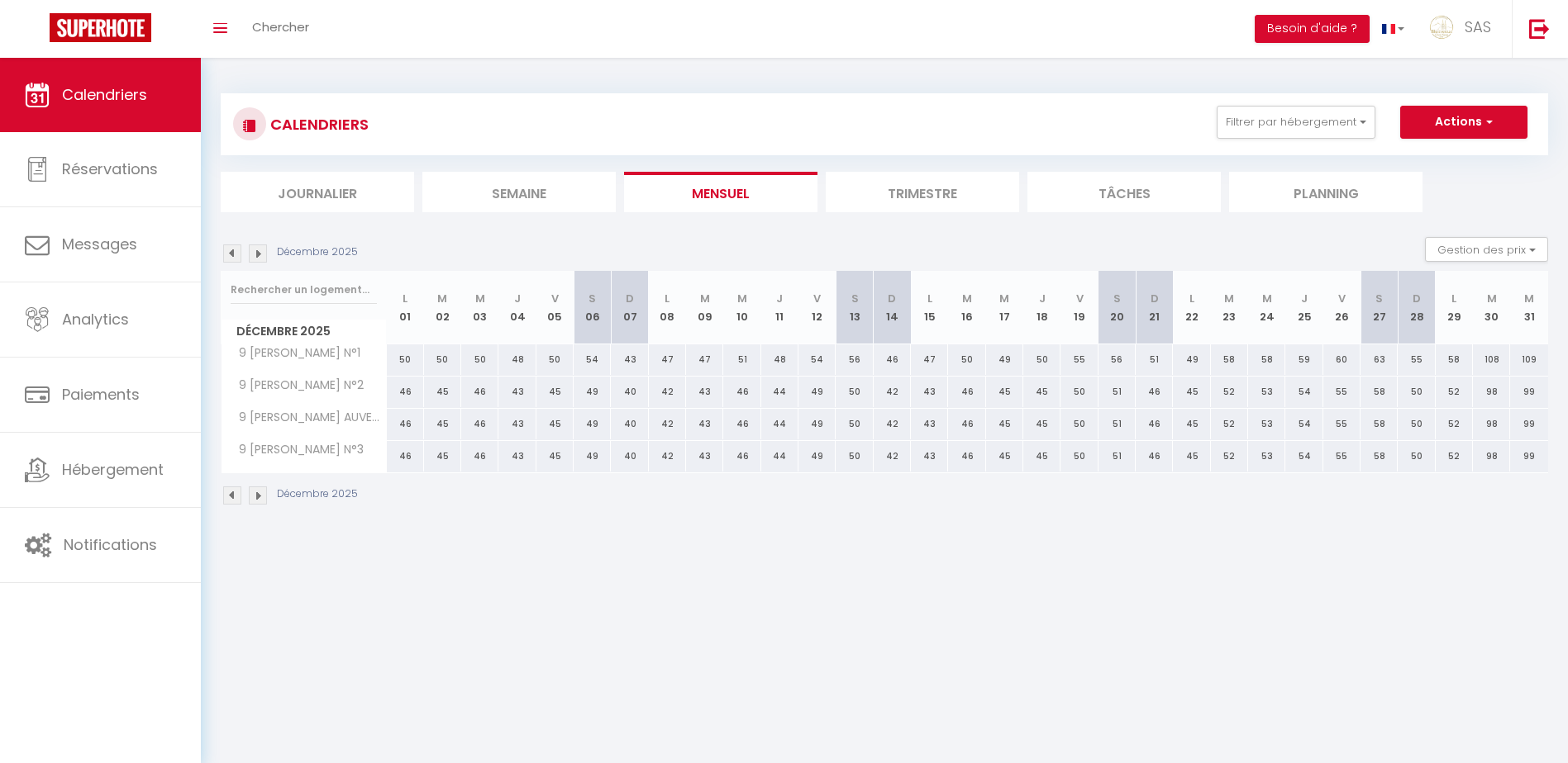
click at [255, 250] on img at bounding box center [258, 253] width 18 height 18
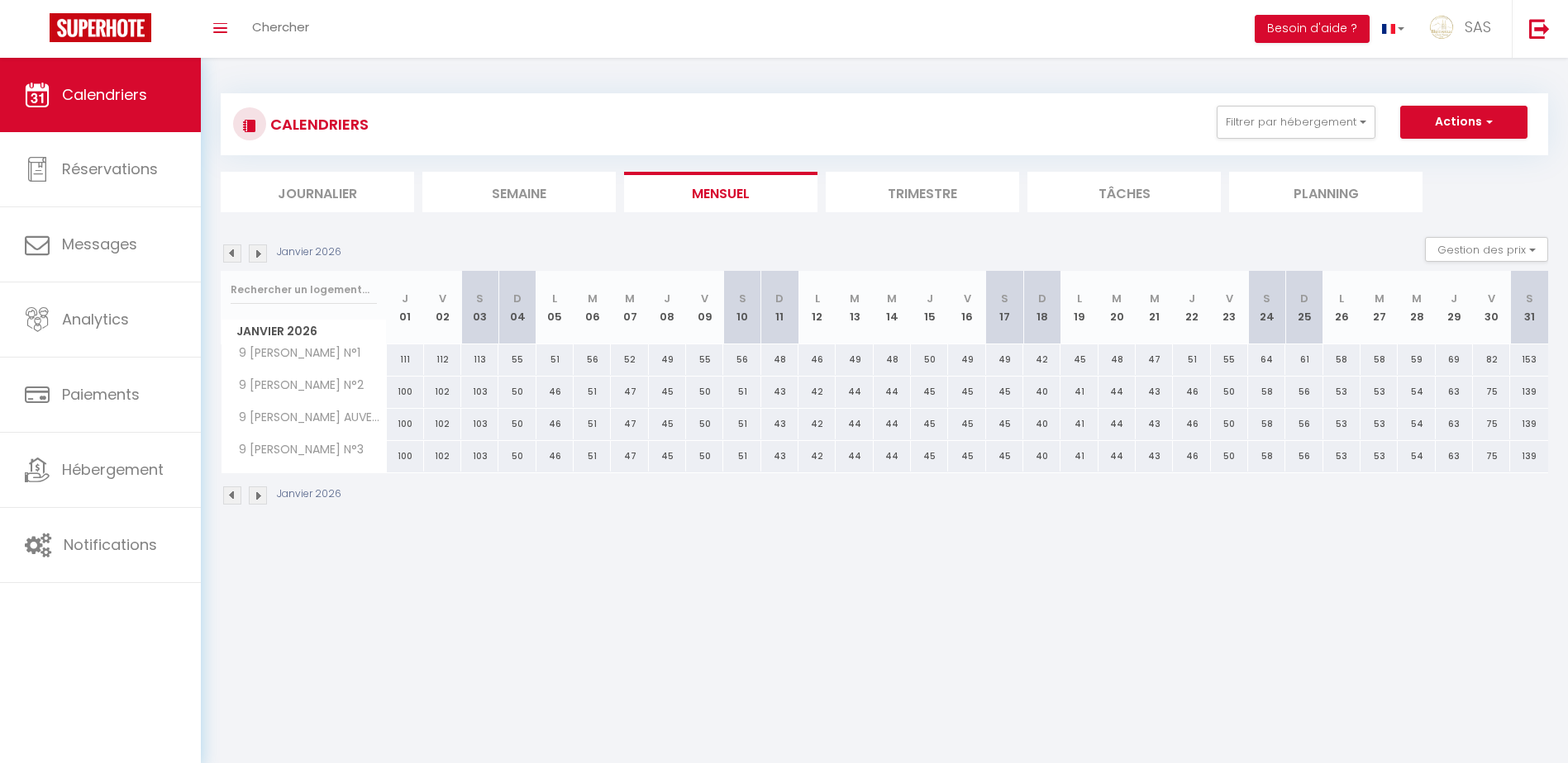
click at [237, 256] on img at bounding box center [232, 253] width 18 height 18
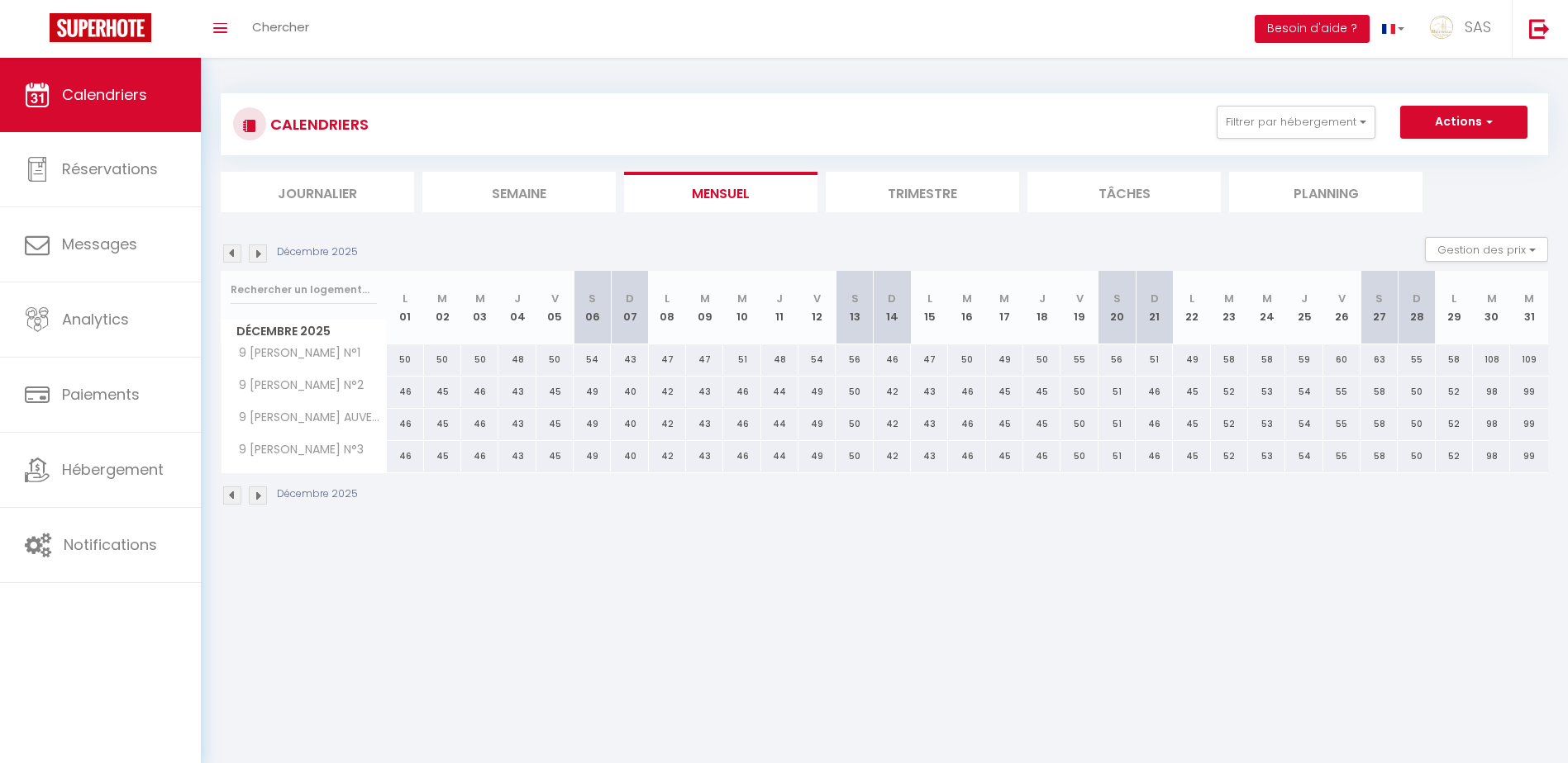
click at [237, 256] on img at bounding box center [232, 253] width 18 height 18
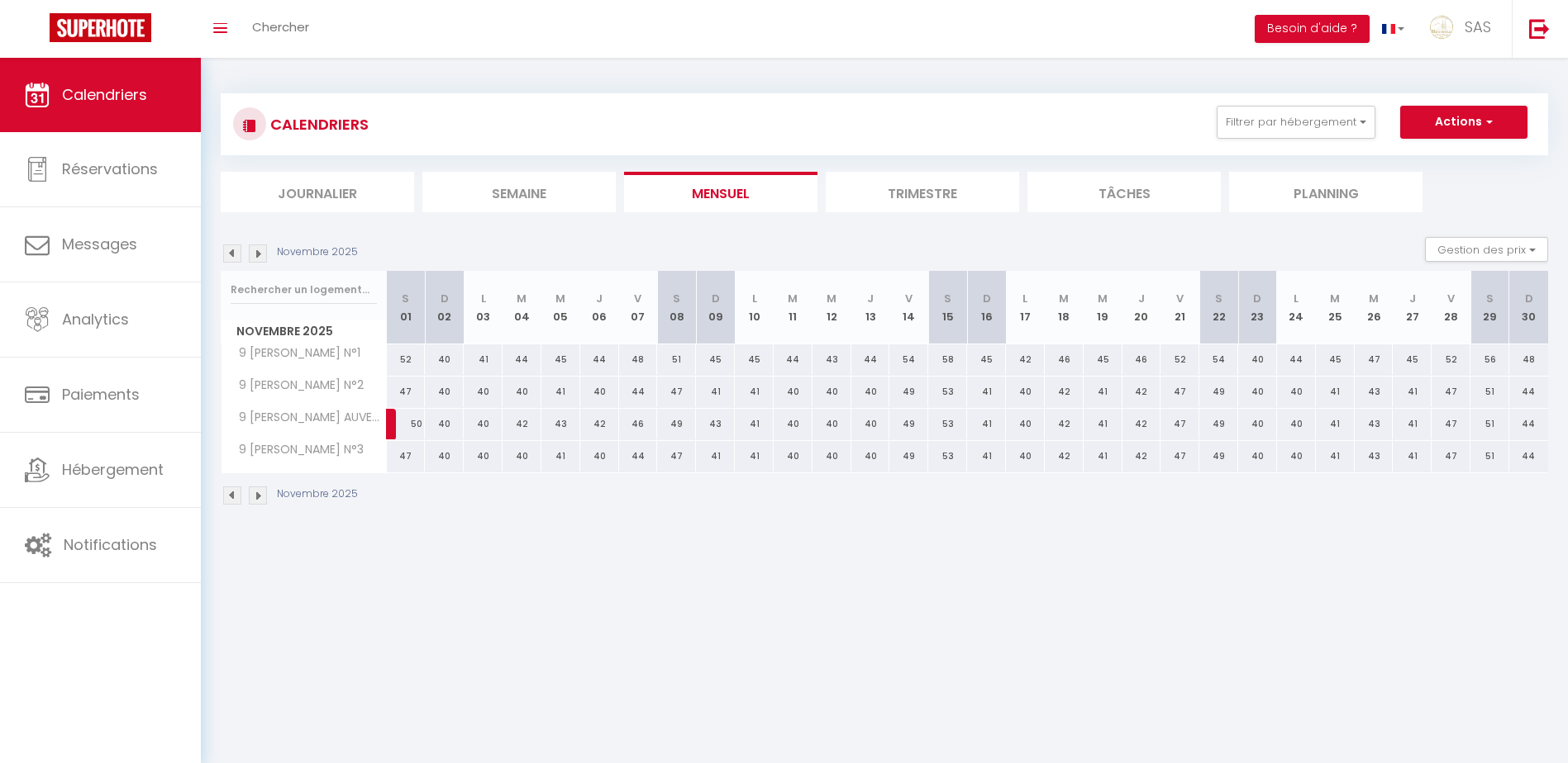
click at [237, 256] on img at bounding box center [232, 253] width 18 height 18
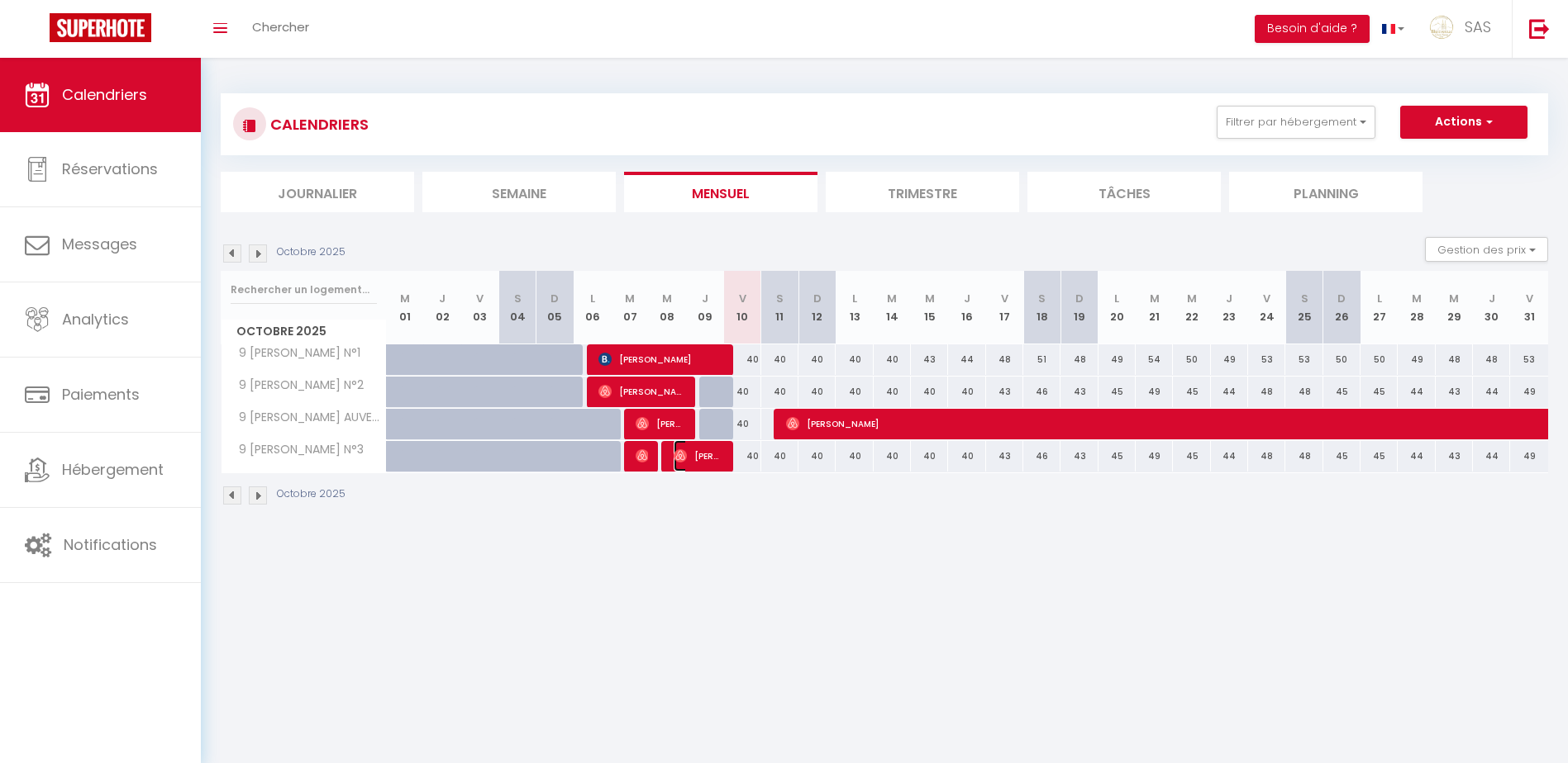
click at [704, 456] on span "[PERSON_NAME]" at bounding box center [698, 455] width 49 height 31
checkbox input "false"
select select "OK"
select select "0"
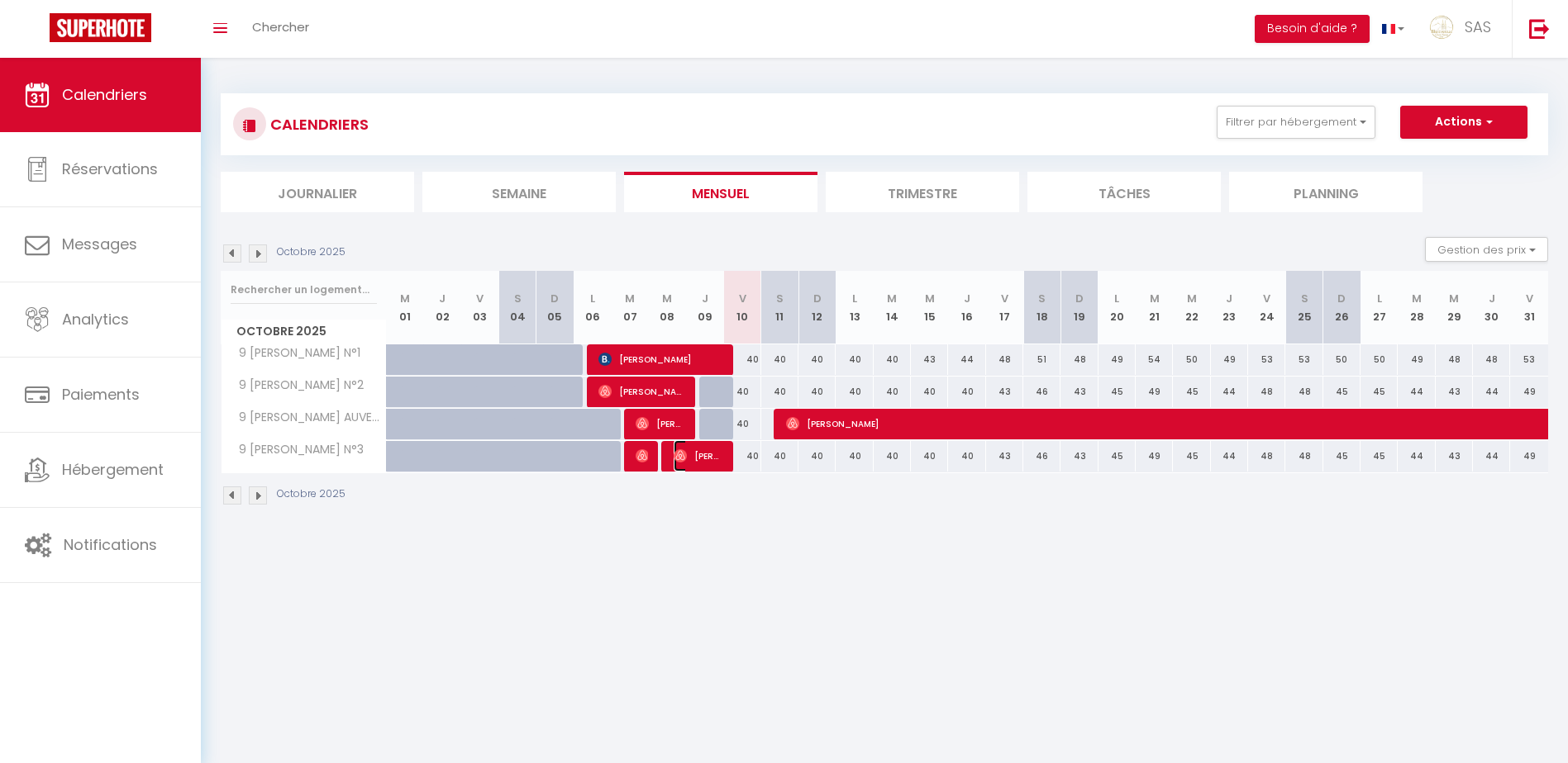
select select "0"
select select "1"
select select
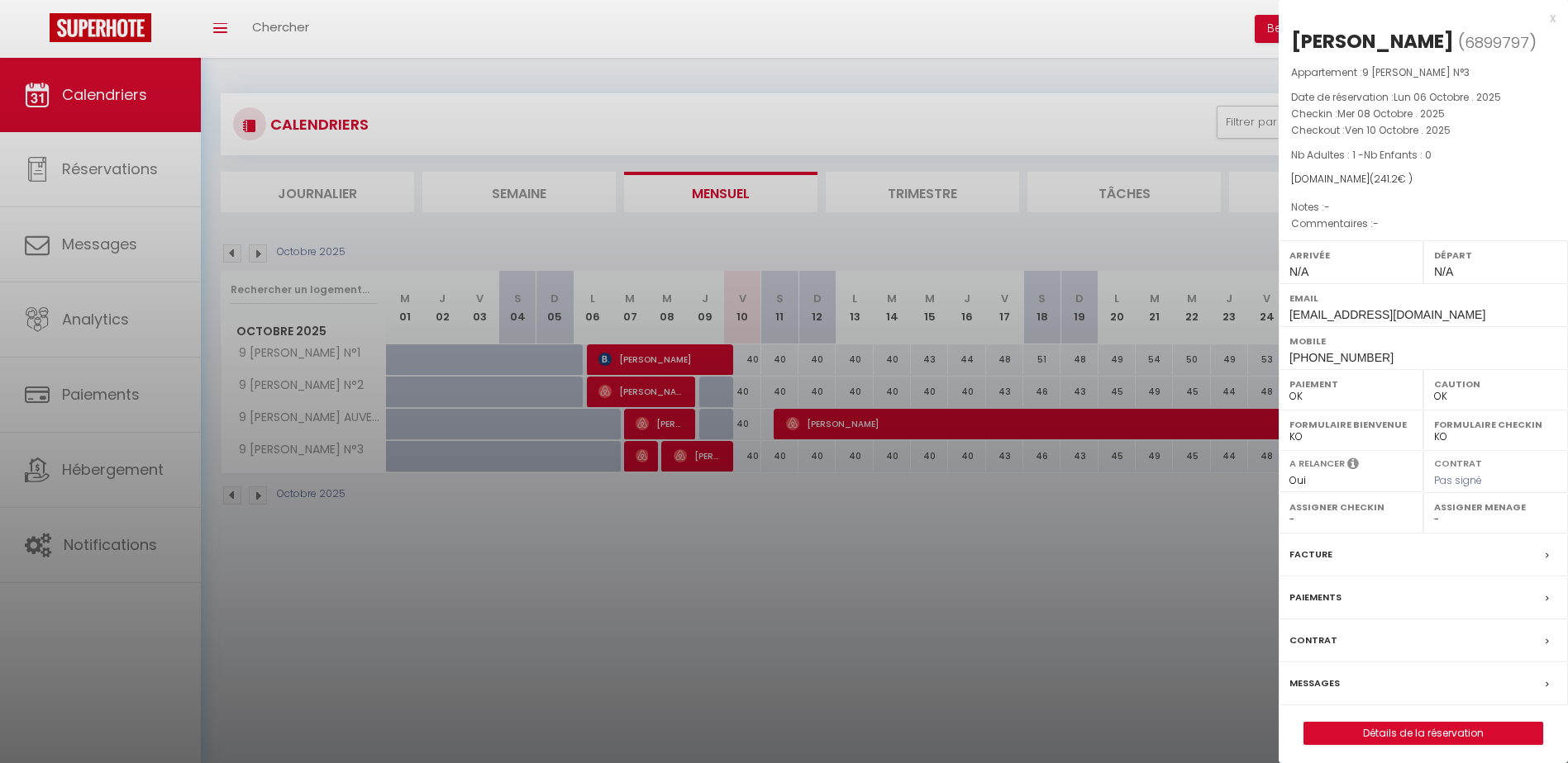
click at [696, 523] on div at bounding box center [784, 382] width 1568 height 763
checkbox input "false"
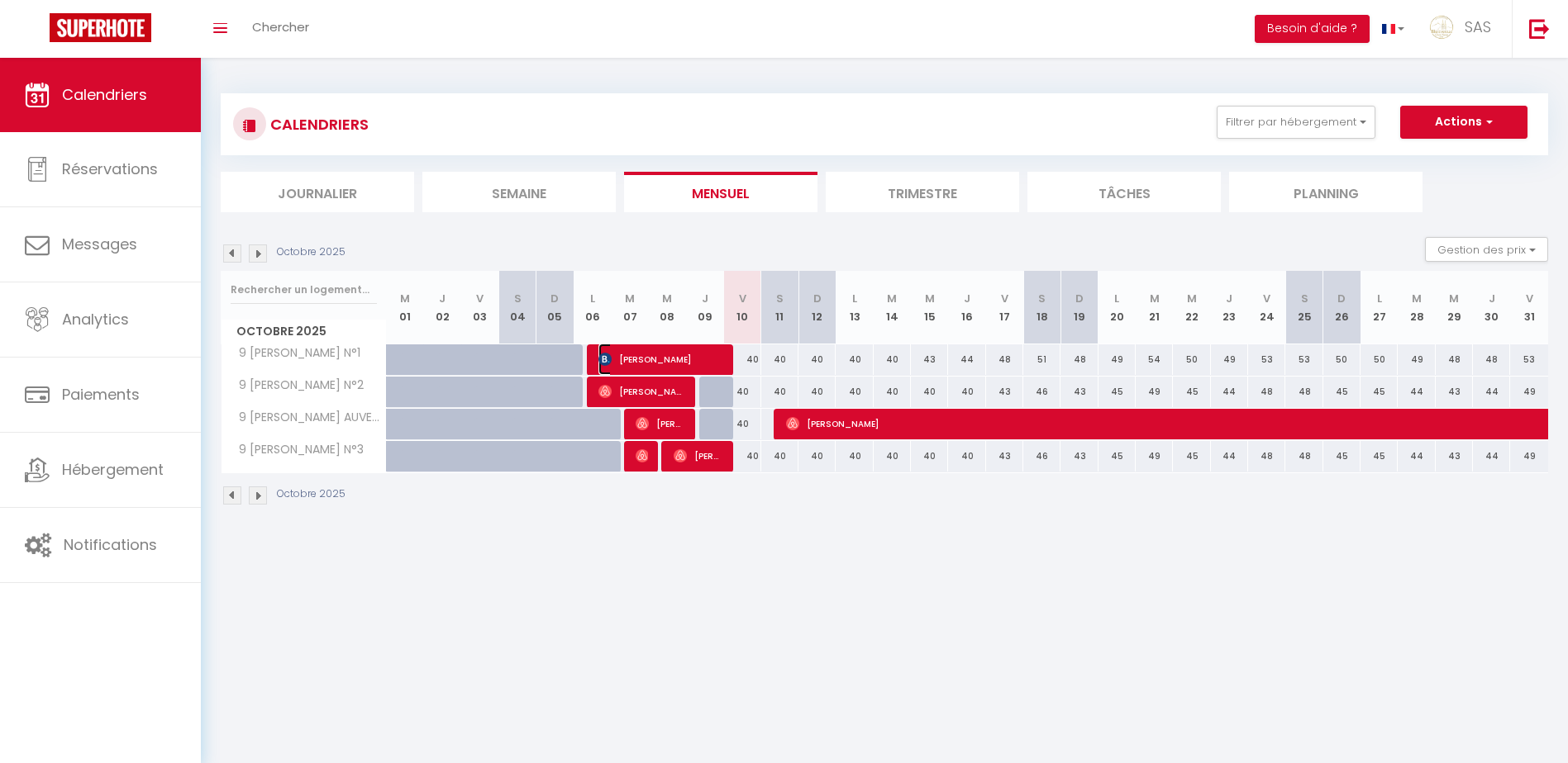
click at [629, 364] on span "[PERSON_NAME]" at bounding box center [660, 359] width 124 height 31
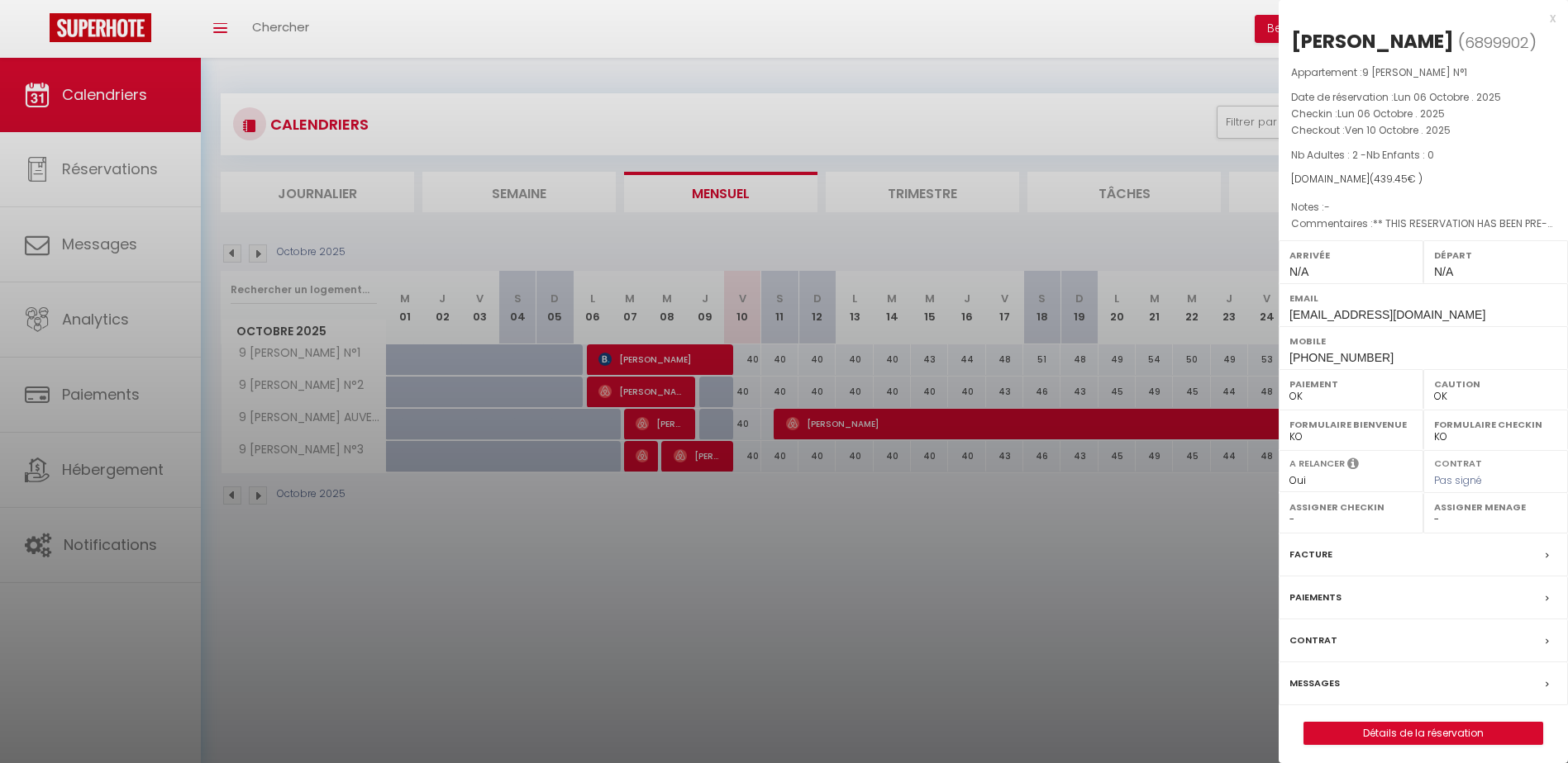
drag, startPoint x: 662, startPoint y: 564, endPoint x: 753, endPoint y: 507, distance: 107.4
click at [662, 564] on div at bounding box center [784, 382] width 1568 height 763
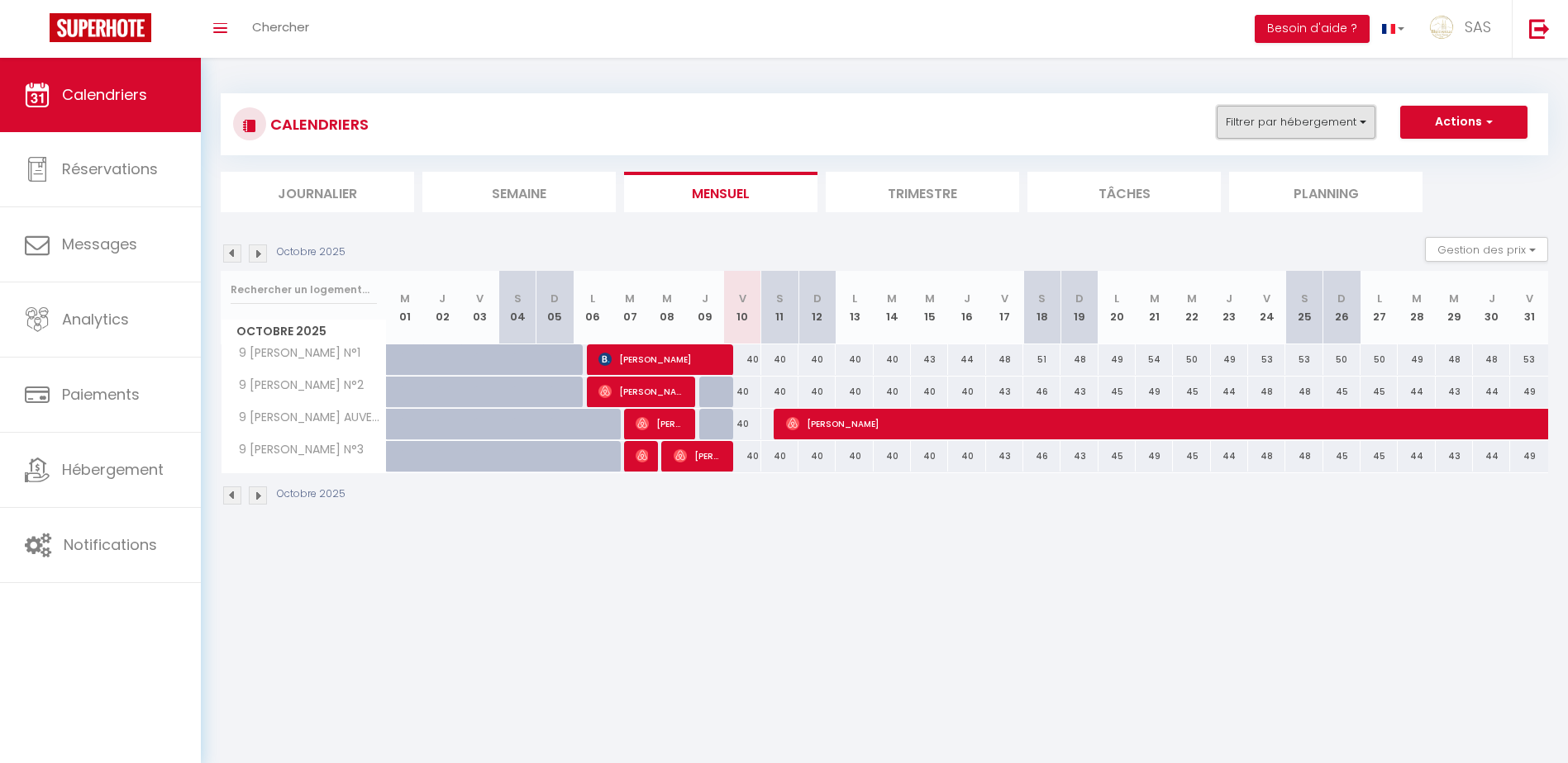
click at [1259, 134] on button "Filtrer par hébergement" at bounding box center [1296, 122] width 159 height 33
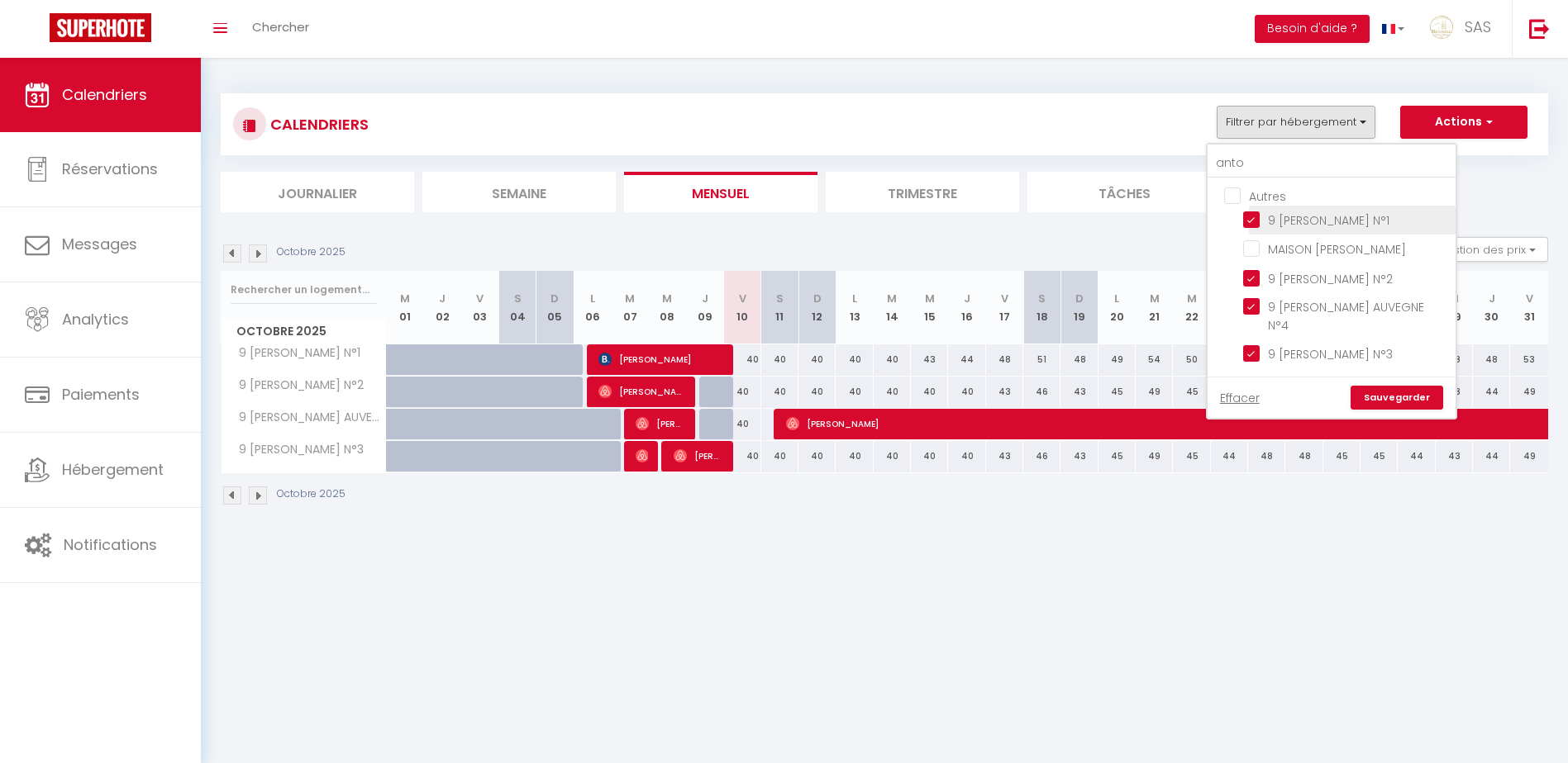
click at [1259, 215] on input "9 [PERSON_NAME] N°1" at bounding box center [1346, 219] width 207 height 16
checkbox input "false"
click at [1303, 275] on input "9 [PERSON_NAME] N°2" at bounding box center [1346, 276] width 207 height 16
checkbox input "false"
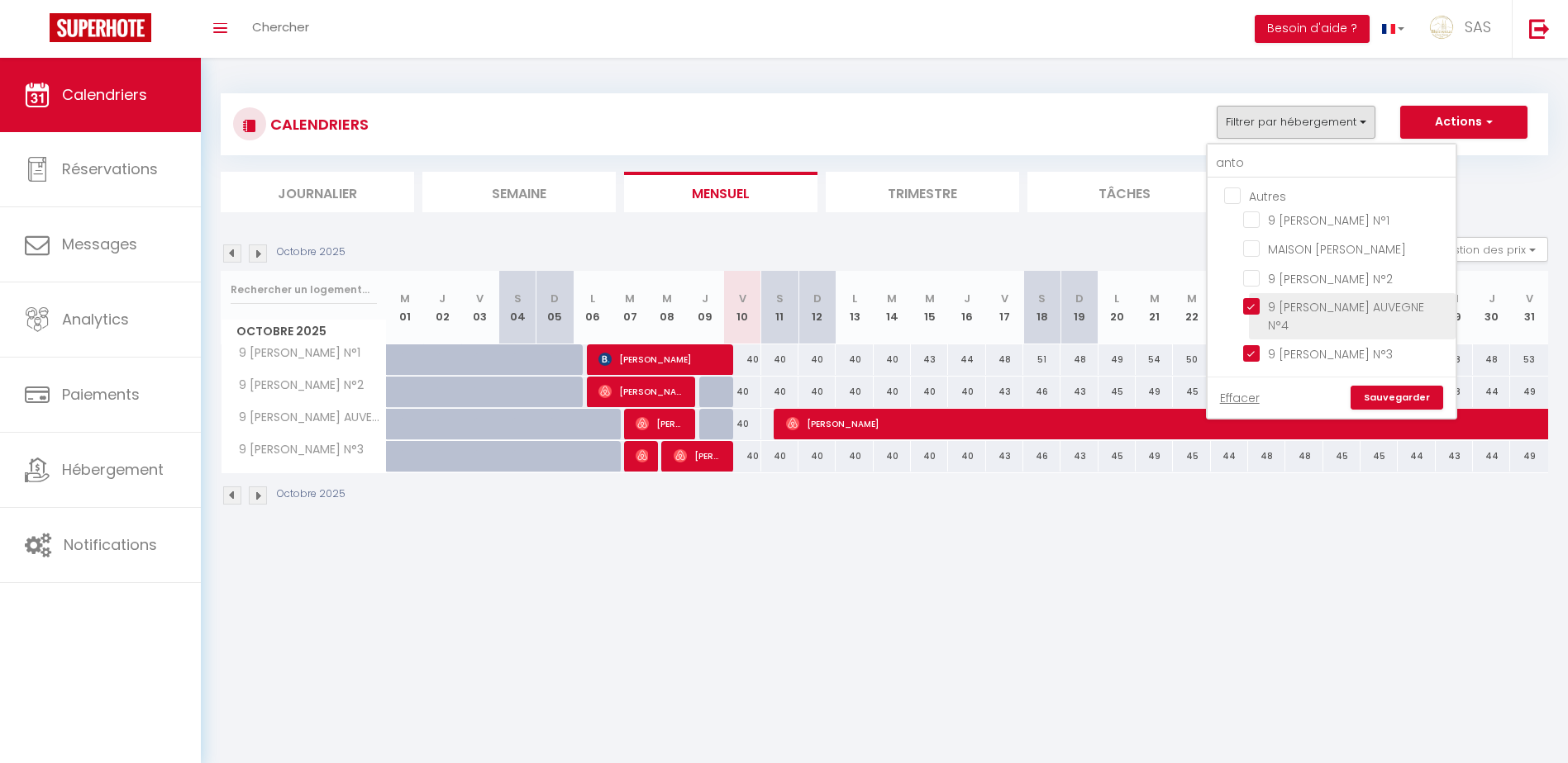
click at [1338, 310] on input "9 [PERSON_NAME] AUVEGNE N°4" at bounding box center [1346, 306] width 207 height 16
click at [1356, 345] on input "9 [PERSON_NAME] N°3" at bounding box center [1346, 353] width 207 height 16
click at [1382, 386] on link "Sauvegarder" at bounding box center [1396, 399] width 92 height 25
